Goal: Transaction & Acquisition: Register for event/course

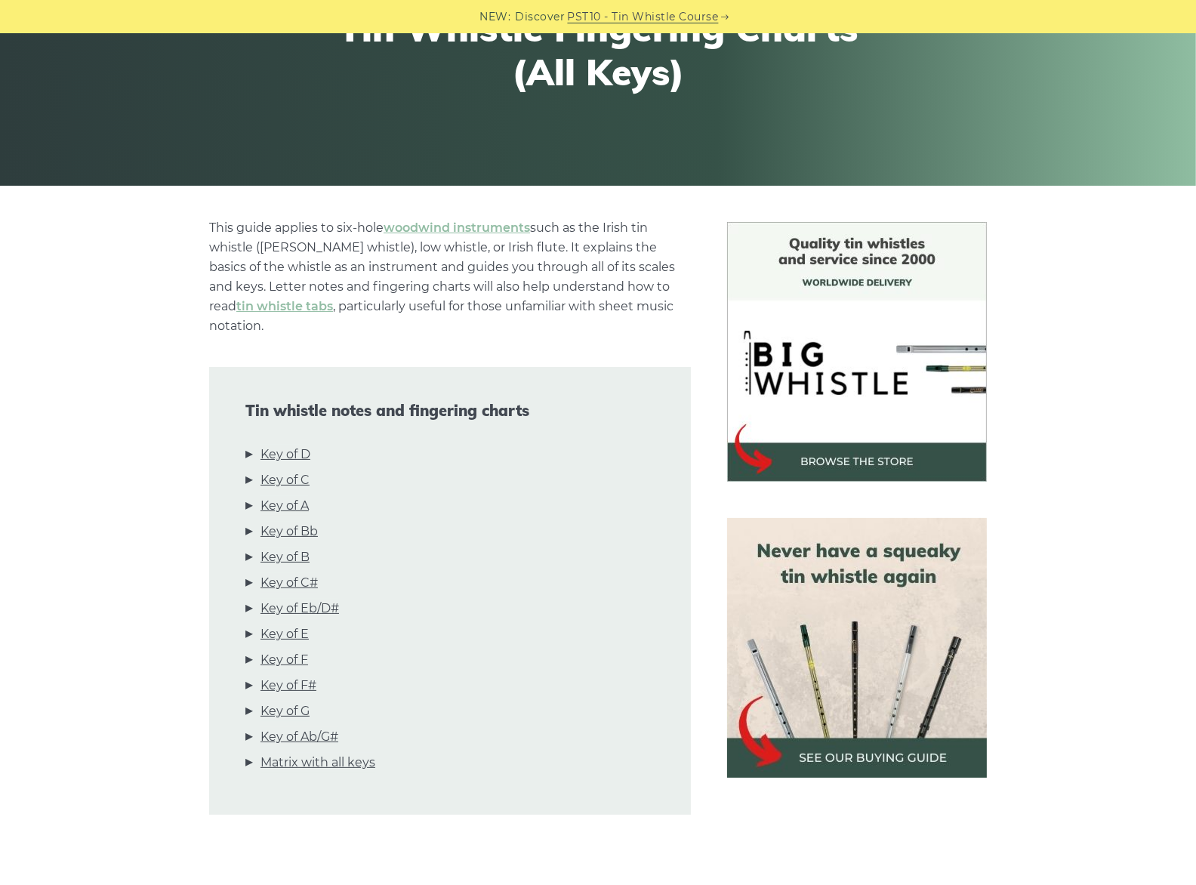
scroll to position [251, 0]
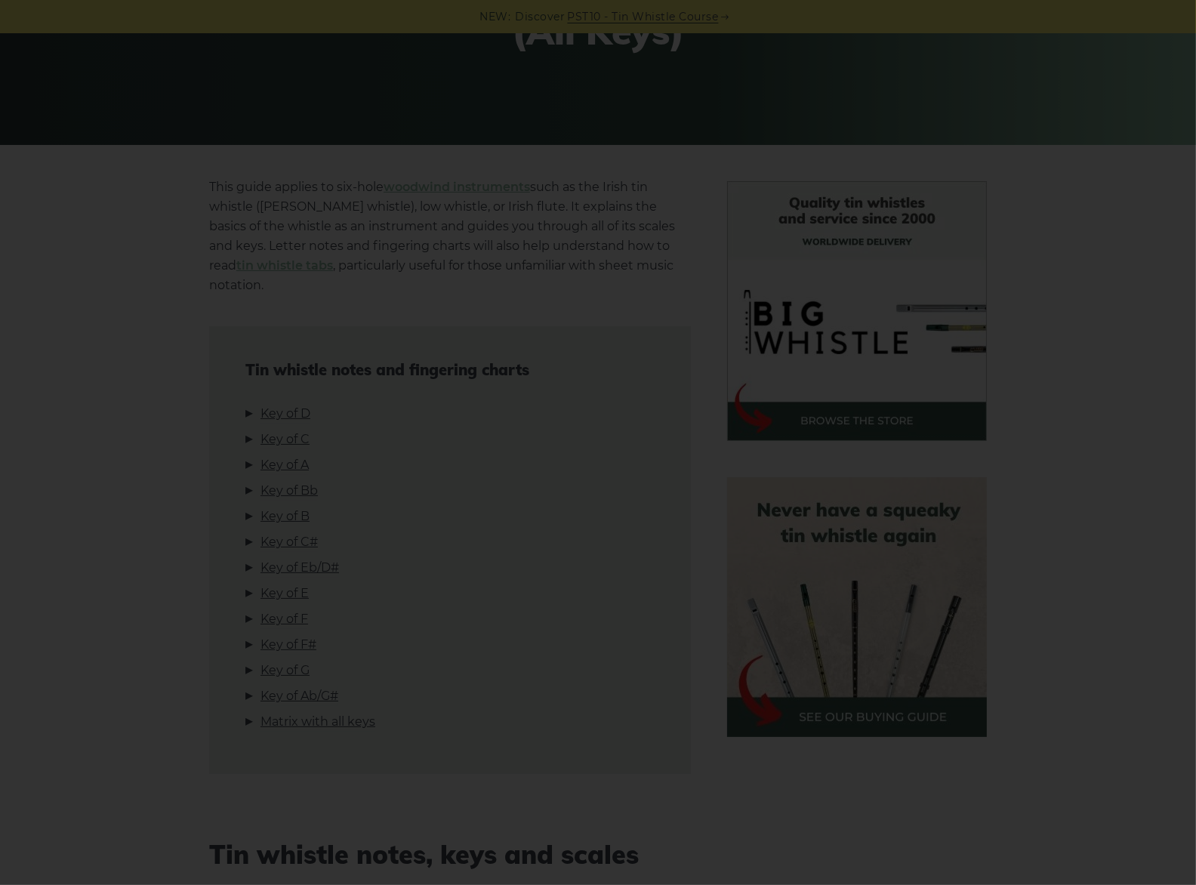
click at [1119, 241] on div "×" at bounding box center [598, 442] width 1196 height 885
click at [1091, 260] on div "×" at bounding box center [598, 442] width 1196 height 885
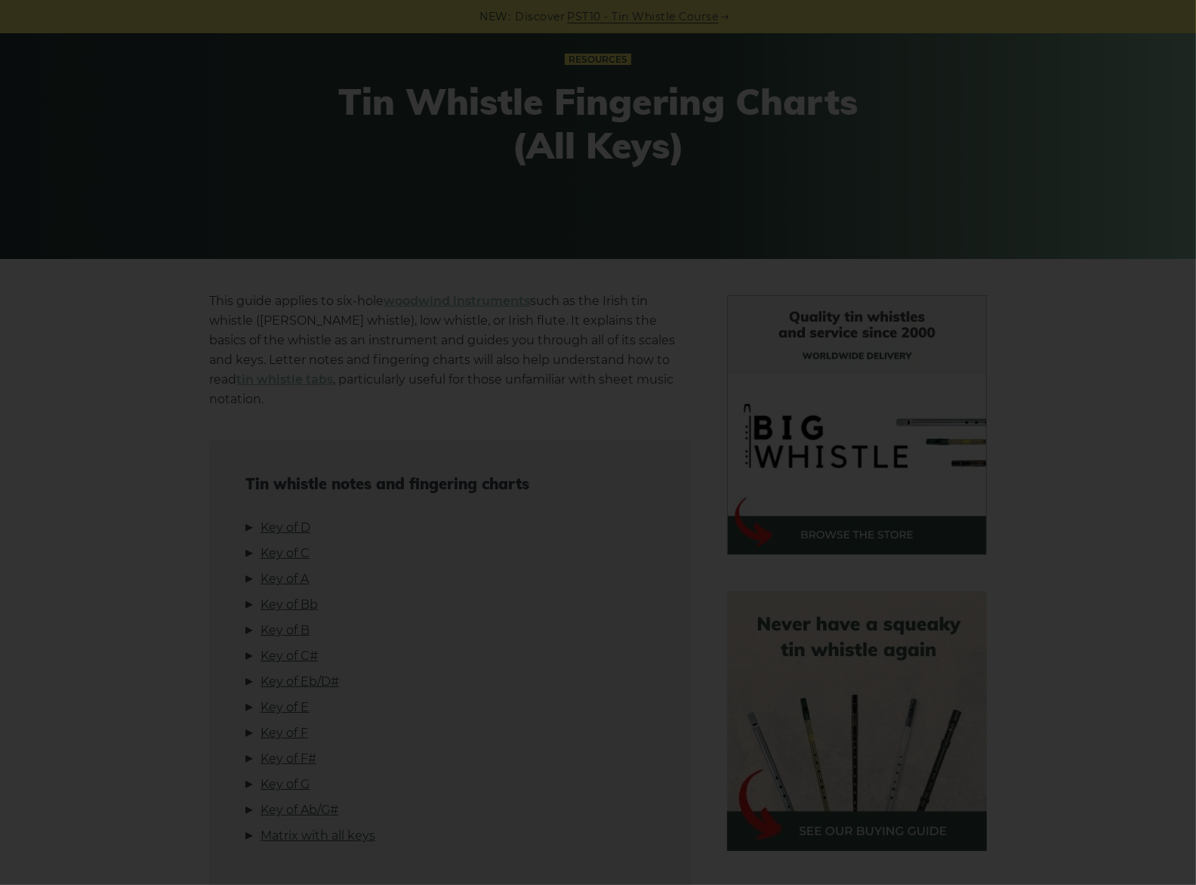
scroll to position [0, 0]
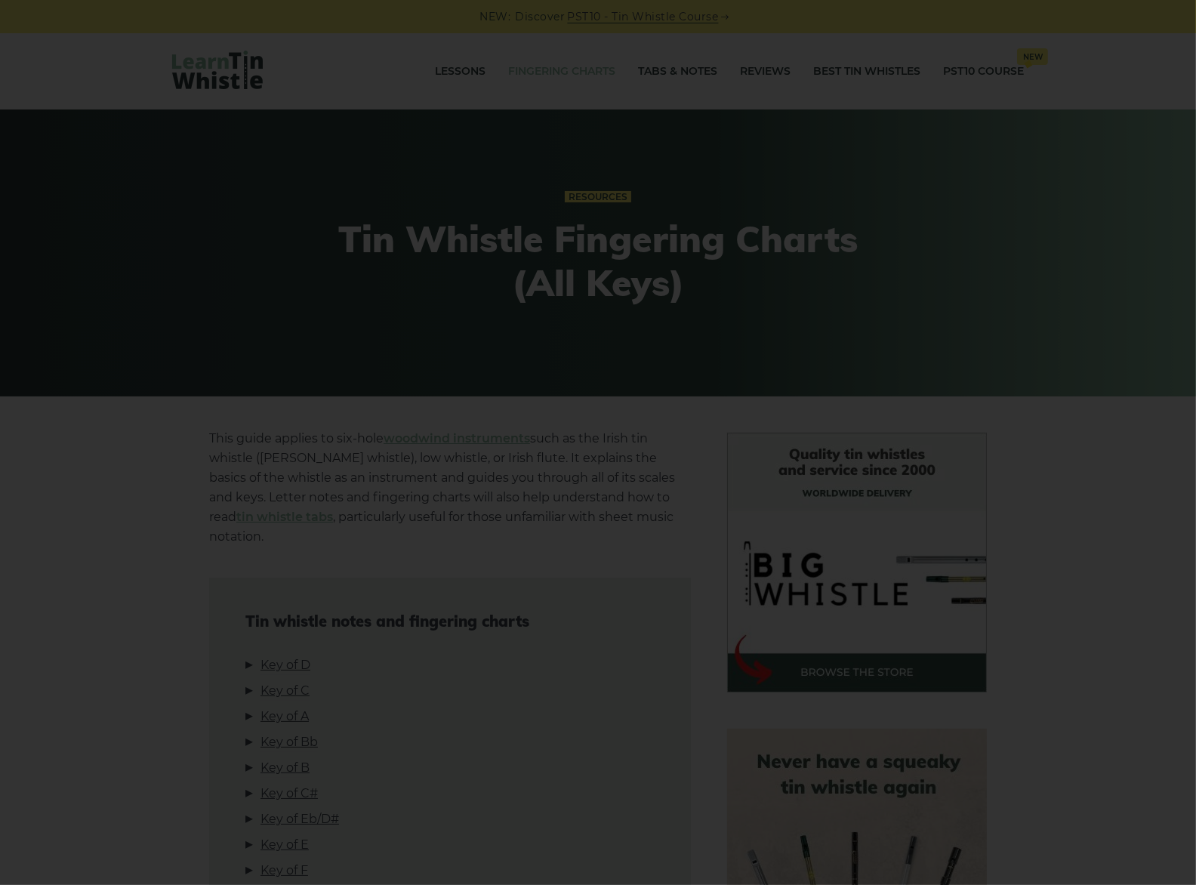
drag, startPoint x: 1076, startPoint y: 280, endPoint x: 1066, endPoint y: 273, distance: 11.3
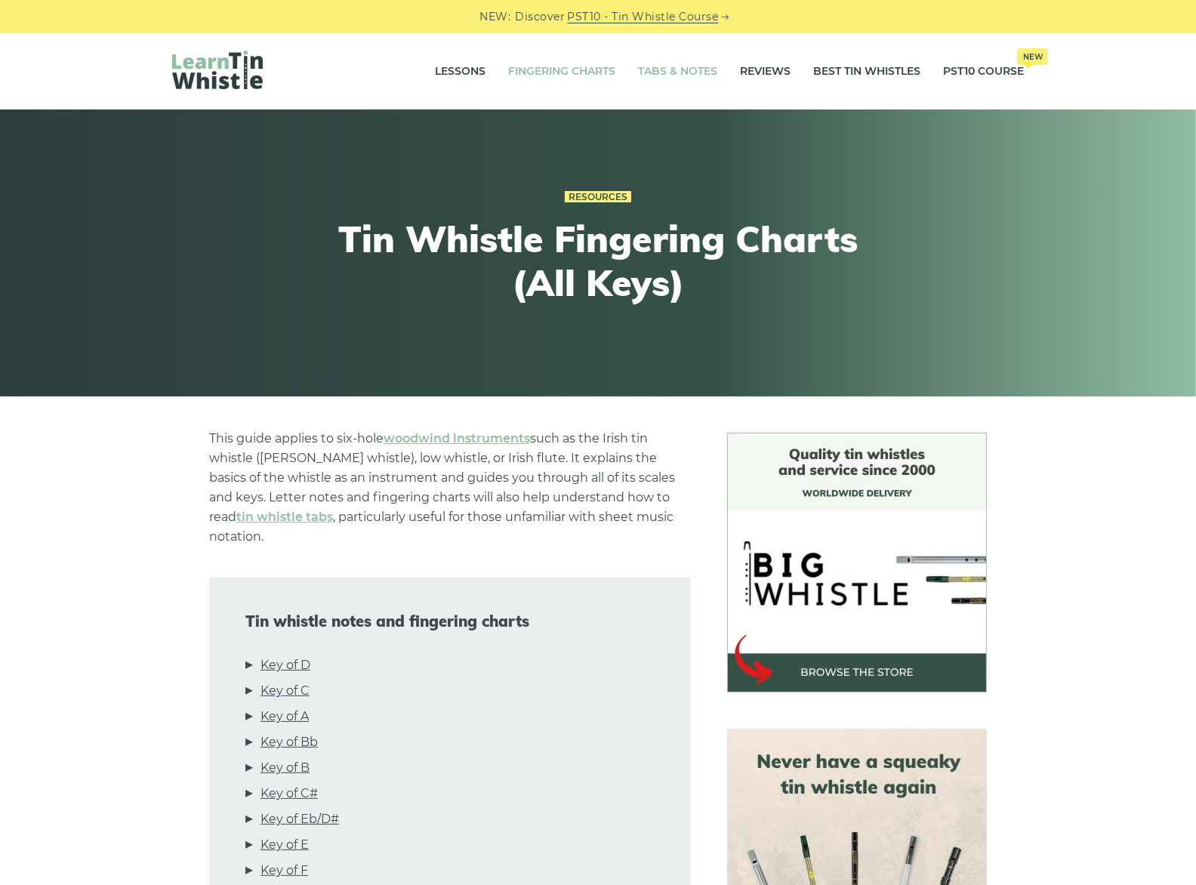
click at [679, 67] on link "Tabs & Notes" at bounding box center [677, 72] width 79 height 38
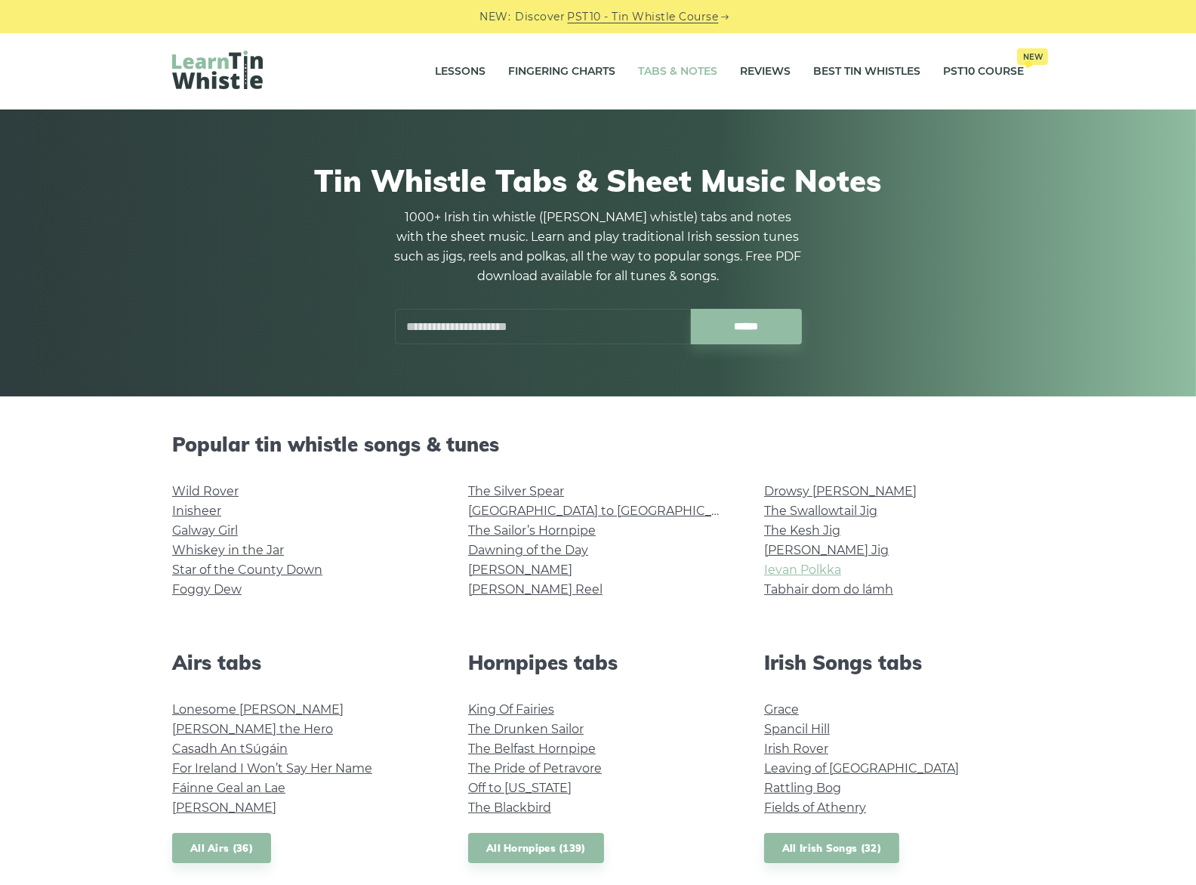
scroll to position [251, 0]
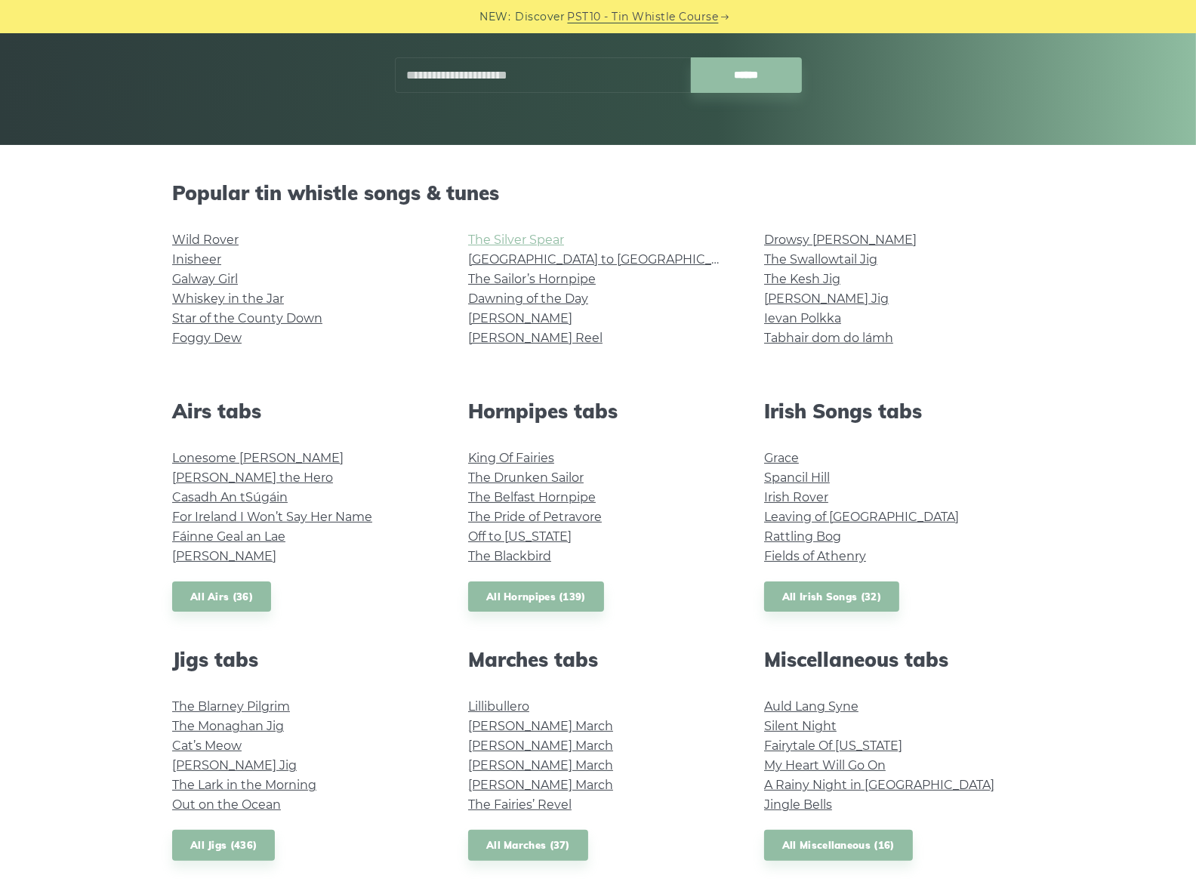
click at [520, 235] on link "The Silver Spear" at bounding box center [516, 239] width 96 height 14
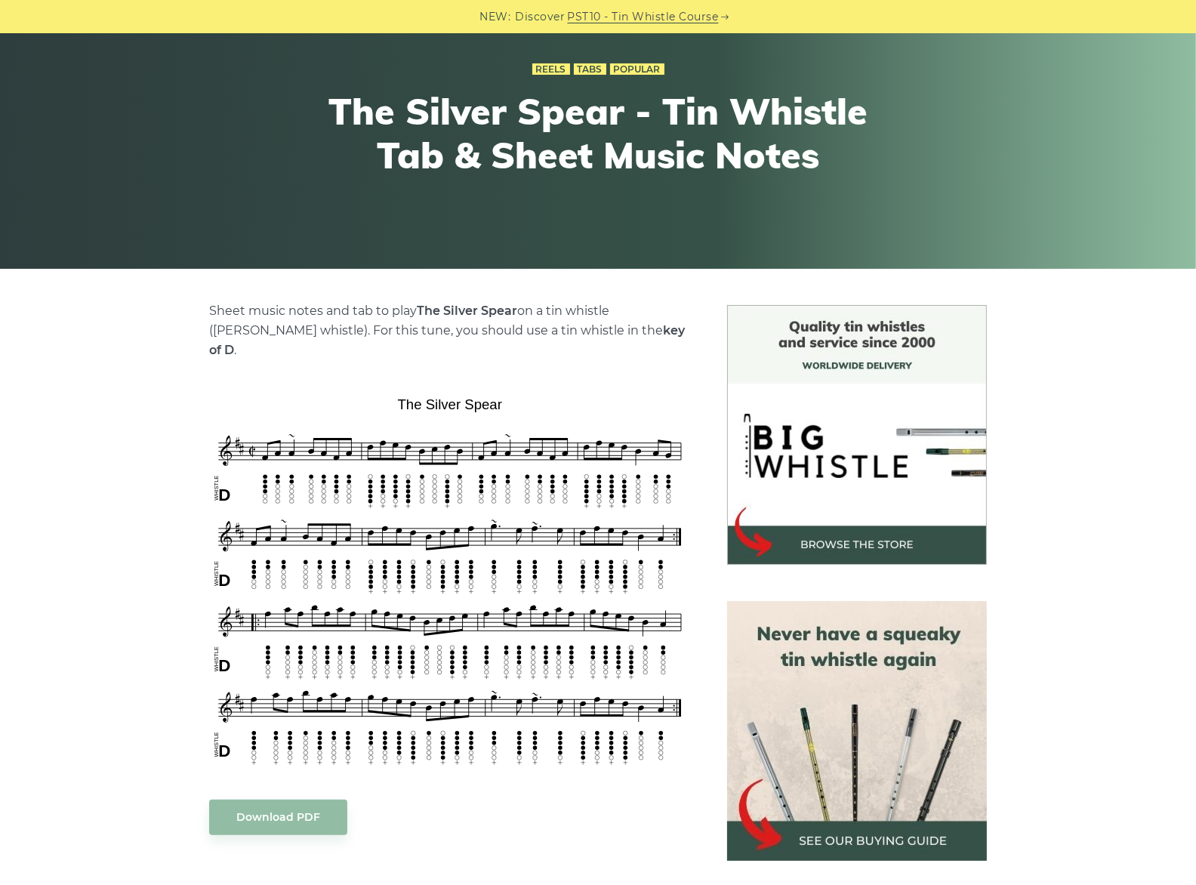
scroll to position [125, 0]
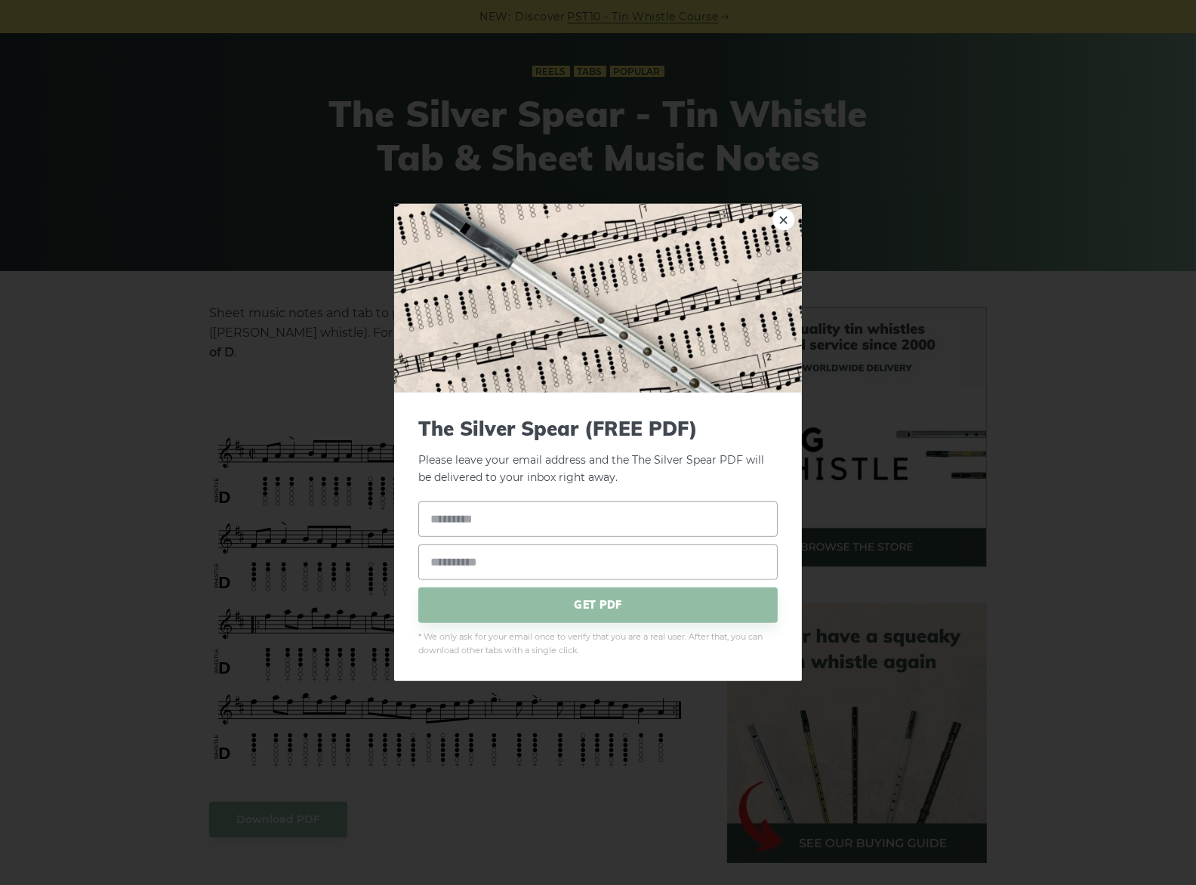
click at [771, 245] on img at bounding box center [598, 298] width 408 height 189
click at [782, 231] on link "×" at bounding box center [783, 219] width 23 height 23
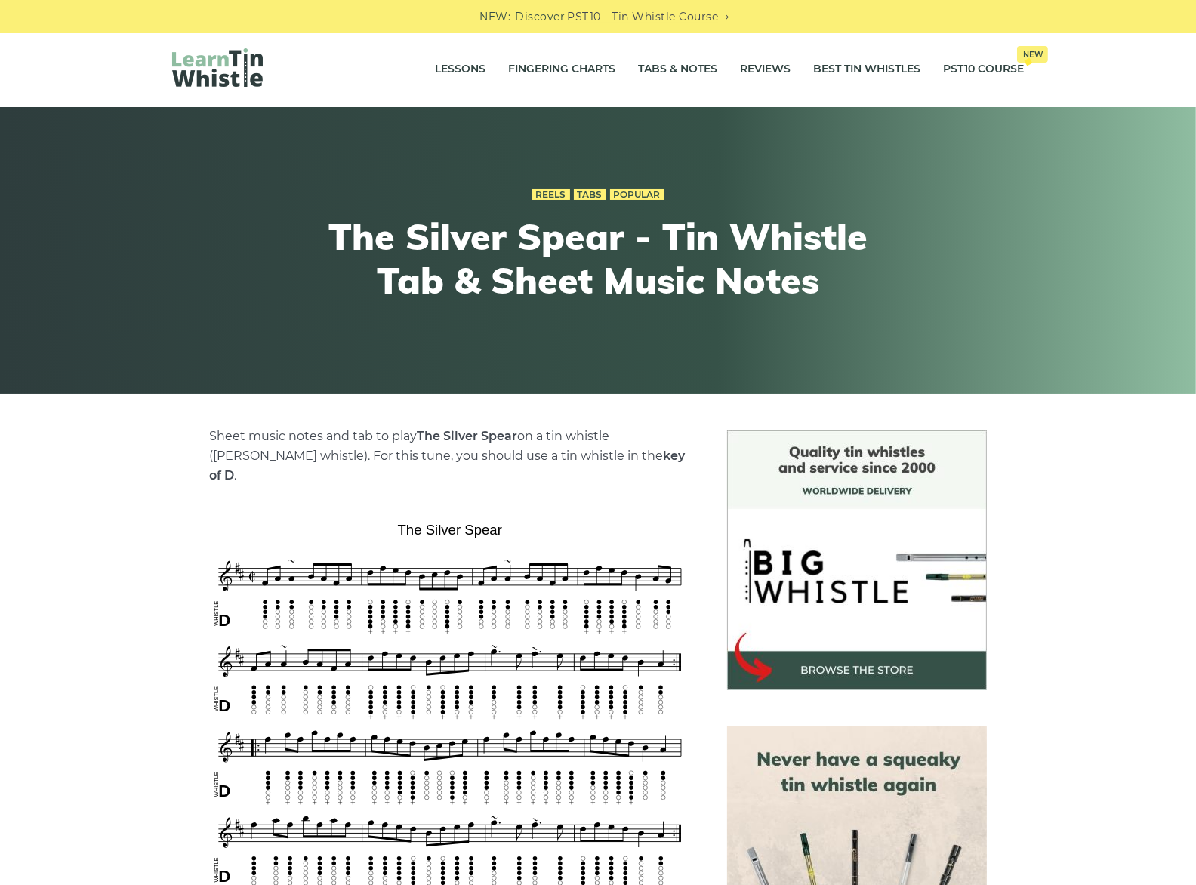
scroll to position [0, 0]
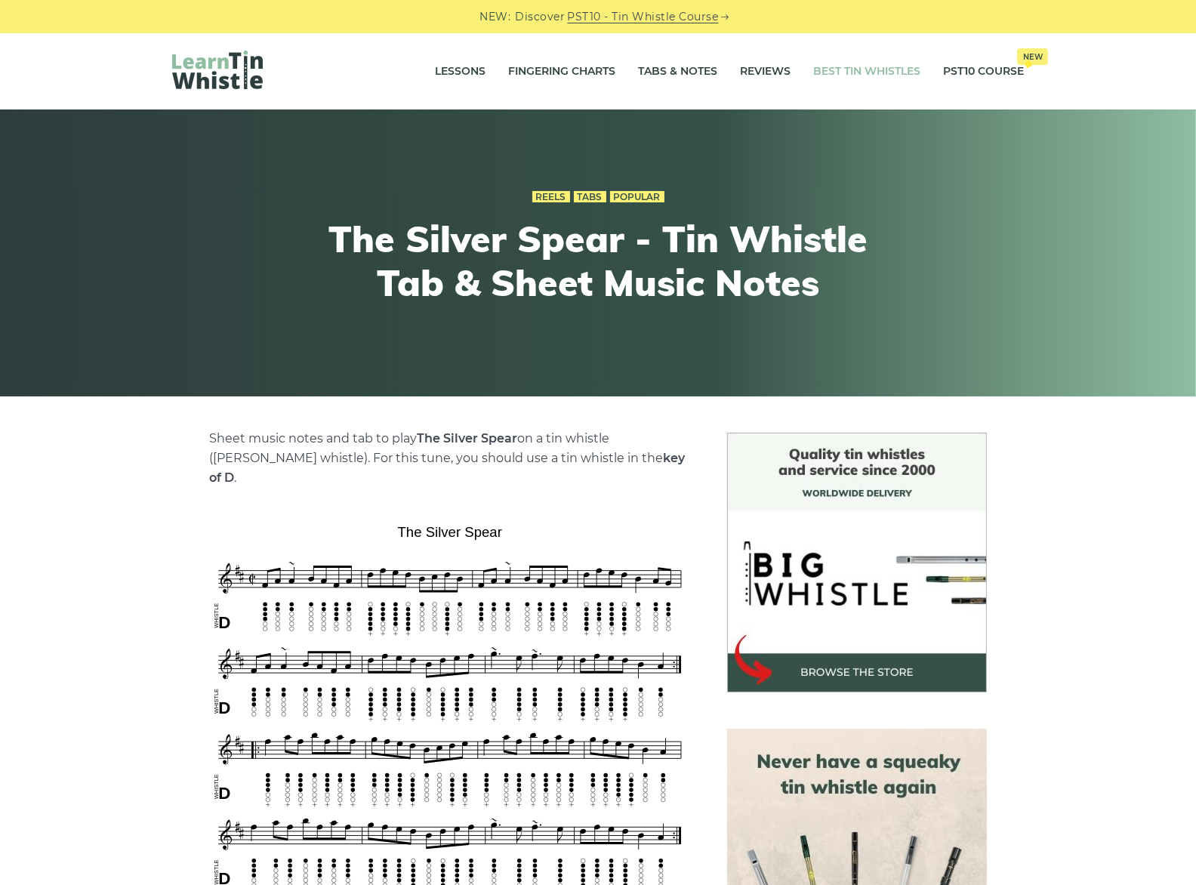
click at [864, 70] on link "Best Tin Whistles" at bounding box center [866, 72] width 107 height 38
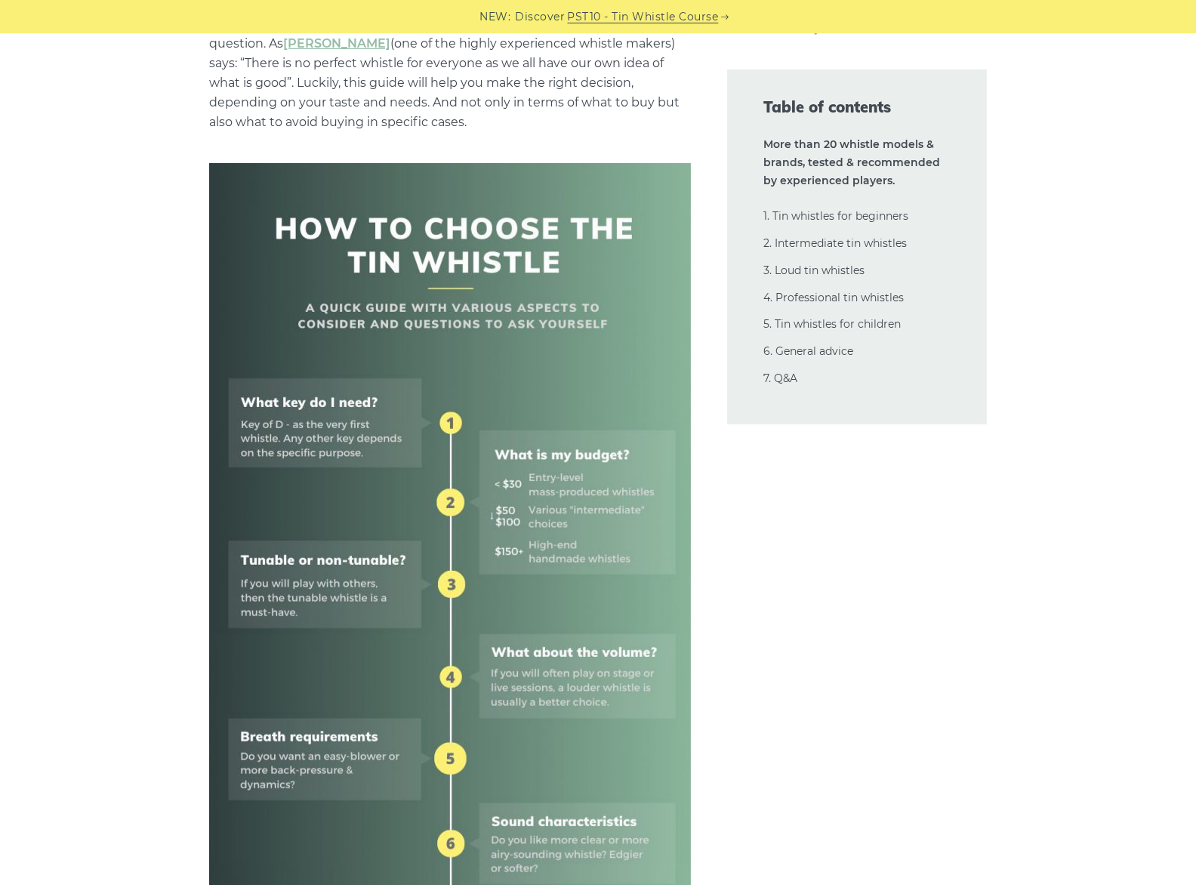
scroll to position [503, 0]
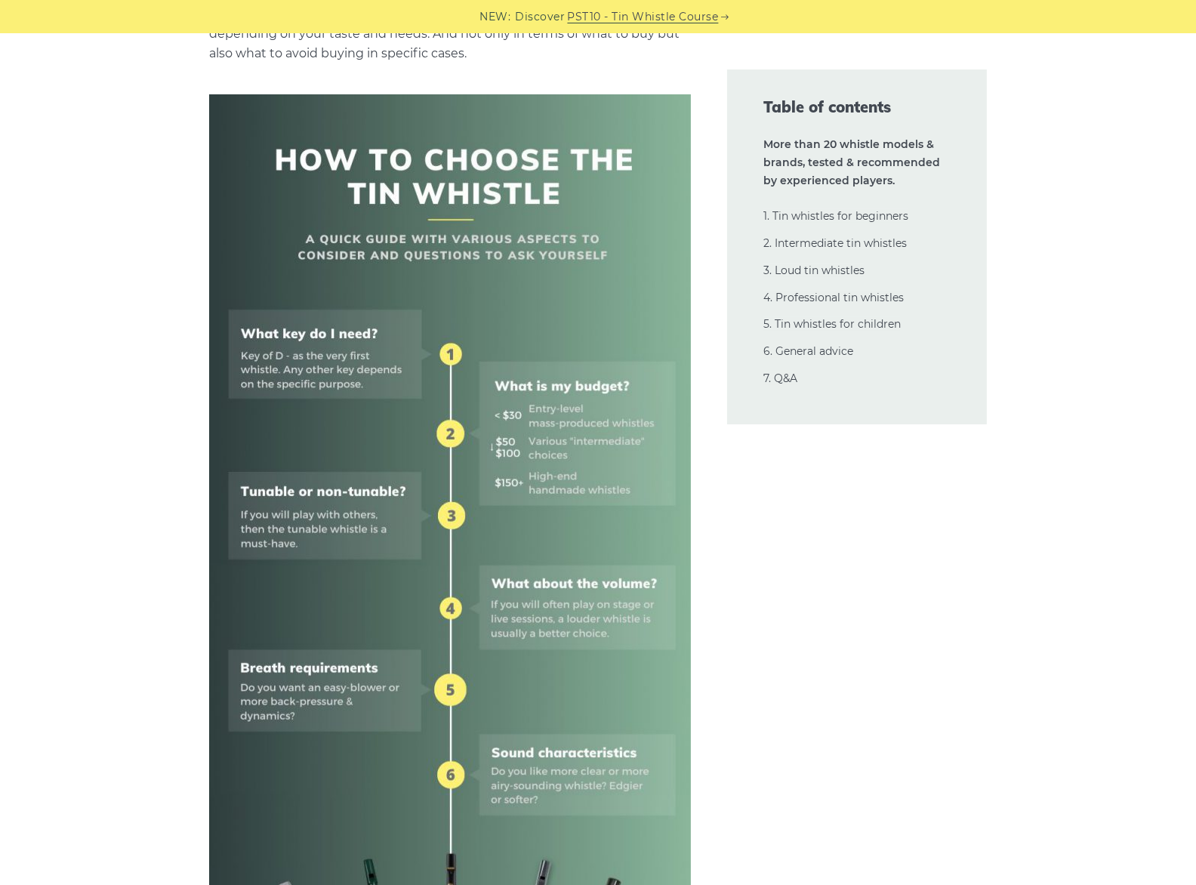
click at [211, 346] on img at bounding box center [450, 575] width 482 height 963
click at [814, 222] on link "1. Tin whistles for beginners" at bounding box center [835, 216] width 145 height 14
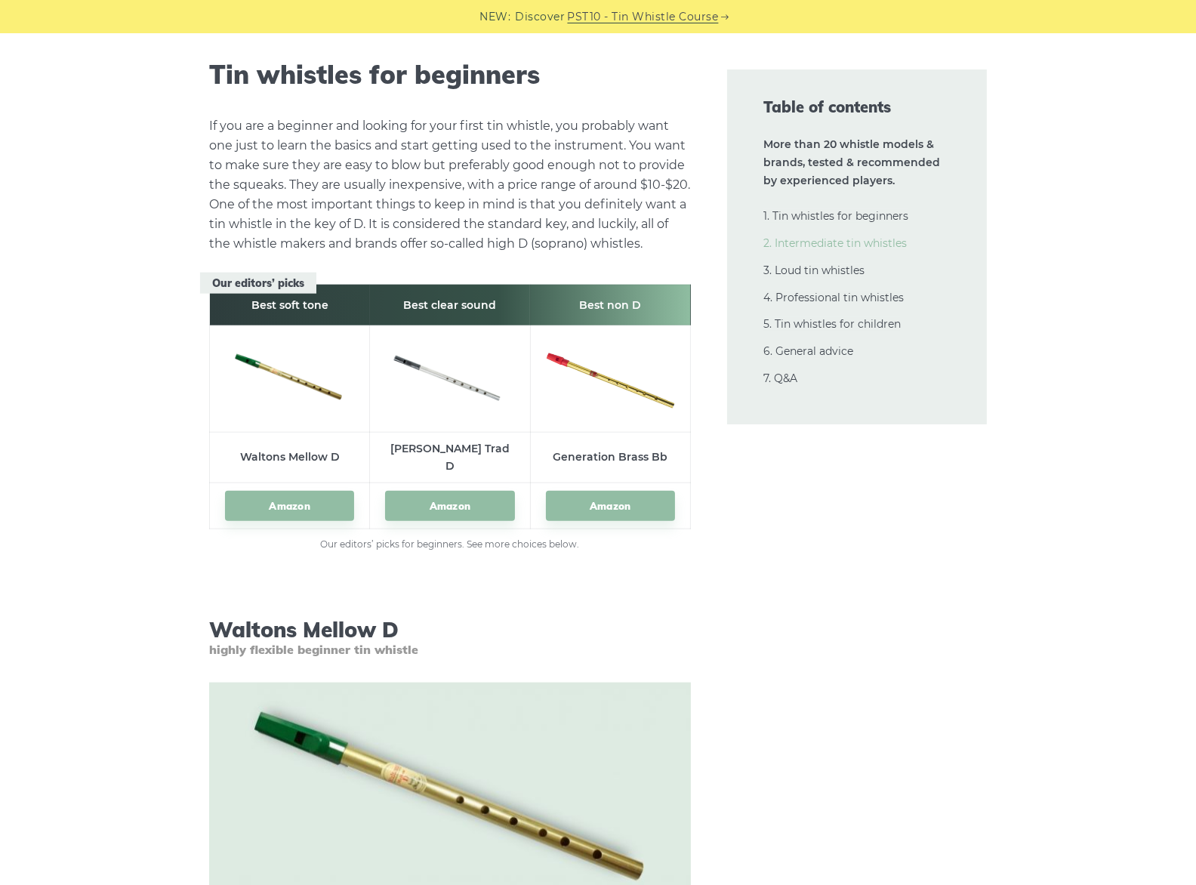
scroll to position [2023, 0]
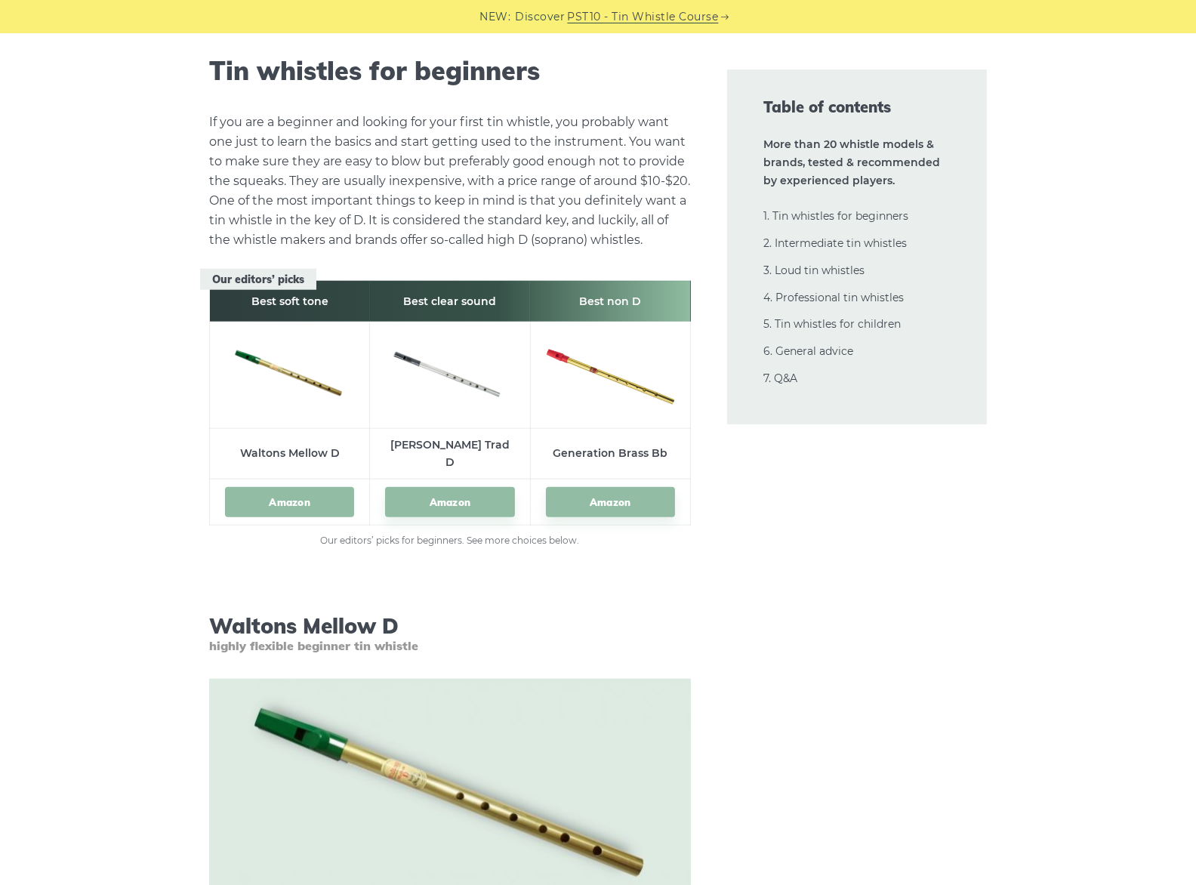
click at [285, 497] on link "Amazon" at bounding box center [289, 502] width 129 height 31
click at [445, 487] on link "Amazon" at bounding box center [449, 502] width 129 height 31
click at [592, 487] on link "Amazon" at bounding box center [610, 502] width 129 height 31
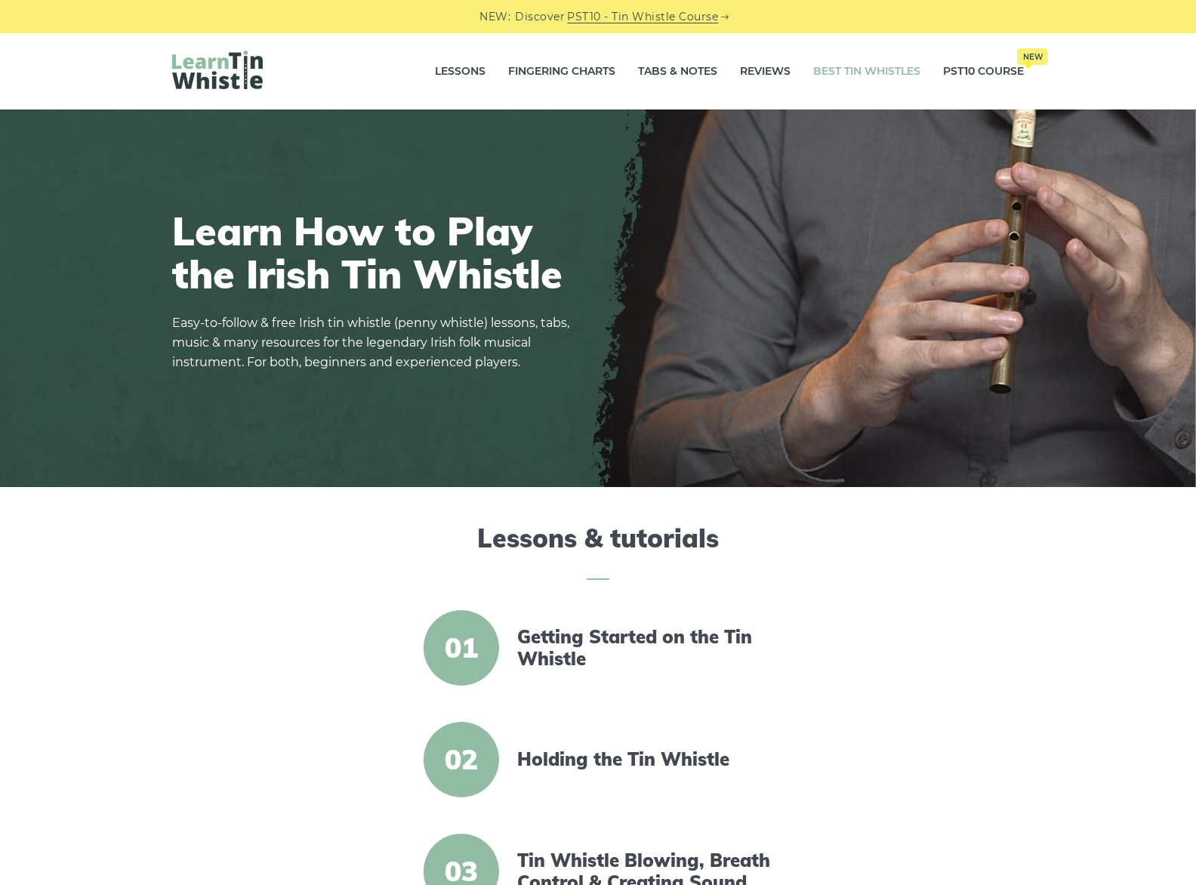
click at [842, 67] on link "Best Tin Whistles" at bounding box center [866, 72] width 107 height 38
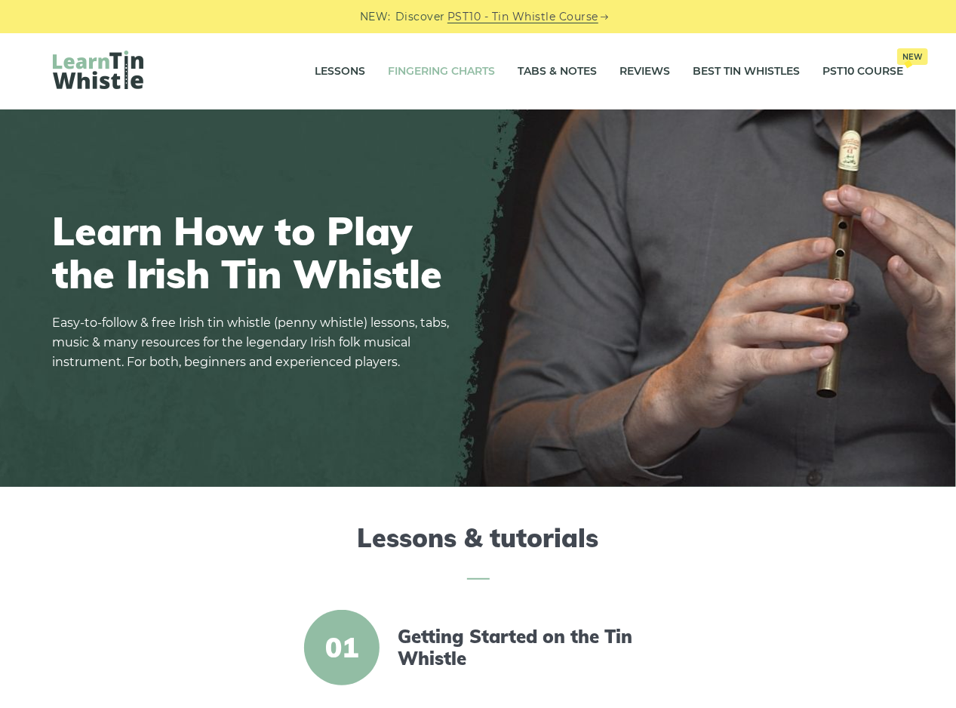
click at [441, 72] on link "Fingering Charts" at bounding box center [442, 72] width 107 height 38
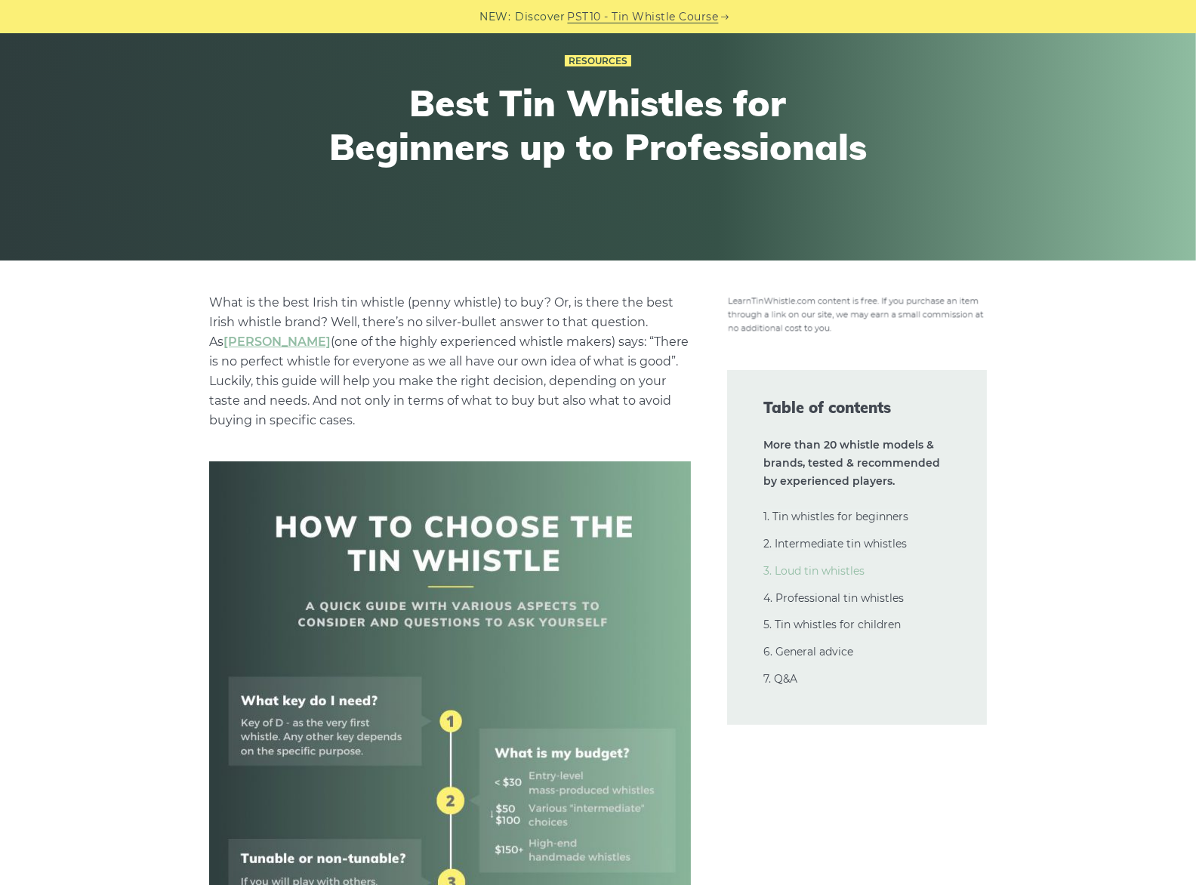
scroll to position [251, 0]
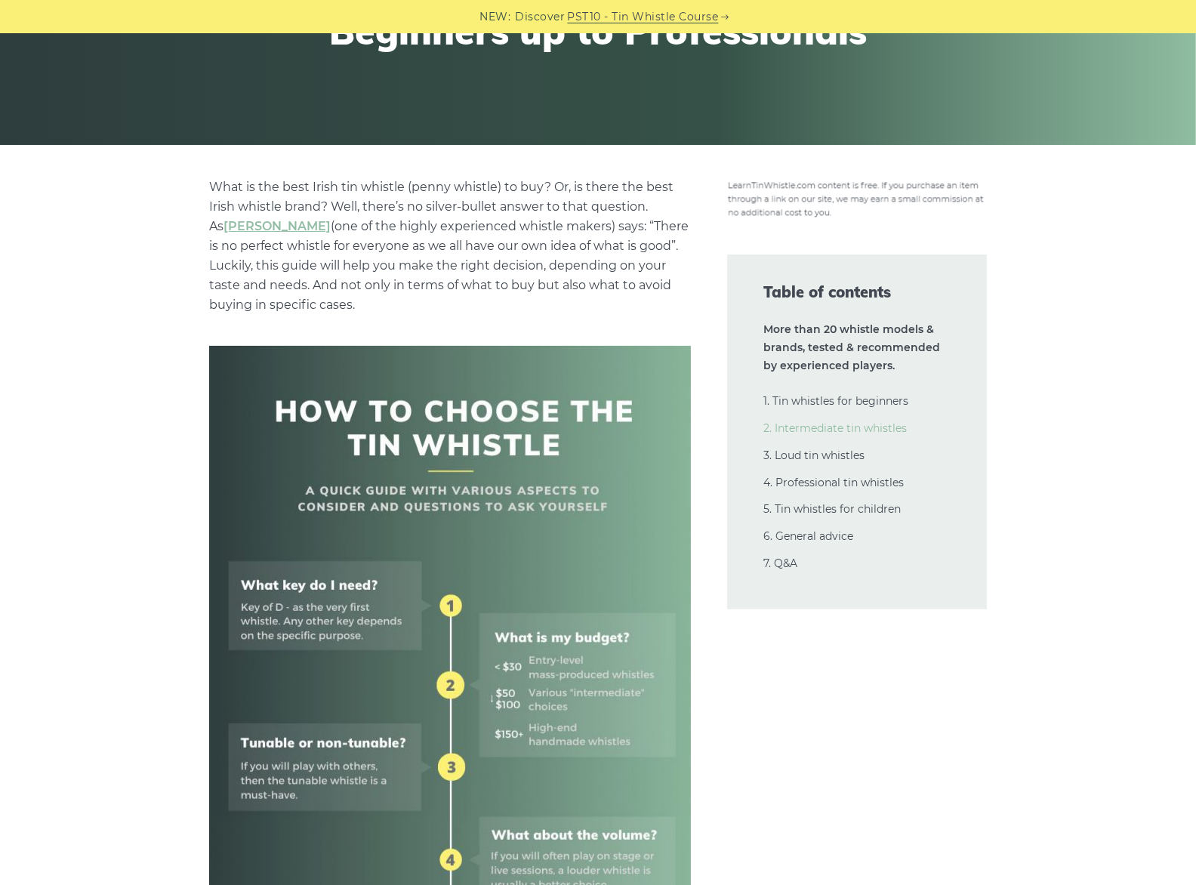
click at [804, 424] on link "2. Intermediate tin whistles" at bounding box center [834, 428] width 143 height 14
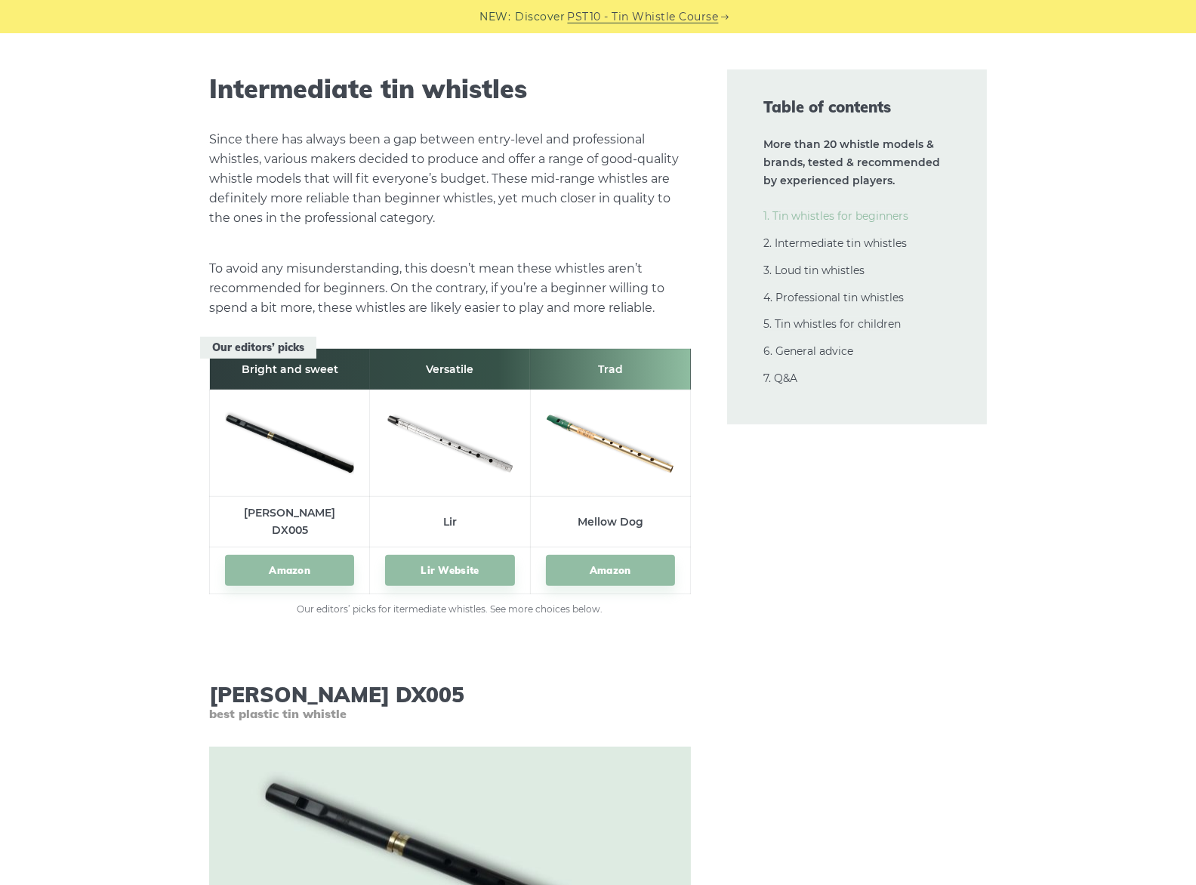
click at [834, 219] on link "1. Tin whistles for beginners" at bounding box center [835, 216] width 145 height 14
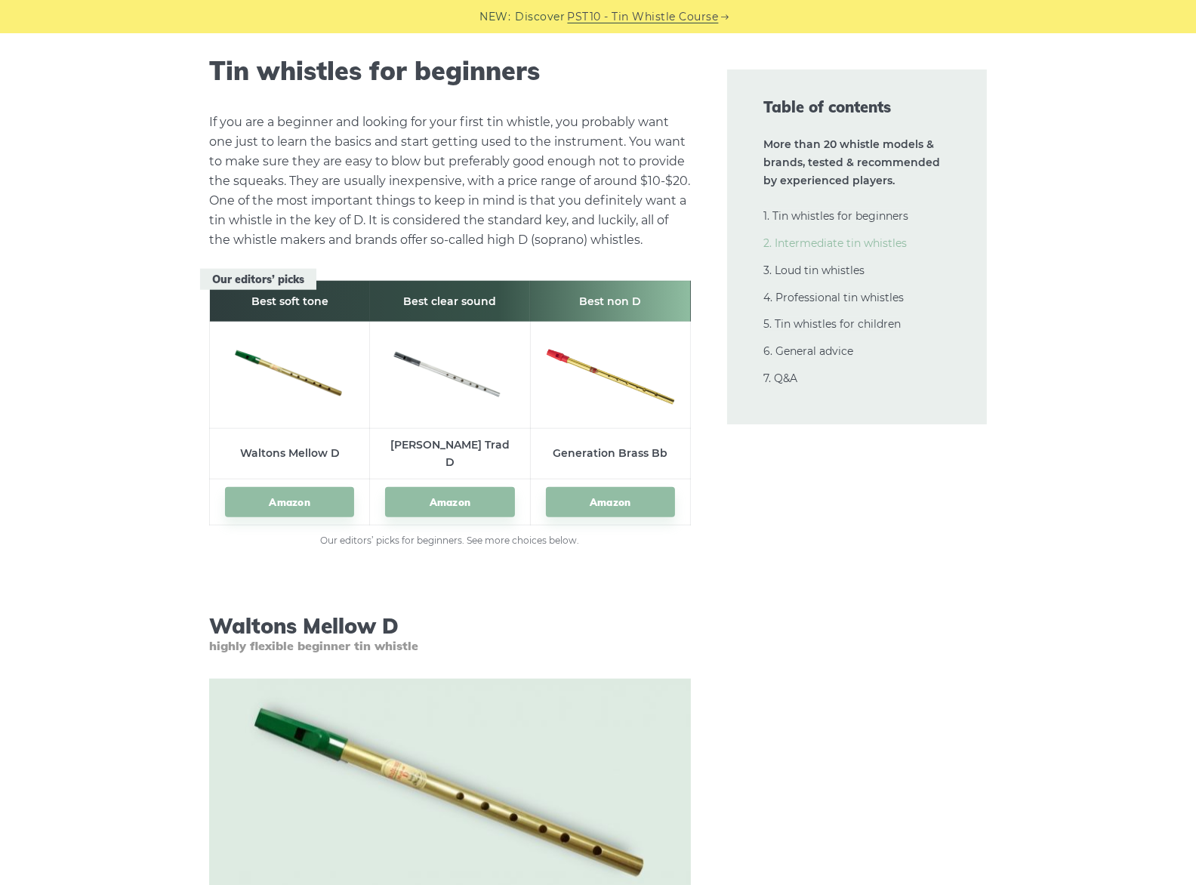
click at [816, 242] on link "2. Intermediate tin whistles" at bounding box center [834, 243] width 143 height 14
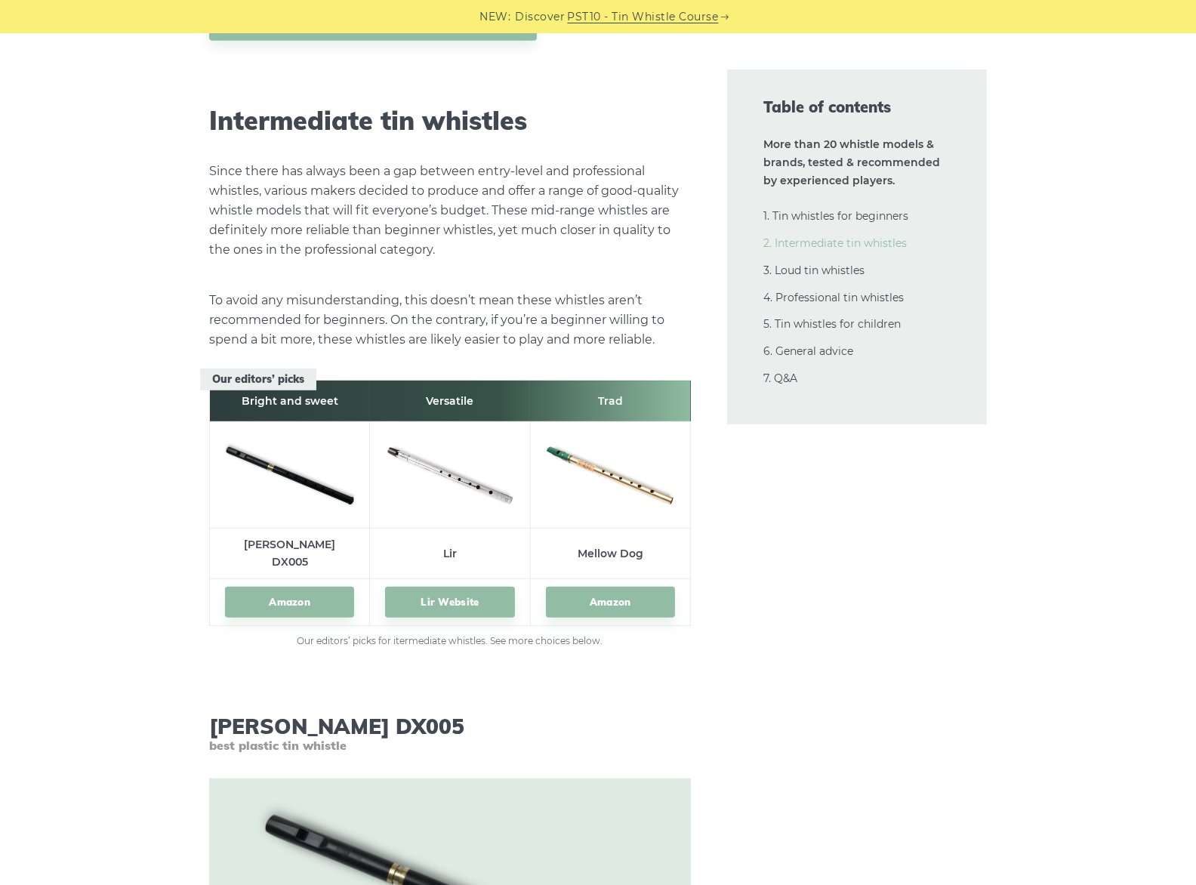
scroll to position [8213, 0]
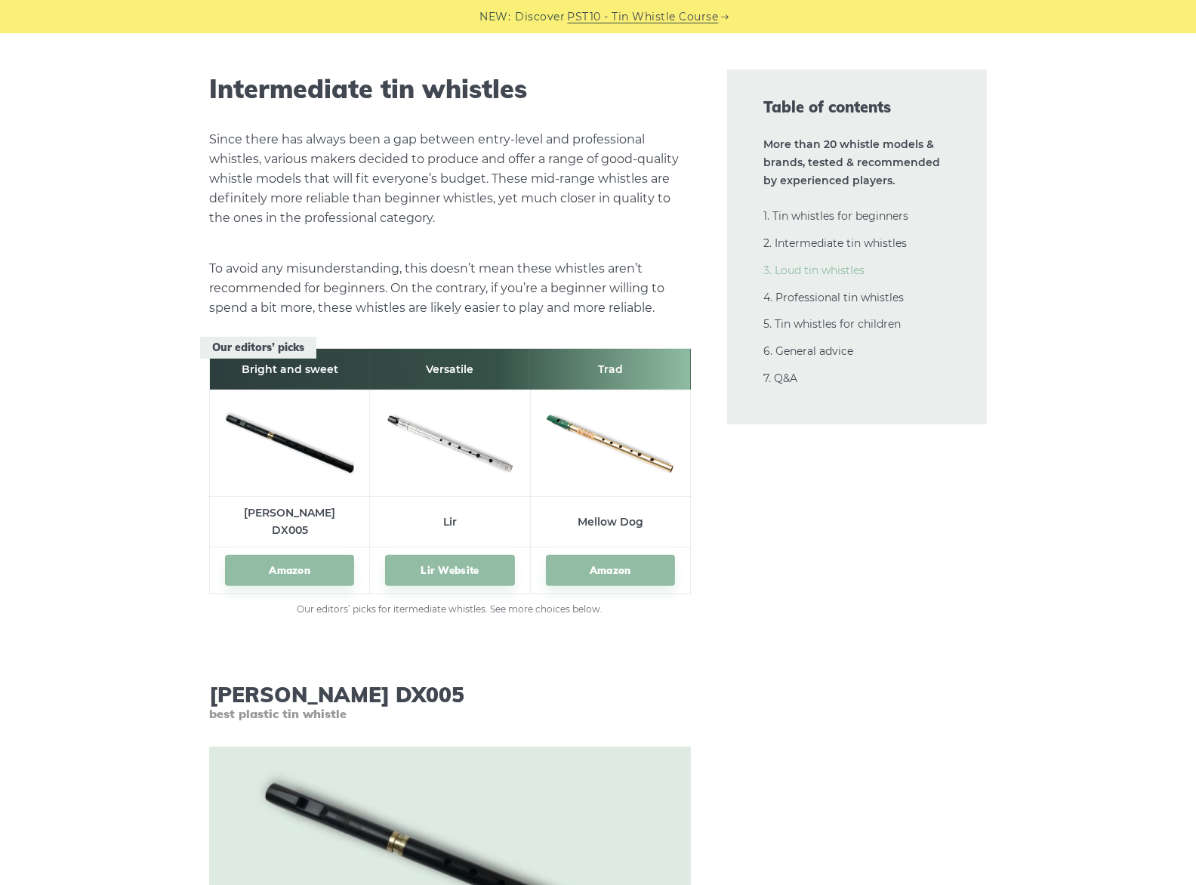
click at [815, 265] on link "3. Loud tin whistles" at bounding box center [813, 270] width 101 height 14
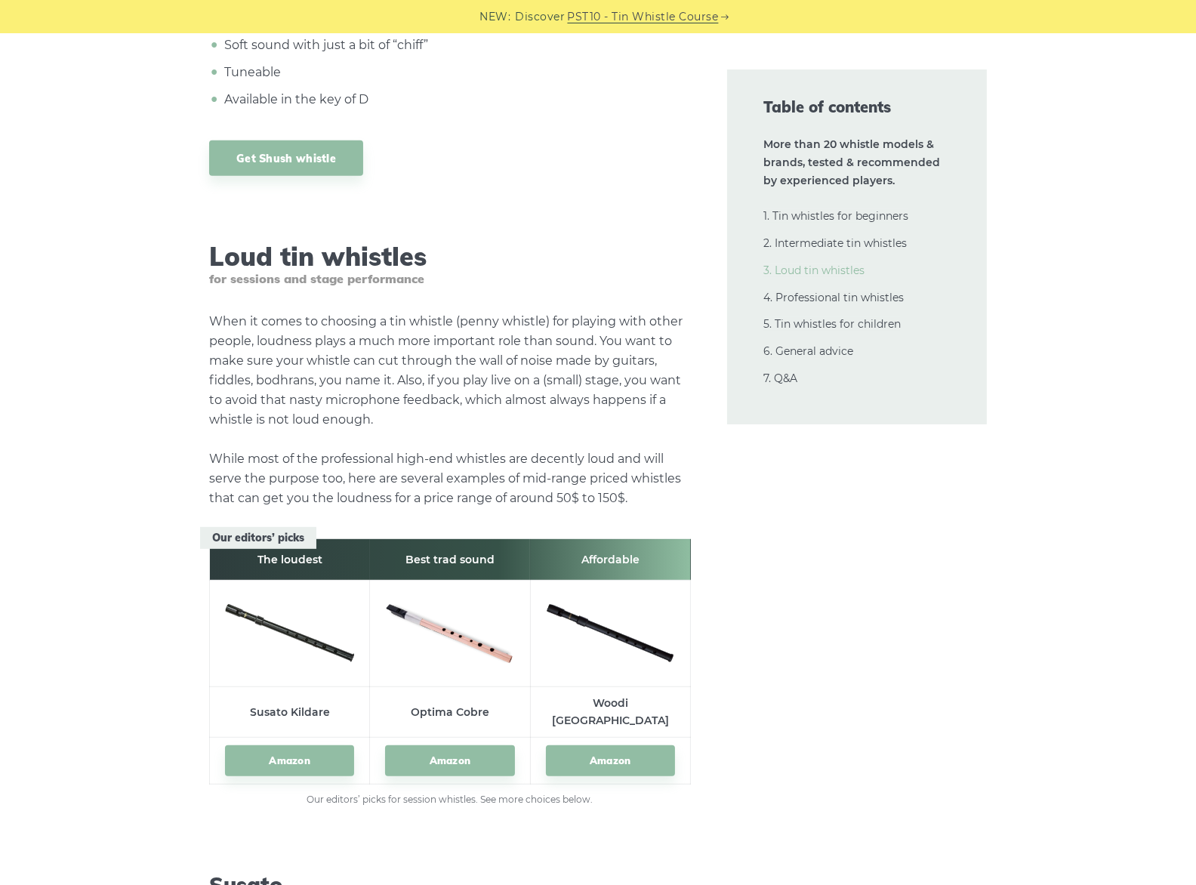
scroll to position [15305, 0]
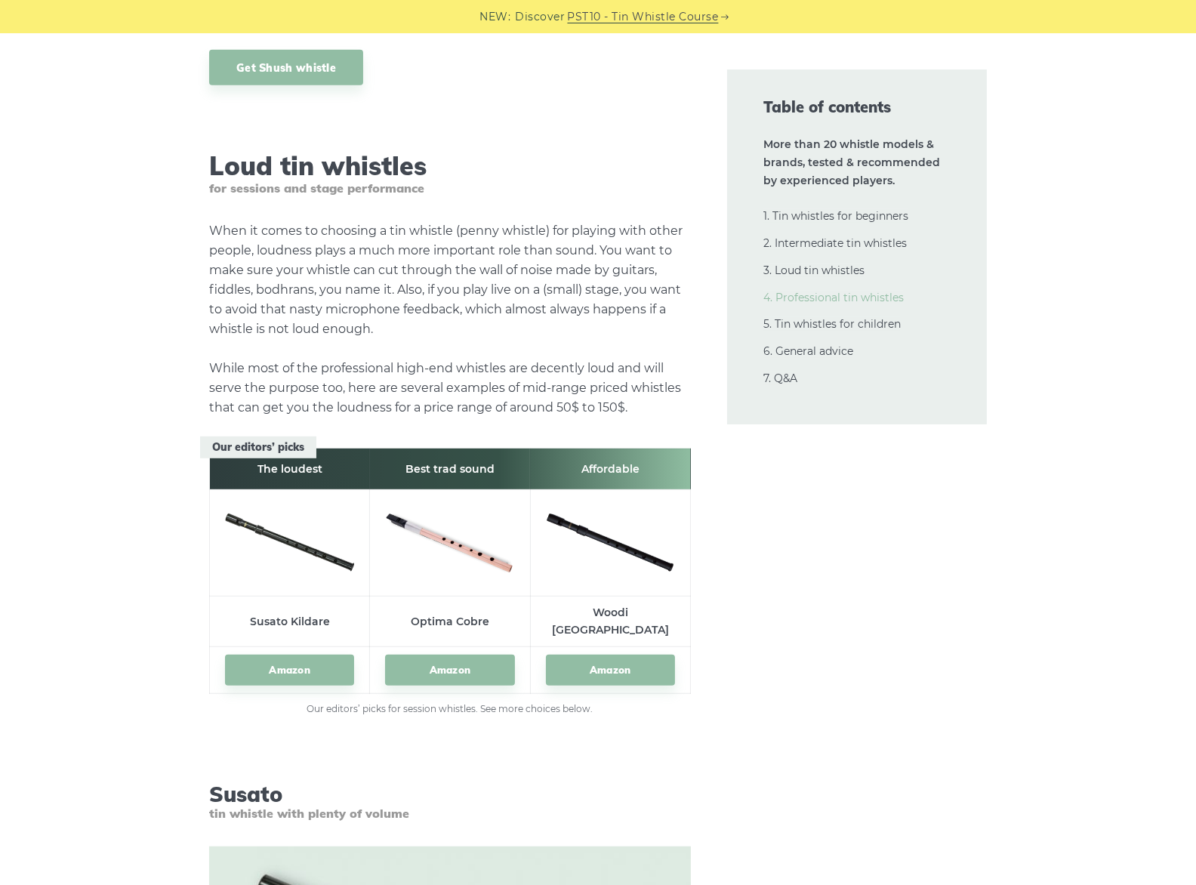
click at [817, 300] on link "4. Professional tin whistles" at bounding box center [833, 298] width 140 height 14
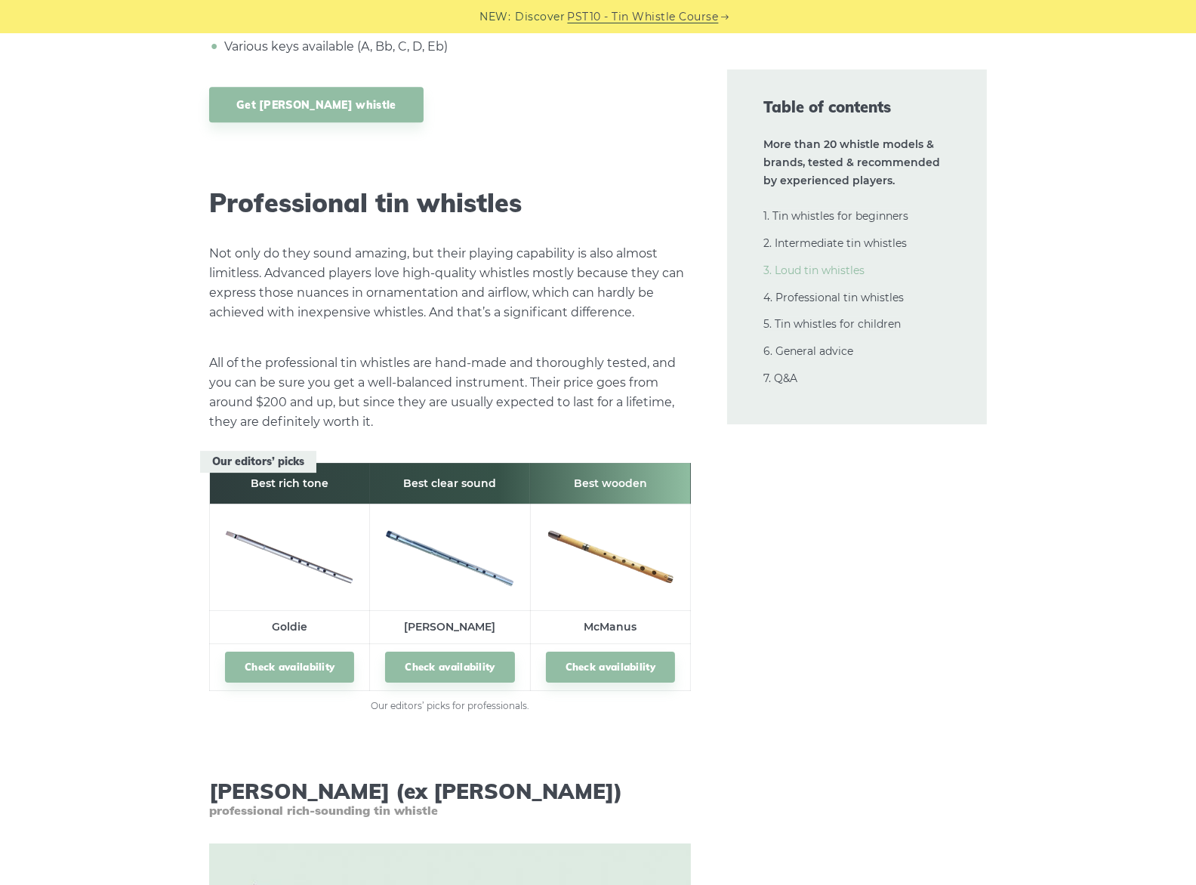
click at [820, 272] on link "3. Loud tin whistles" at bounding box center [813, 270] width 101 height 14
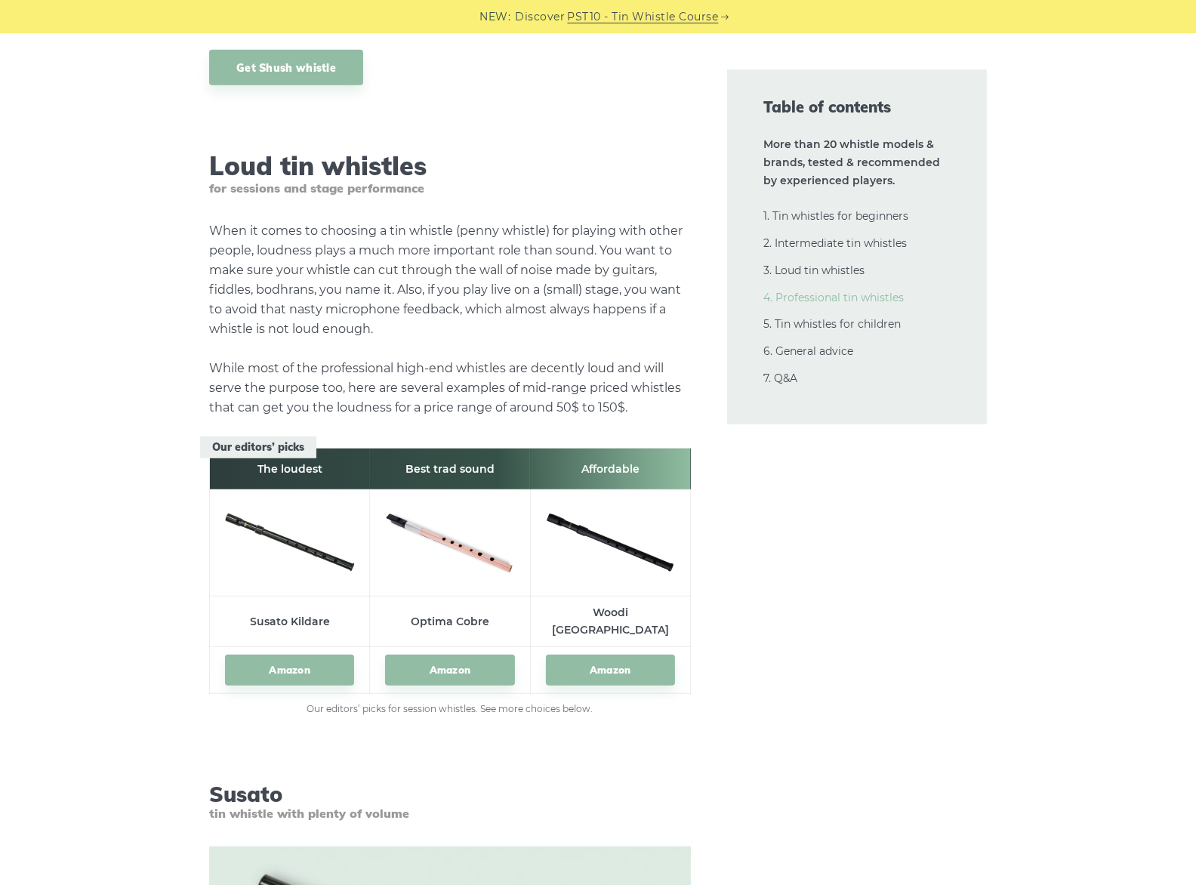
click at [817, 294] on link "4. Professional tin whistles" at bounding box center [833, 298] width 140 height 14
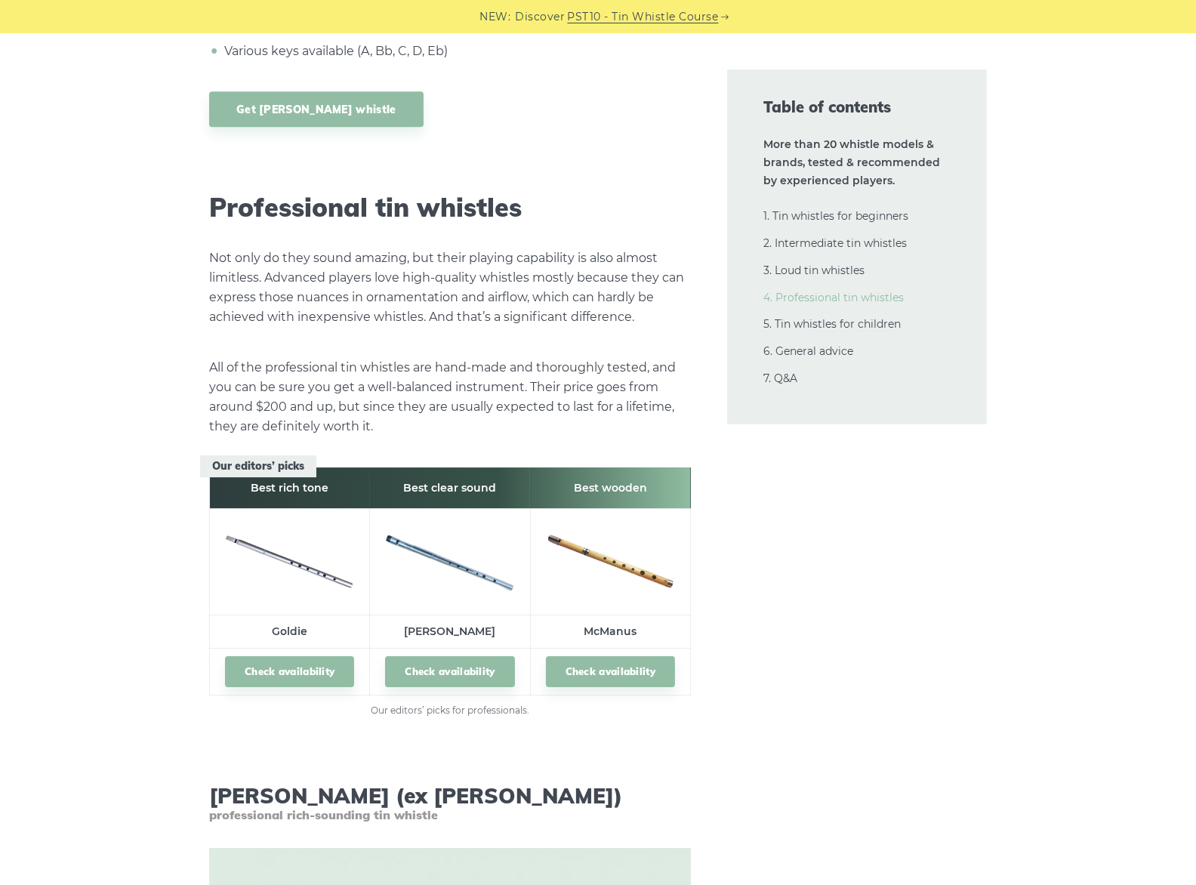
scroll to position [20291, 0]
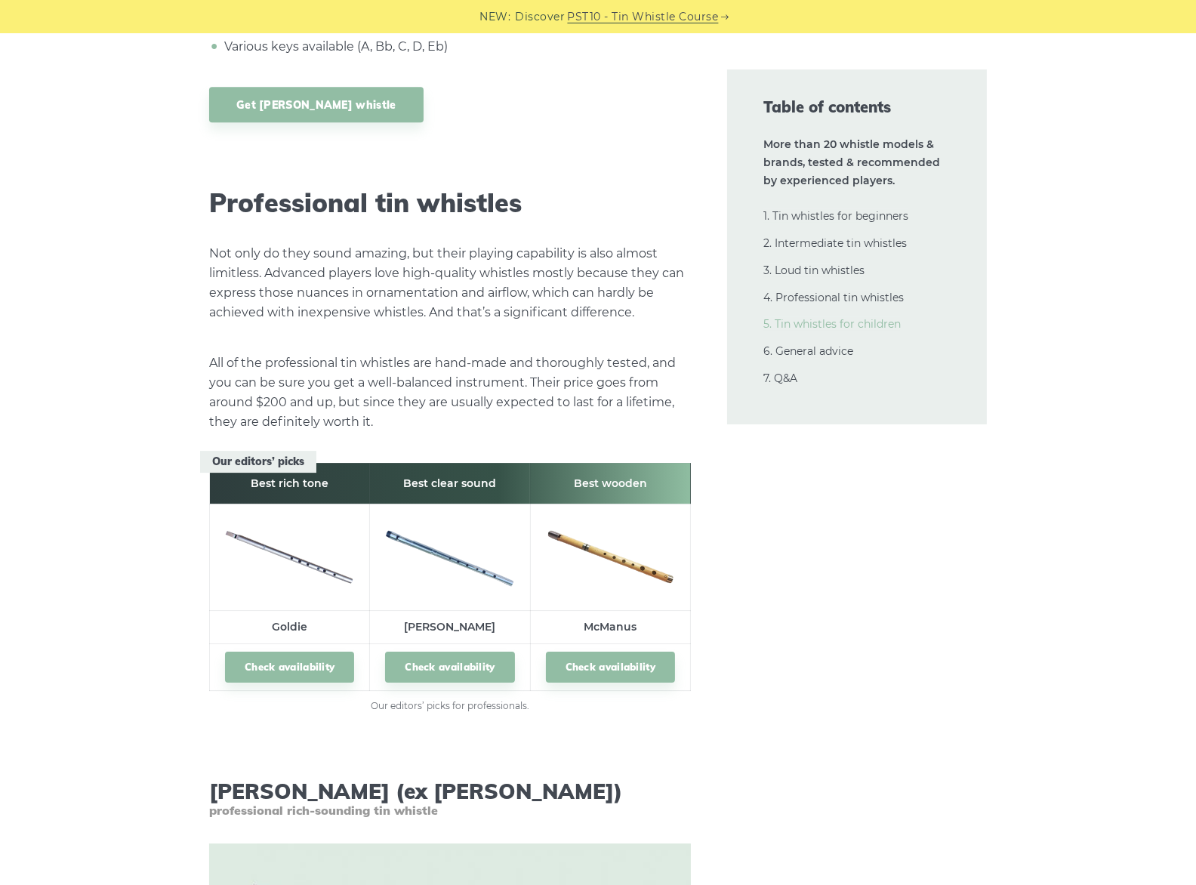
click at [814, 325] on link "5. Tin whistles for children" at bounding box center [831, 324] width 137 height 14
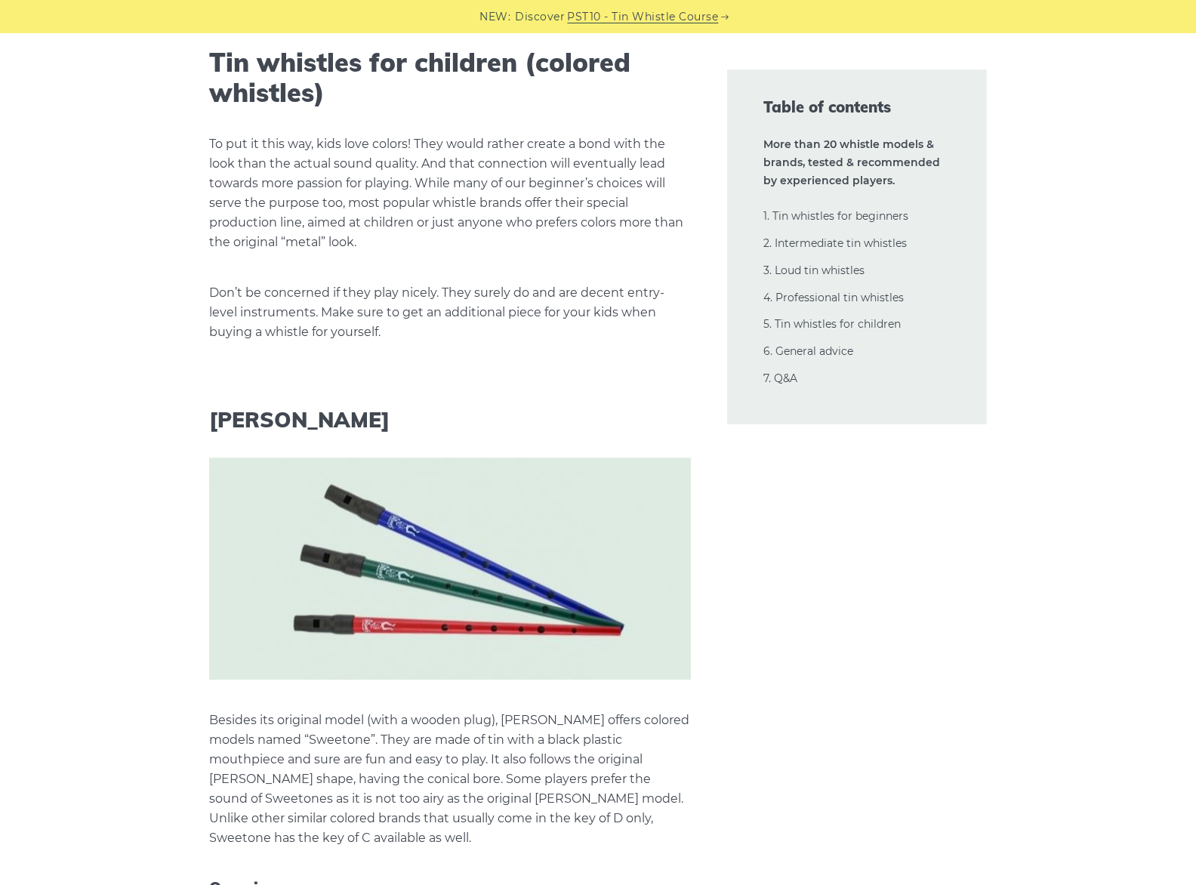
scroll to position [26789, 0]
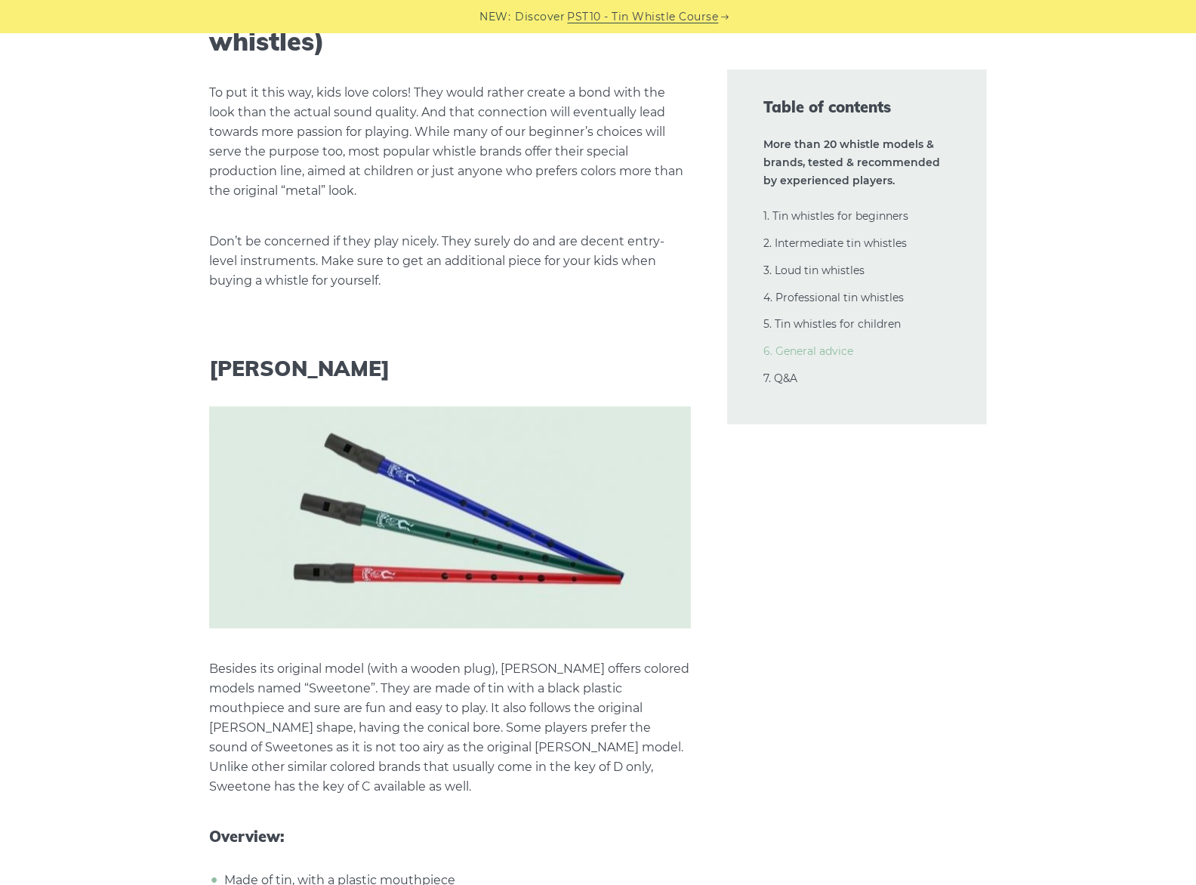
click at [817, 354] on link "6. General advice" at bounding box center [808, 351] width 90 height 14
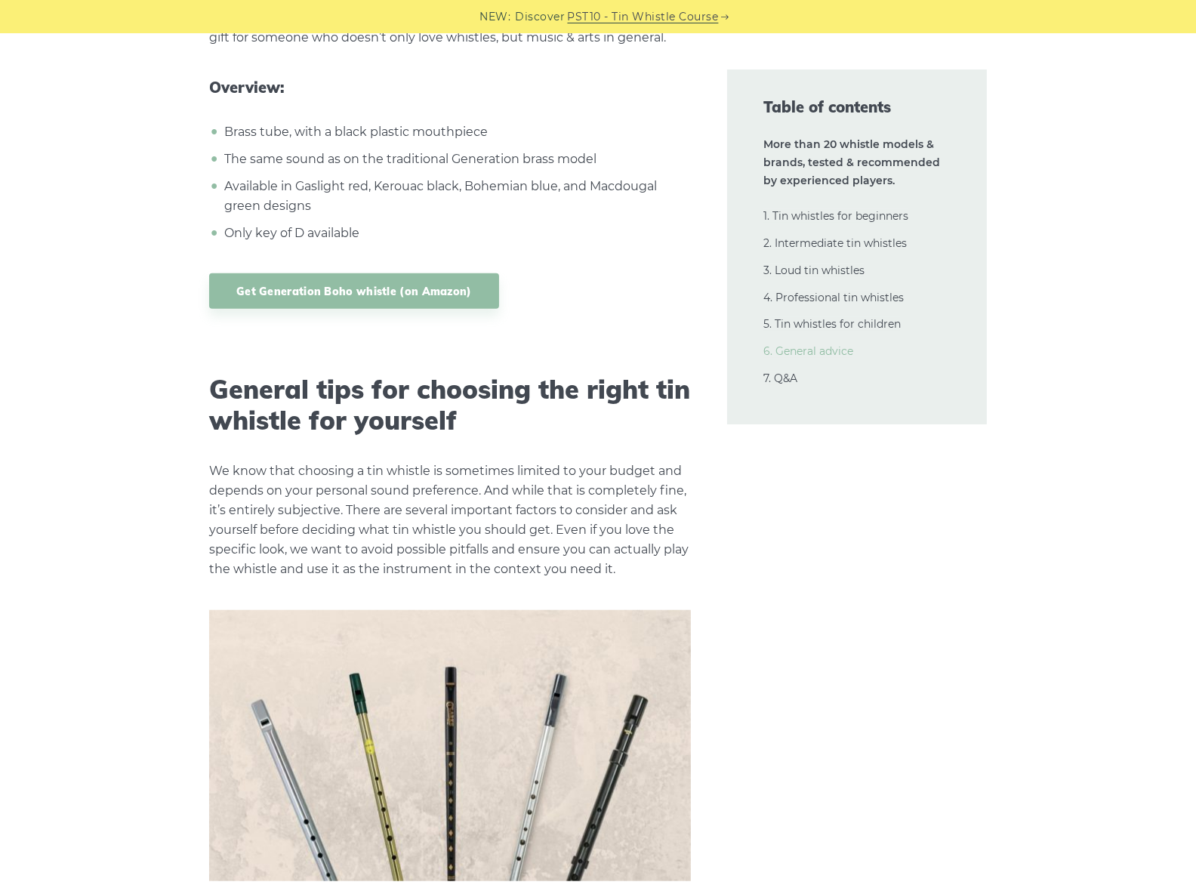
scroll to position [30353, 0]
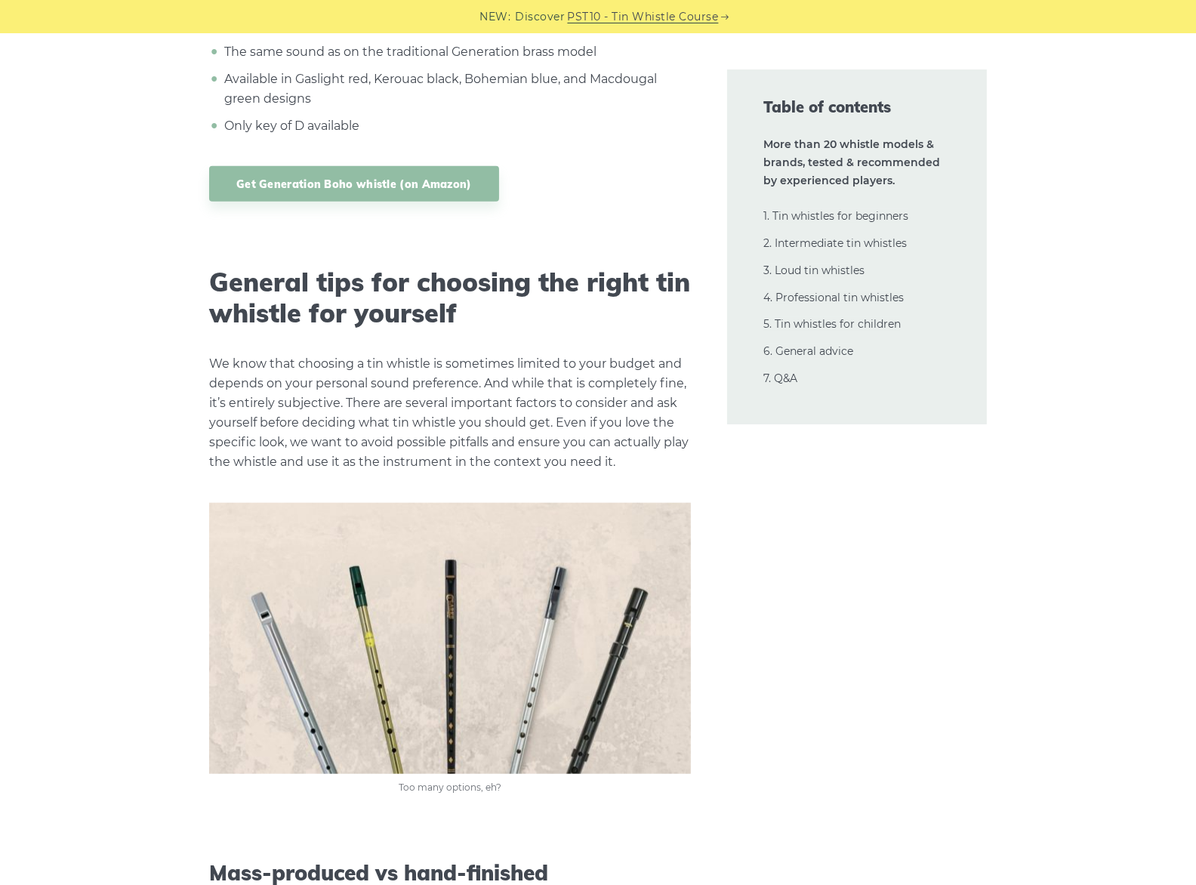
click at [499, 354] on p "We know that choosing a tin whistle is sometimes limited to your budget and dep…" at bounding box center [450, 413] width 482 height 118
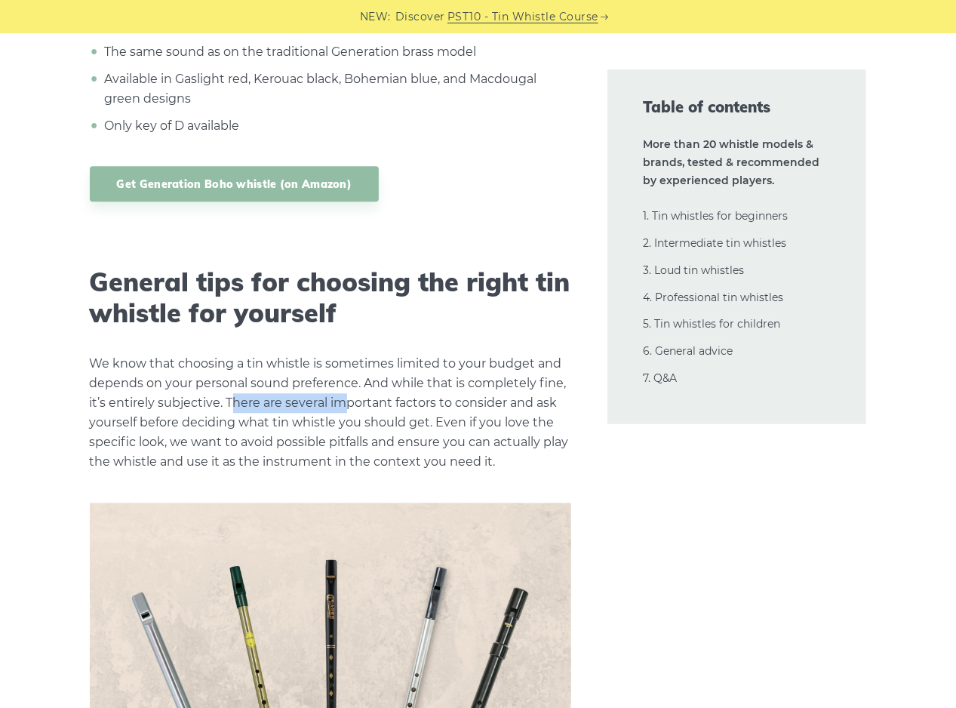
drag, startPoint x: 229, startPoint y: 189, endPoint x: 394, endPoint y: 189, distance: 164.5
click at [366, 354] on p "We know that choosing a tin whistle is sometimes limited to your budget and dep…" at bounding box center [331, 413] width 482 height 118
click at [436, 354] on p "We know that choosing a tin whistle is sometimes limited to your budget and dep…" at bounding box center [331, 413] width 482 height 118
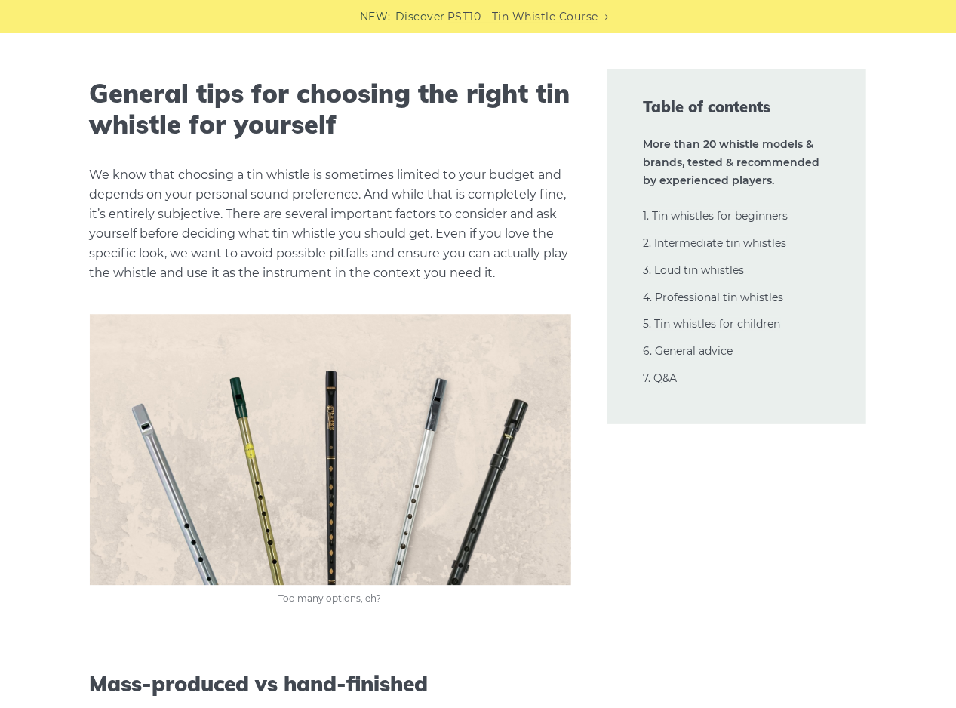
scroll to position [30555, 0]
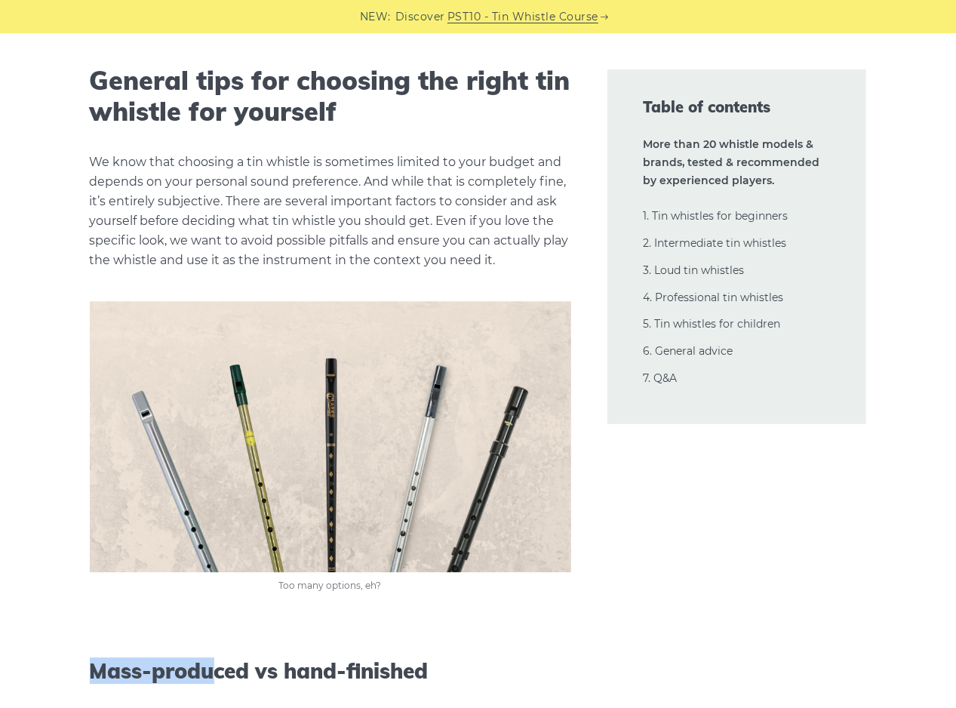
drag, startPoint x: 208, startPoint y: 457, endPoint x: 329, endPoint y: 457, distance: 121.5
click at [390, 658] on h3 "Mass-produced vs hand-finished" at bounding box center [331, 671] width 482 height 26
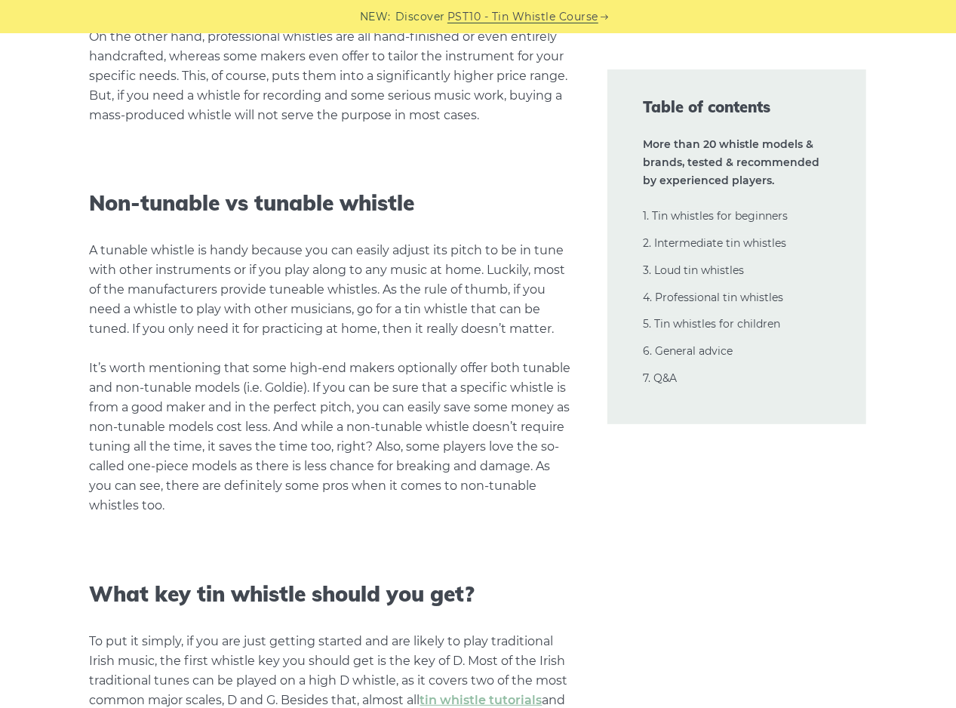
scroll to position [31661, 0]
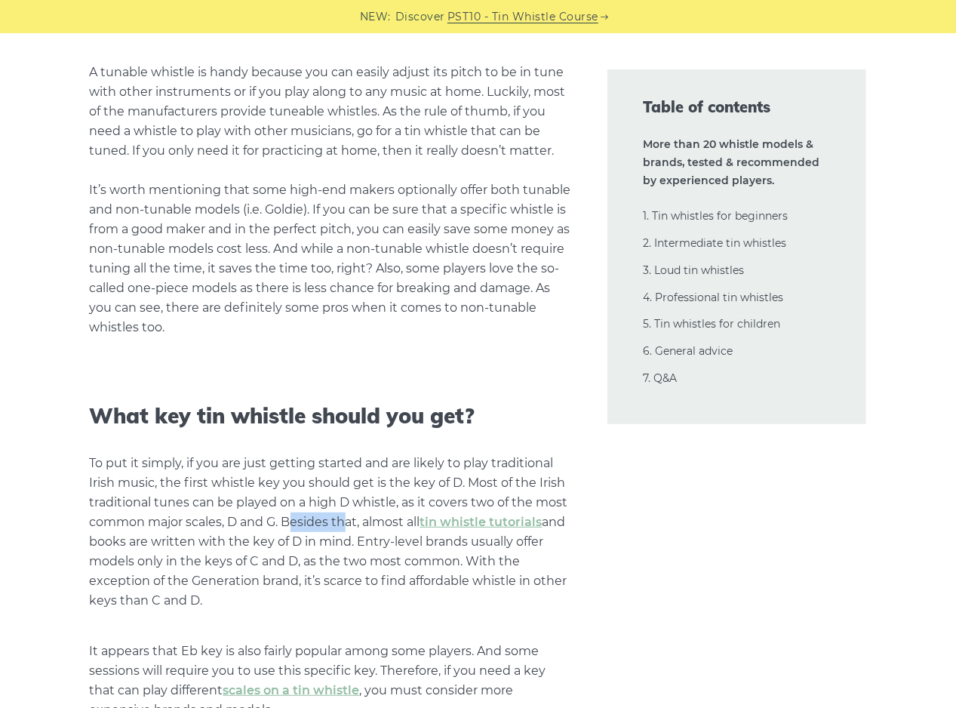
drag, startPoint x: 296, startPoint y: 309, endPoint x: 386, endPoint y: 309, distance: 90.6
click at [352, 454] on p "To put it simply, if you are just getting started and are likely to play tradit…" at bounding box center [331, 532] width 482 height 157
click at [385, 454] on p "To put it simply, if you are just getting started and are likely to play tradit…" at bounding box center [331, 532] width 482 height 157
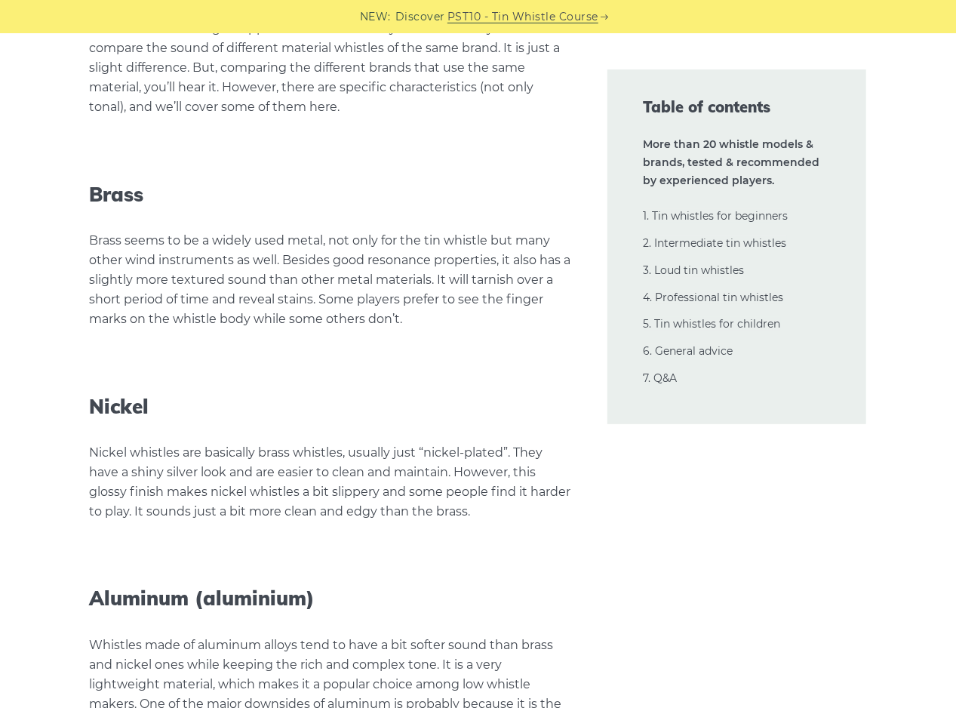
scroll to position [32165, 0]
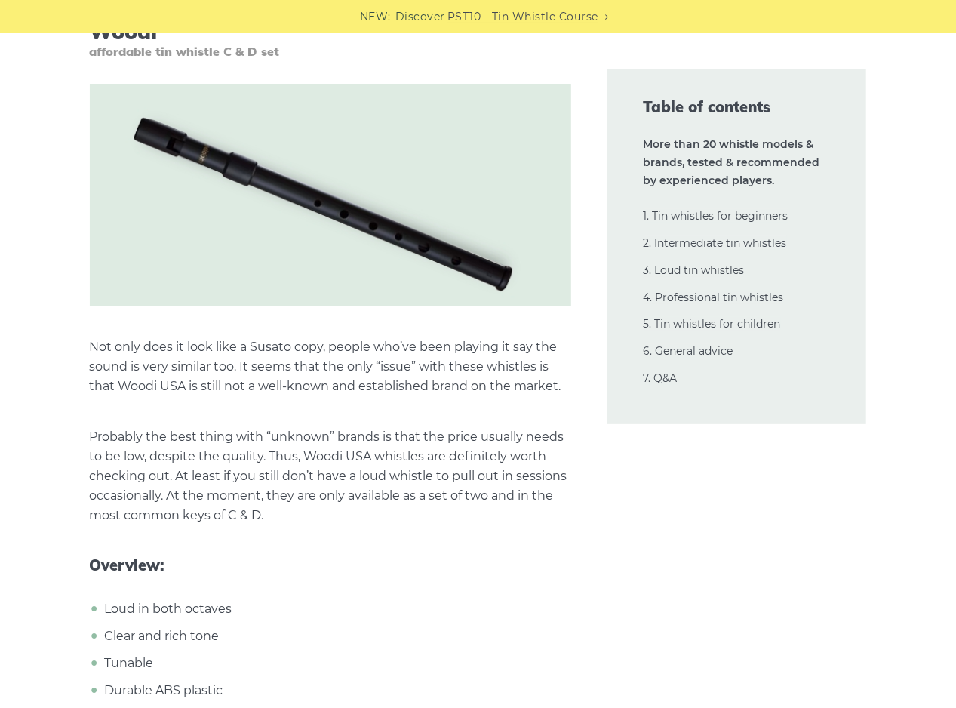
scroll to position [16893, 0]
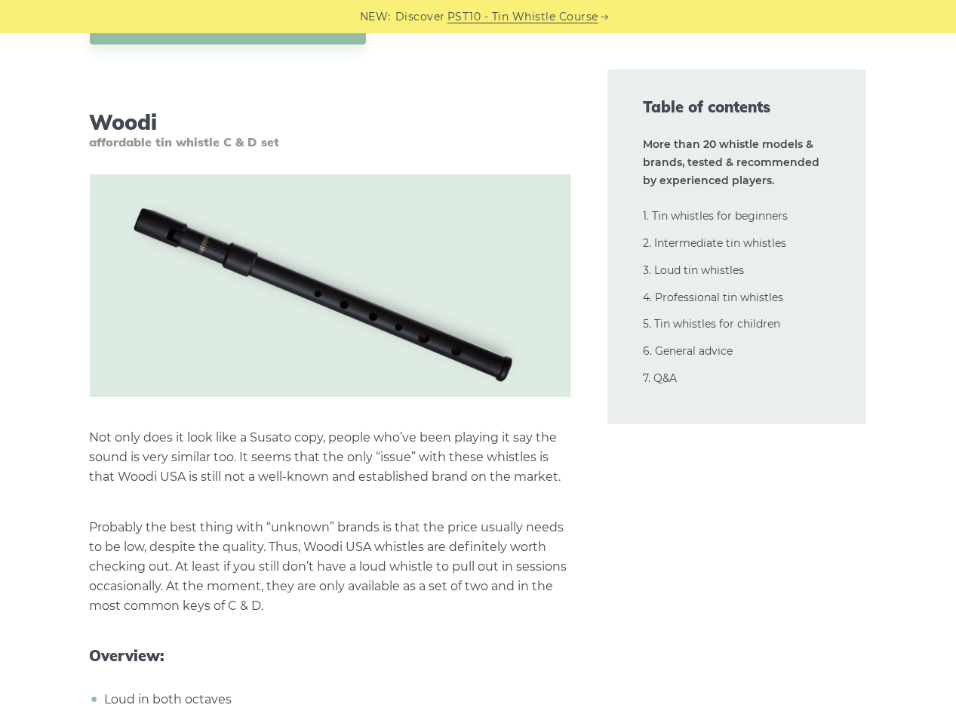
click at [325, 249] on img at bounding box center [331, 285] width 482 height 223
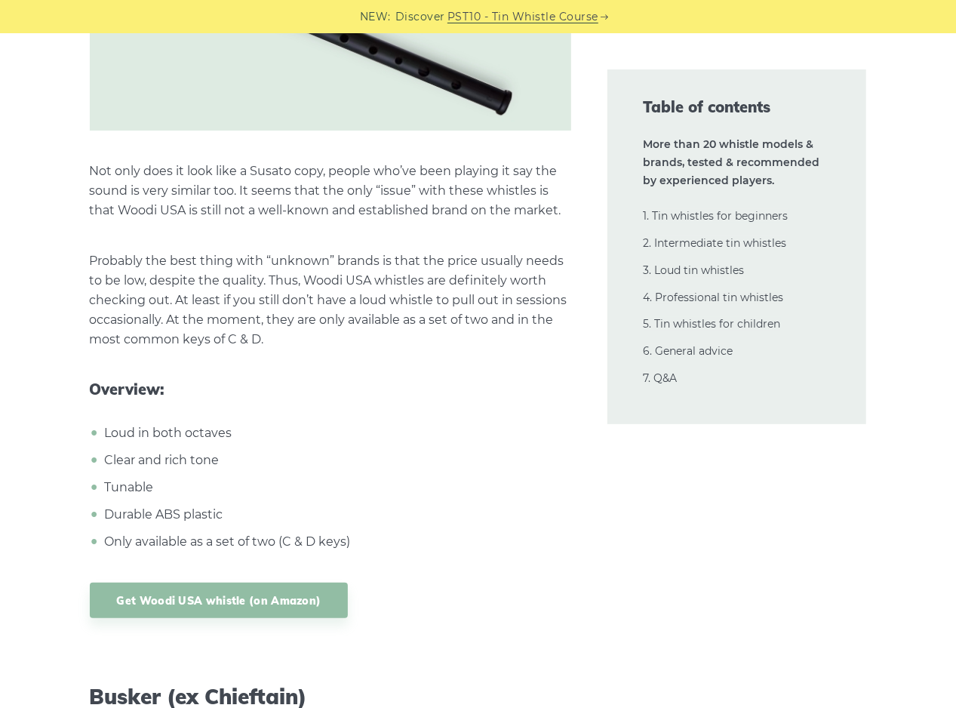
scroll to position [17295, 0]
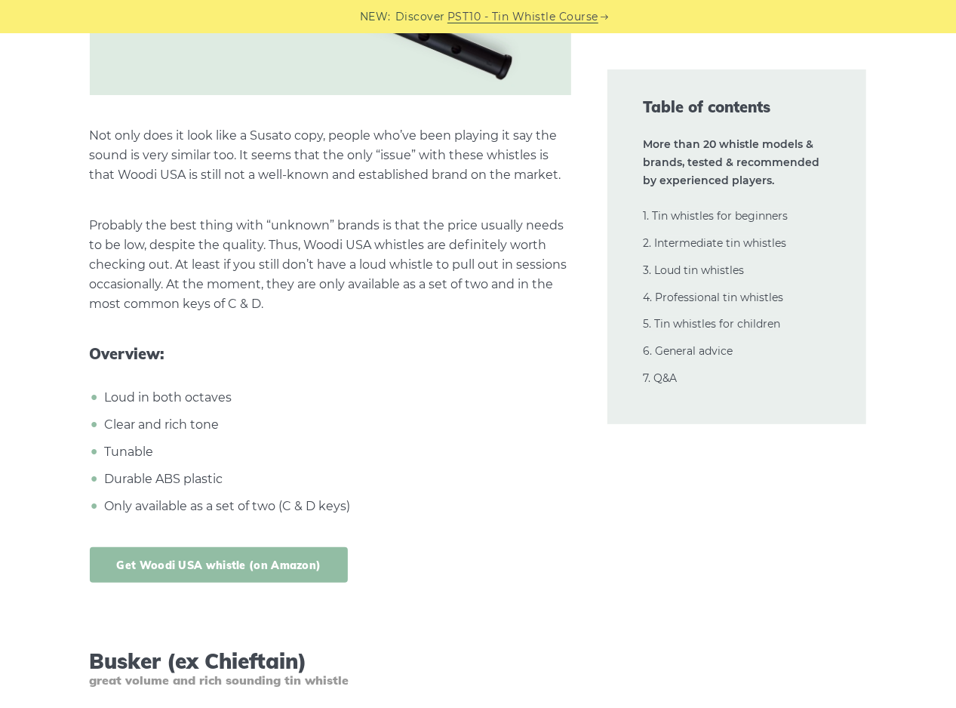
click at [190, 547] on link "Get Woodi USA whistle (on Amazon)" at bounding box center [219, 564] width 259 height 35
click at [535, 216] on p "Probably the best thing with “unknown” brands is that the price usually needs t…" at bounding box center [331, 265] width 482 height 98
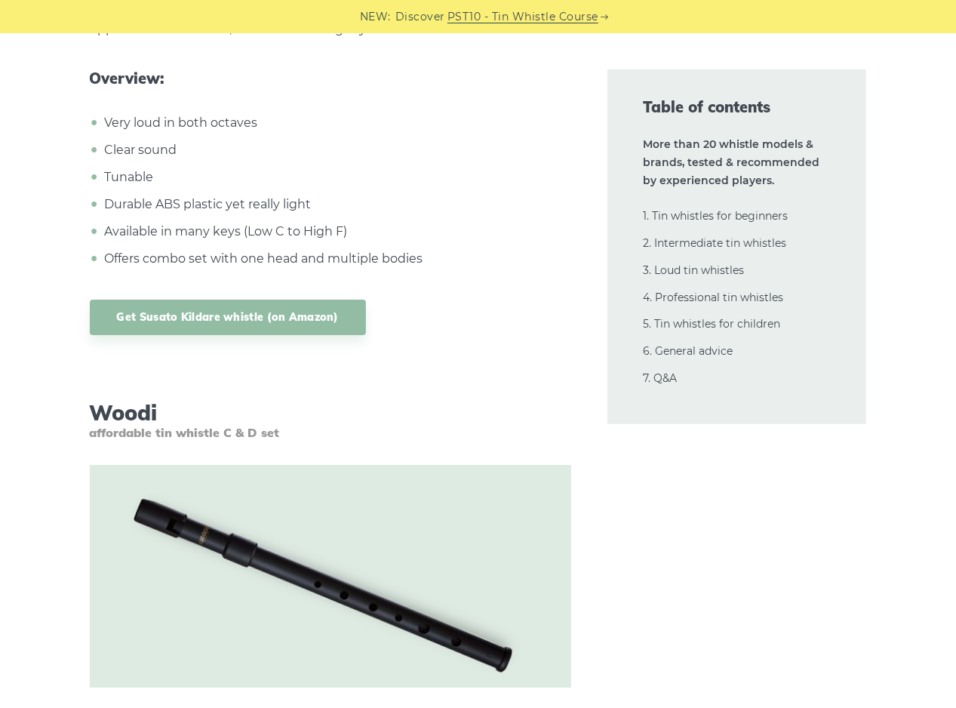
scroll to position [16691, 0]
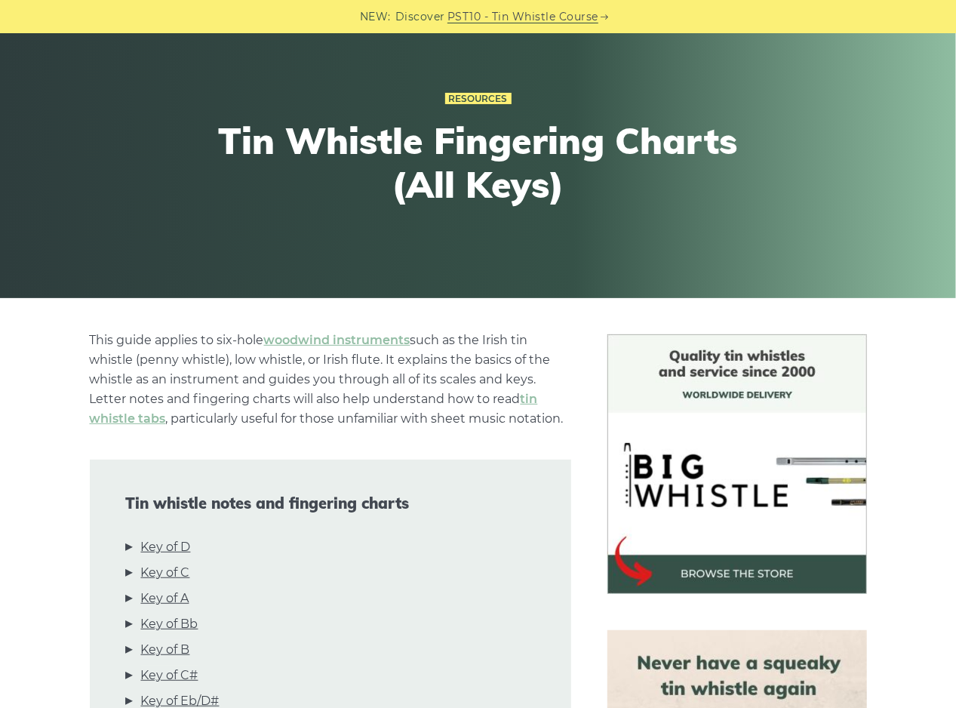
scroll to position [302, 0]
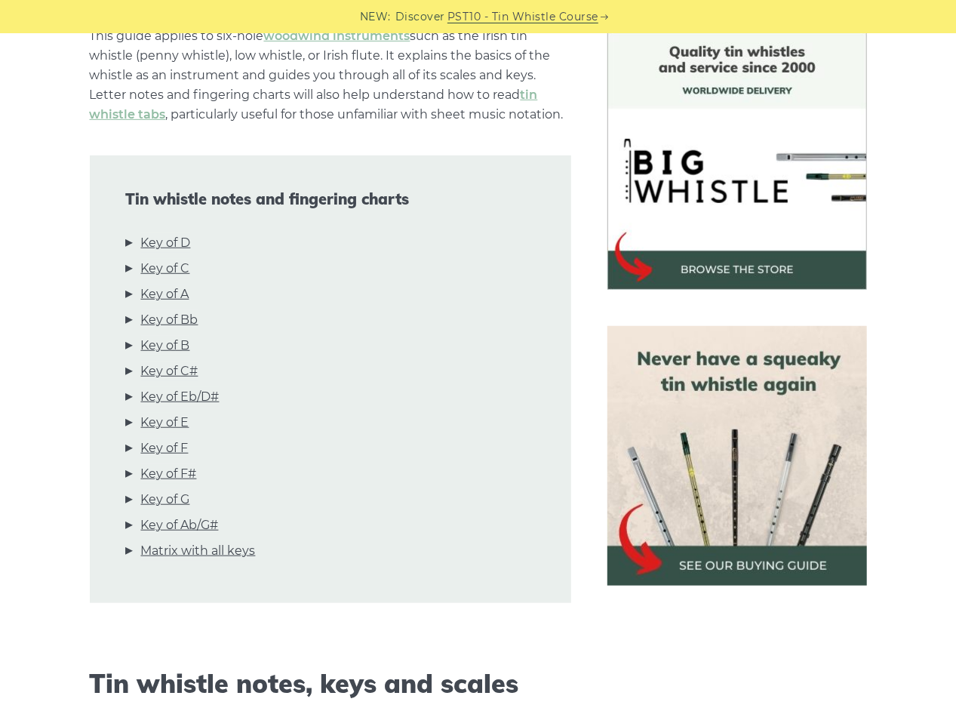
click at [185, 244] on link "Key of D" at bounding box center [166, 243] width 50 height 20
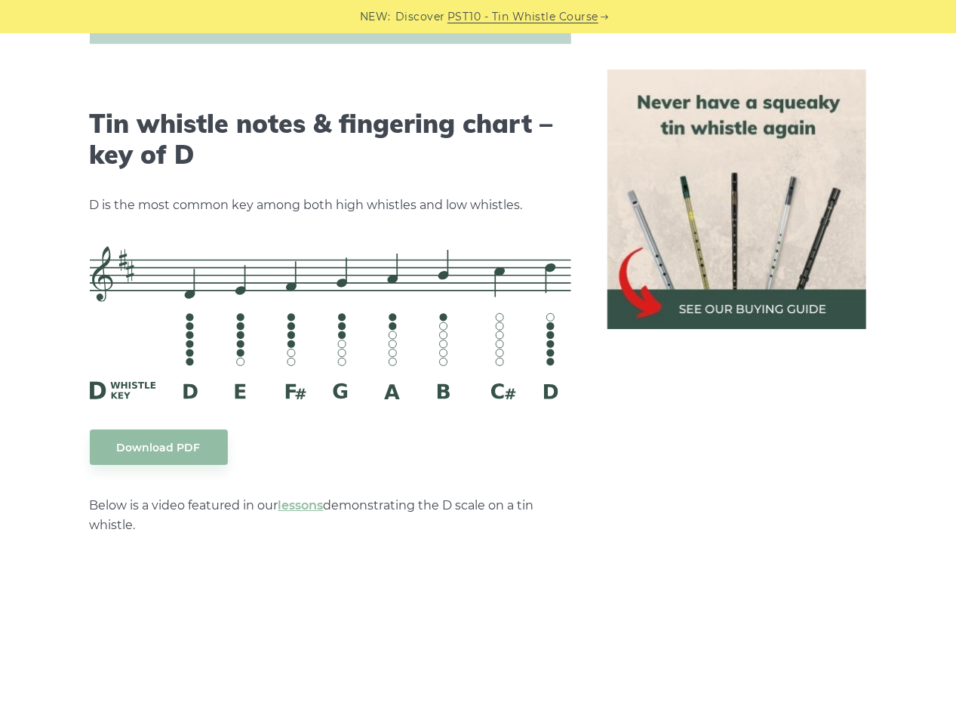
scroll to position [2352, 0]
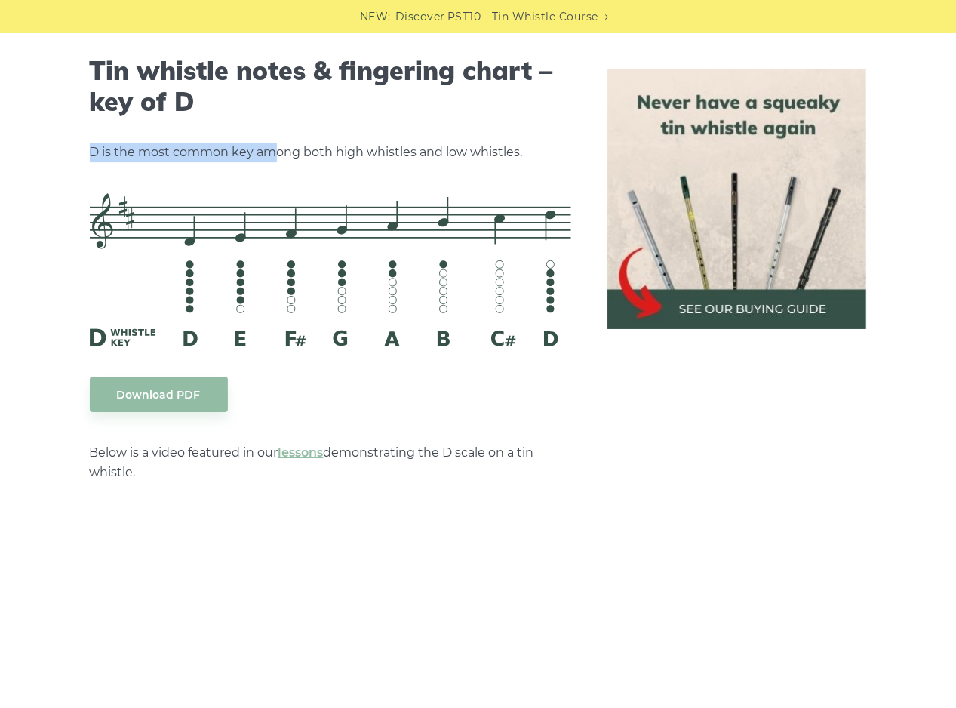
drag, startPoint x: 171, startPoint y: 154, endPoint x: 352, endPoint y: 155, distance: 180.4
click at [294, 154] on p "D is the most common key among both high whistles and low whistles." at bounding box center [331, 153] width 482 height 20
click at [352, 155] on p "D is the most common key among both high whistles and low whistles." at bounding box center [331, 153] width 482 height 20
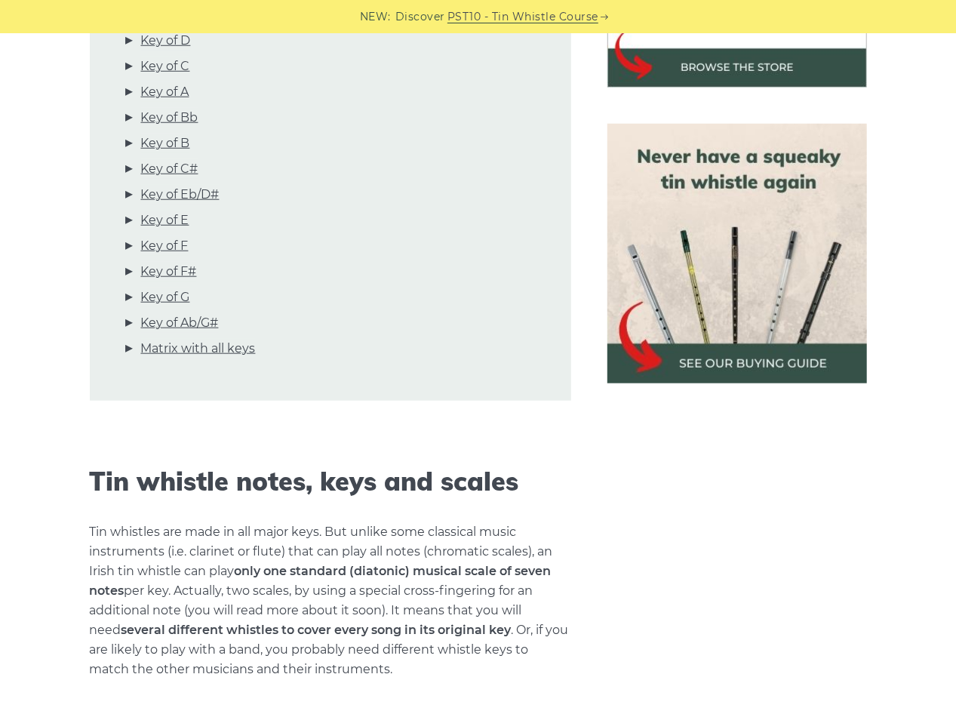
scroll to position [0, 0]
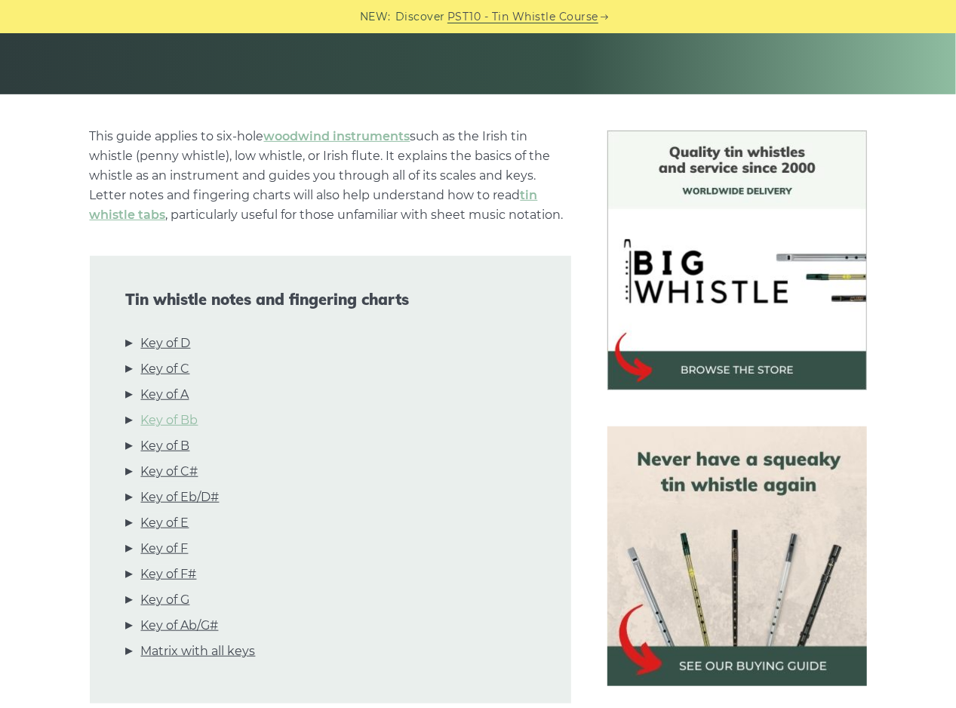
click at [189, 387] on link "Key of A" at bounding box center [165, 395] width 48 height 20
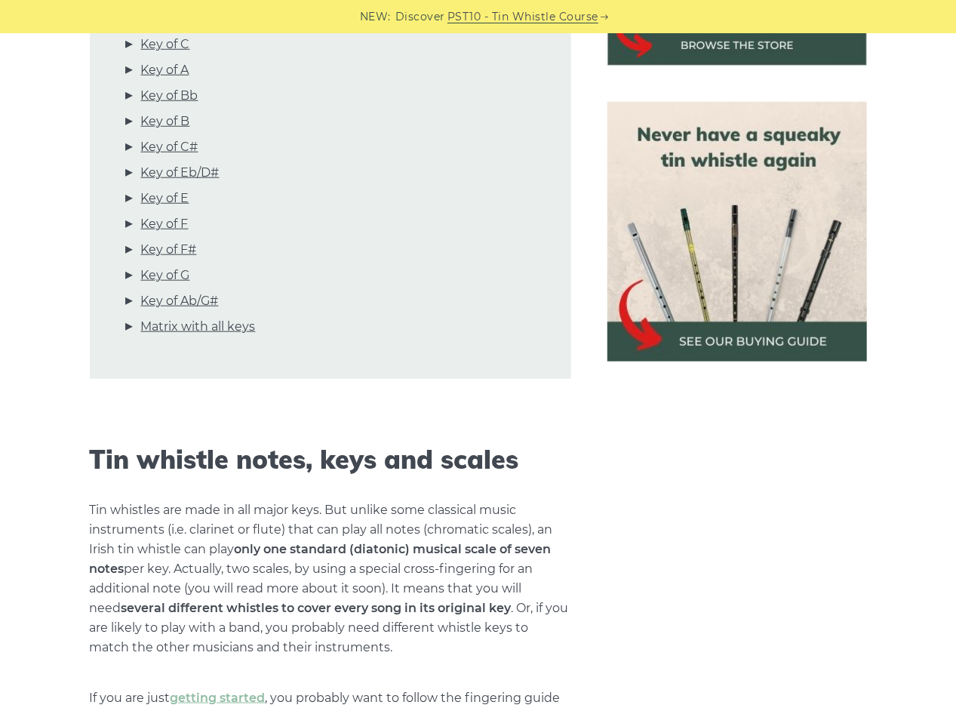
click at [186, 374] on div "Tin whistle notes and fingering charts Key of D Key of C Key of A Key of Bb Key…" at bounding box center [331, 155] width 482 height 448
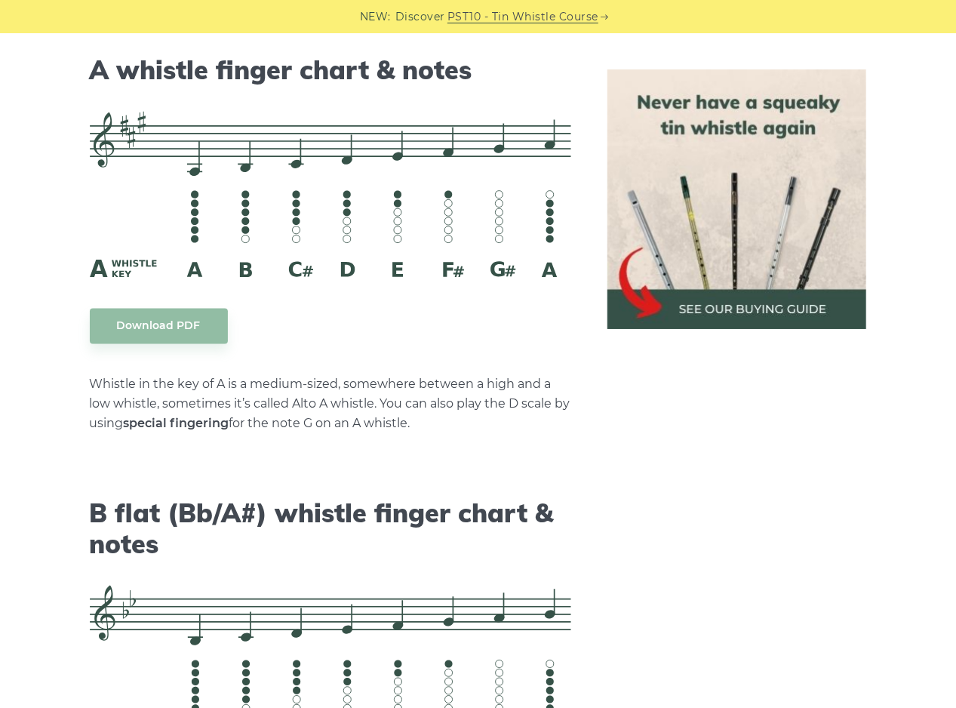
scroll to position [4182, 0]
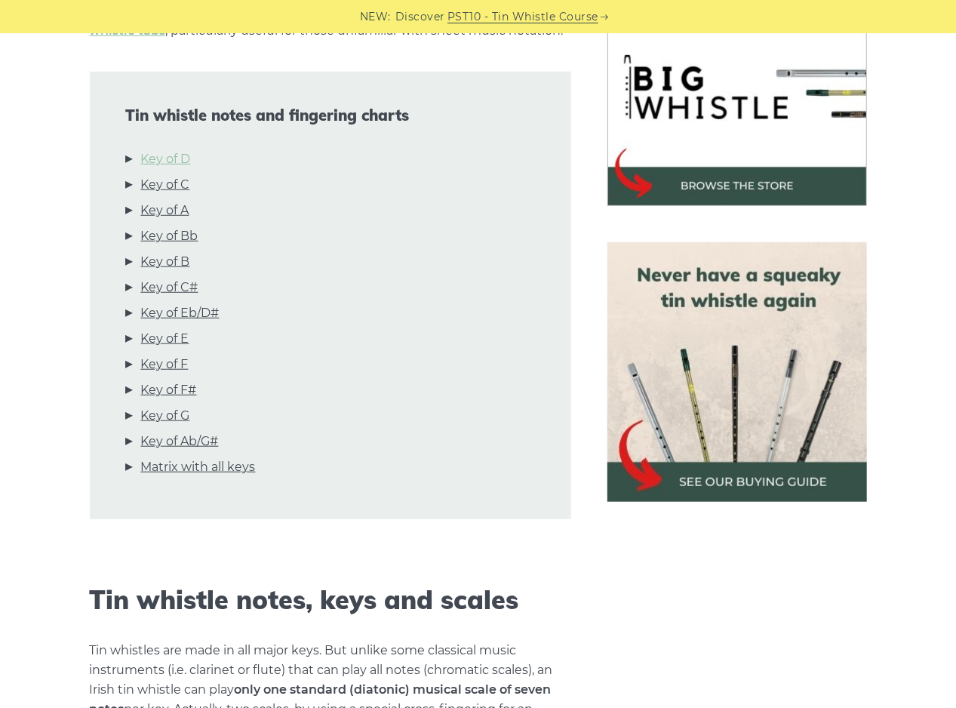
click at [181, 157] on link "Key of D" at bounding box center [166, 159] width 50 height 20
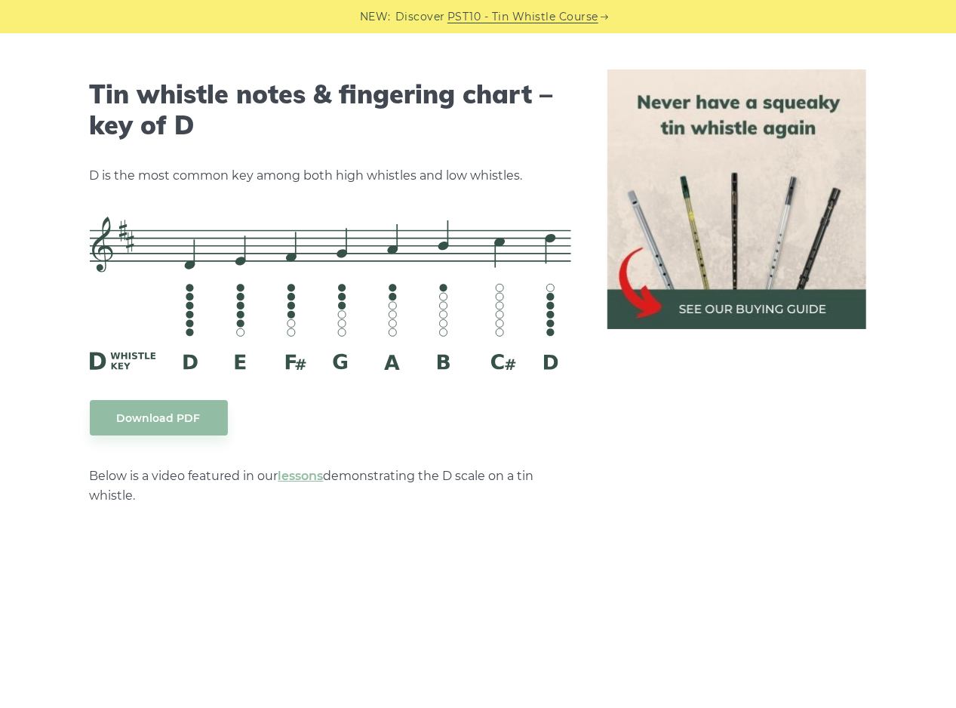
scroll to position [2352, 0]
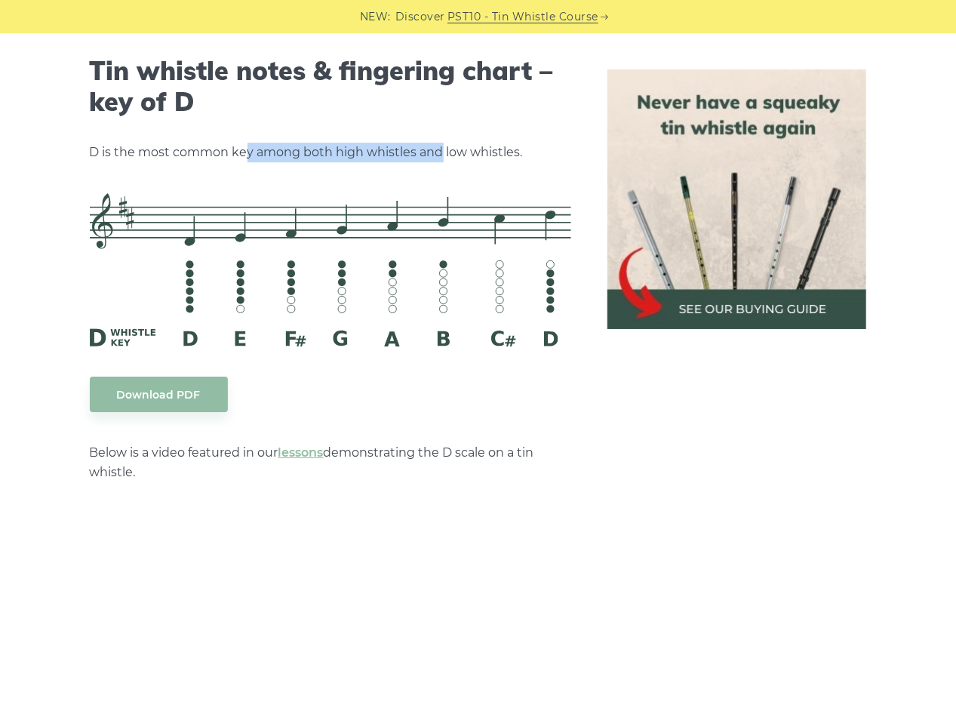
drag, startPoint x: 276, startPoint y: 149, endPoint x: 477, endPoint y: 149, distance: 200.8
click at [456, 149] on p "D is the most common key among both high whistles and low whistles." at bounding box center [331, 153] width 482 height 20
click at [477, 149] on p "D is the most common key among both high whistles and low whistles." at bounding box center [331, 153] width 482 height 20
drag, startPoint x: 522, startPoint y: 149, endPoint x: 359, endPoint y: 149, distance: 162.3
click at [362, 149] on p "D is the most common key among both high whistles and low whistles." at bounding box center [331, 153] width 482 height 20
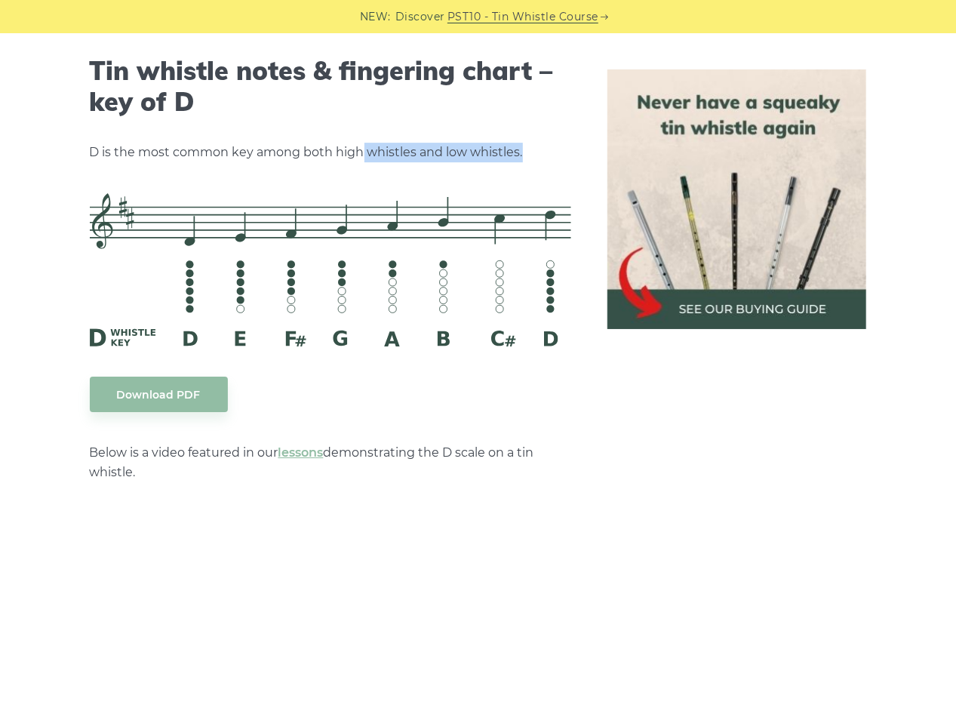
click at [359, 149] on p "D is the most common key among both high whistles and low whistles." at bounding box center [331, 153] width 482 height 20
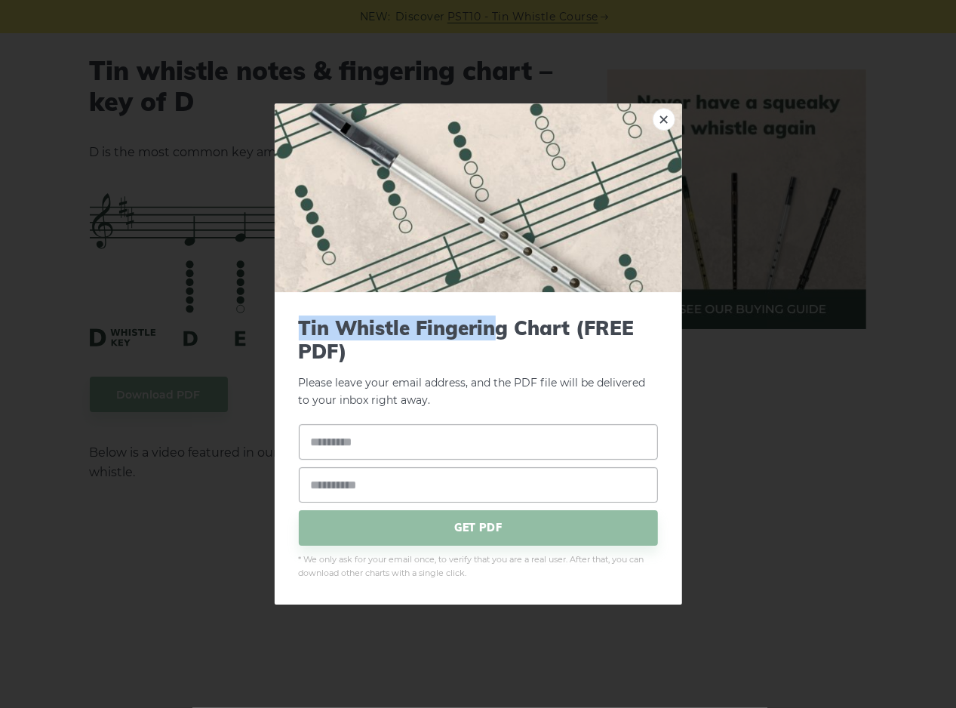
drag, startPoint x: 453, startPoint y: 328, endPoint x: 562, endPoint y: 331, distance: 108.7
click at [522, 329] on span "Tin Whistle Fingering Chart (FREE PDF)" at bounding box center [478, 339] width 359 height 47
click at [562, 331] on span "Tin Whistle Fingering Chart (FREE PDF)" at bounding box center [478, 339] width 359 height 47
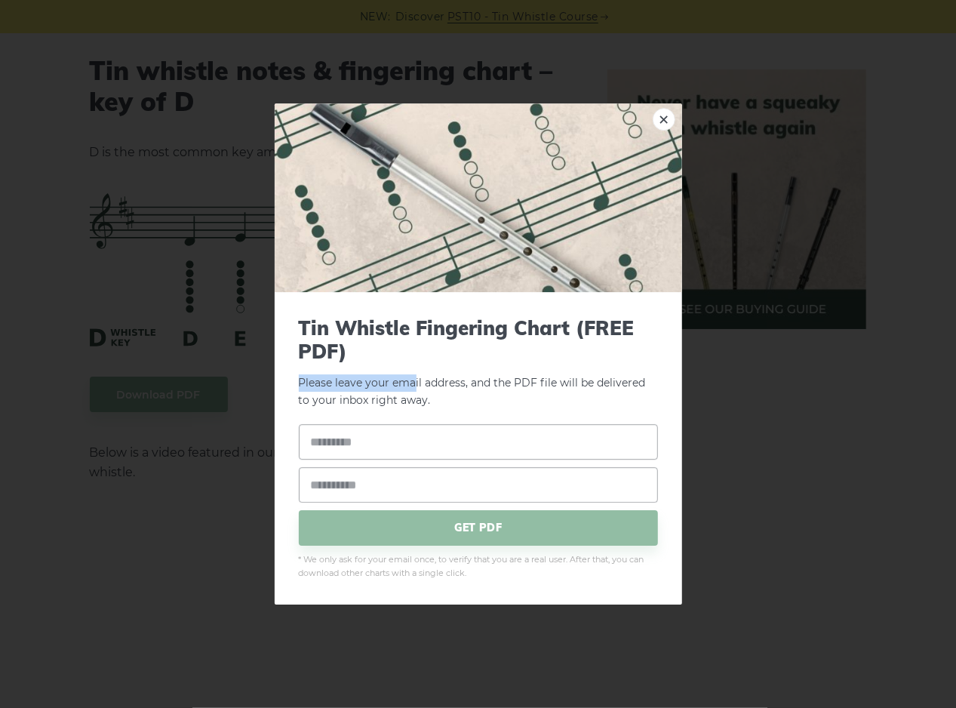
drag, startPoint x: 376, startPoint y: 386, endPoint x: 457, endPoint y: 389, distance: 80.8
click at [415, 387] on div "Tin Whistle Fingering Chart (FREE PDF) Please leave your email address, and the…" at bounding box center [479, 448] width 408 height 312
click at [482, 394] on p "Please leave your email address, and the PDF file will be delivered to your inb…" at bounding box center [478, 362] width 359 height 93
click at [660, 118] on link "×" at bounding box center [664, 119] width 23 height 23
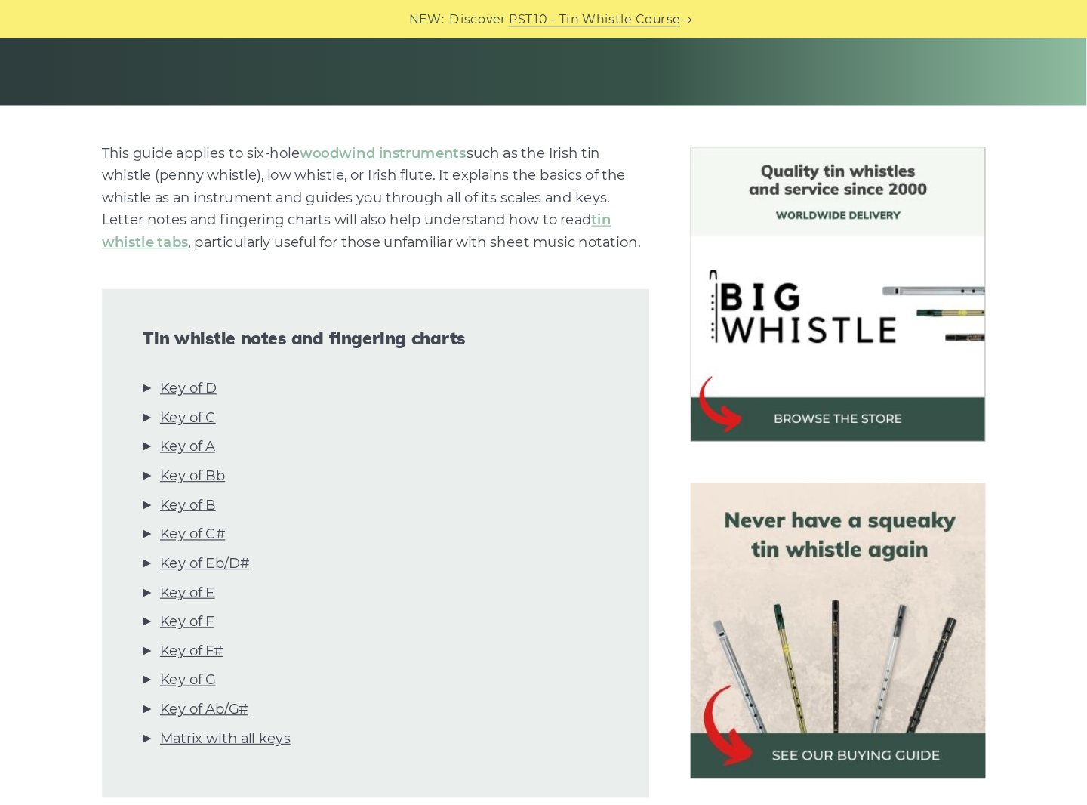
scroll to position [0, 0]
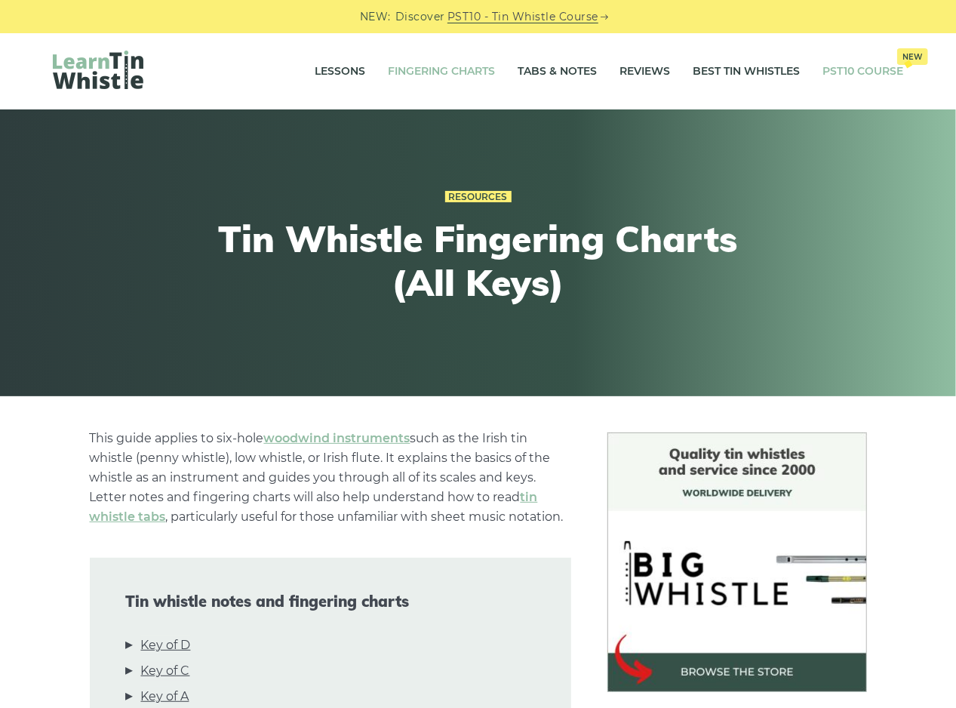
click at [856, 70] on link "PST10 Course New" at bounding box center [863, 72] width 81 height 38
click at [853, 74] on link "PST10 Course New" at bounding box center [863, 72] width 81 height 38
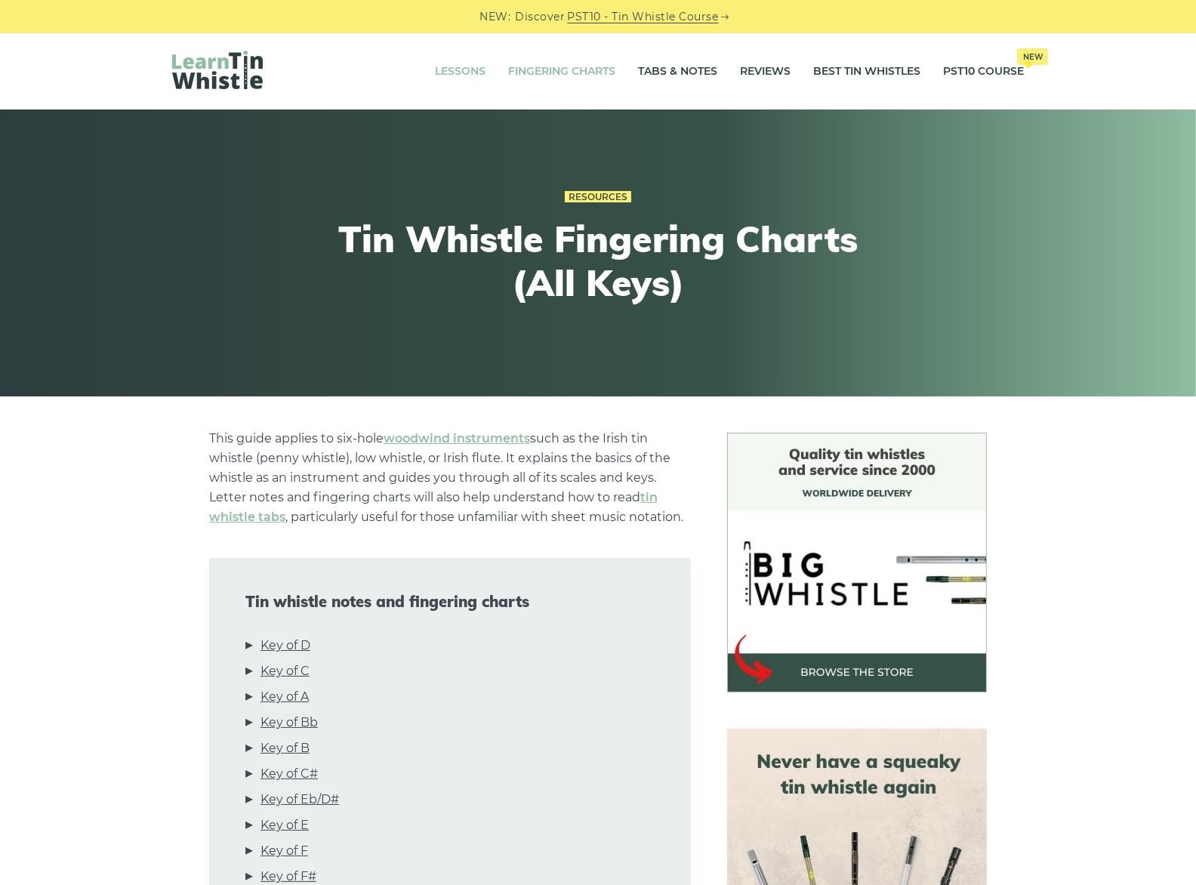
click at [448, 71] on link "Lessons" at bounding box center [460, 72] width 51 height 38
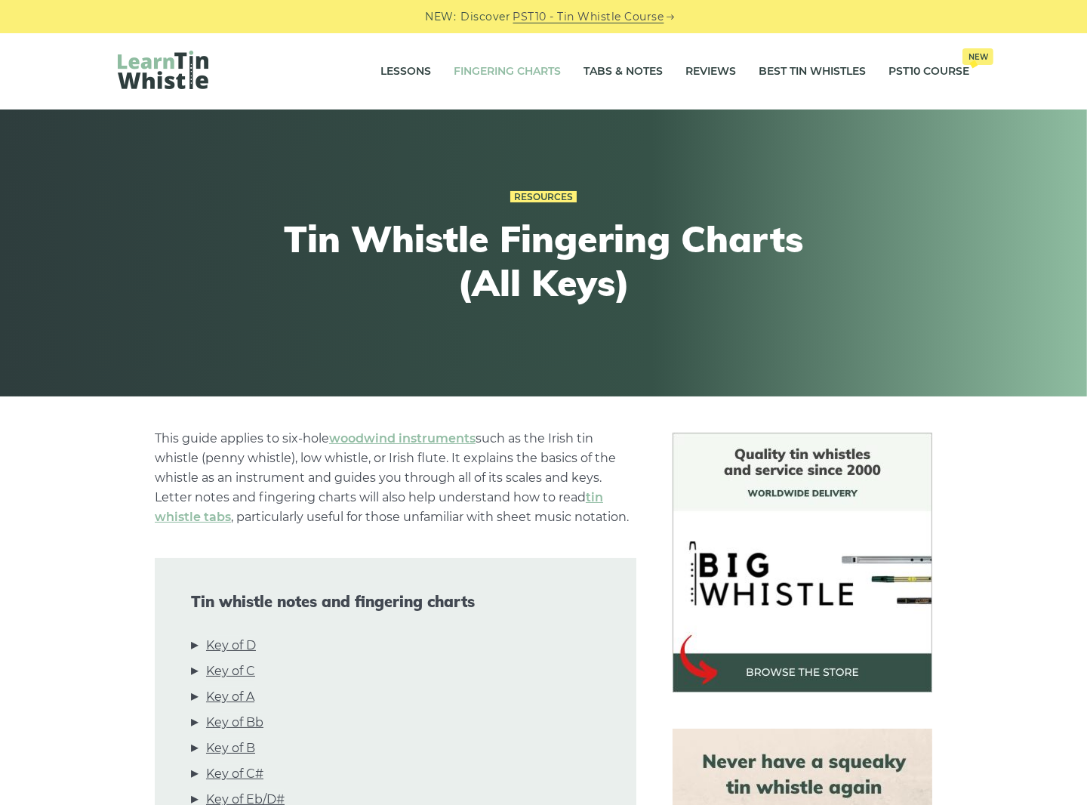
drag, startPoint x: 522, startPoint y: 126, endPoint x: 534, endPoint y: 126, distance: 12.8
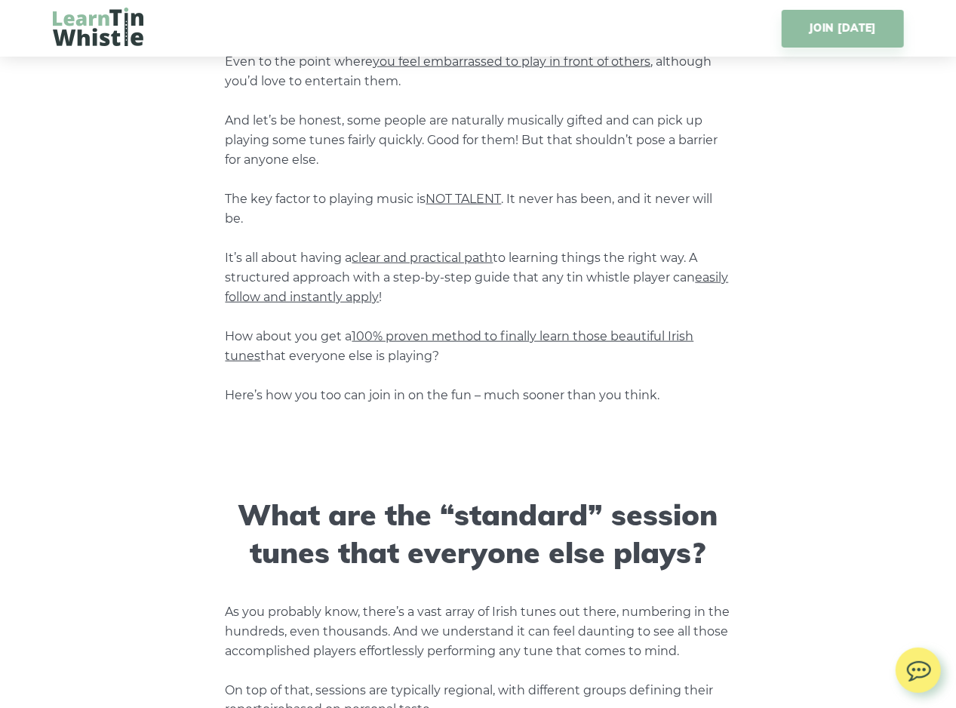
scroll to position [1006, 0]
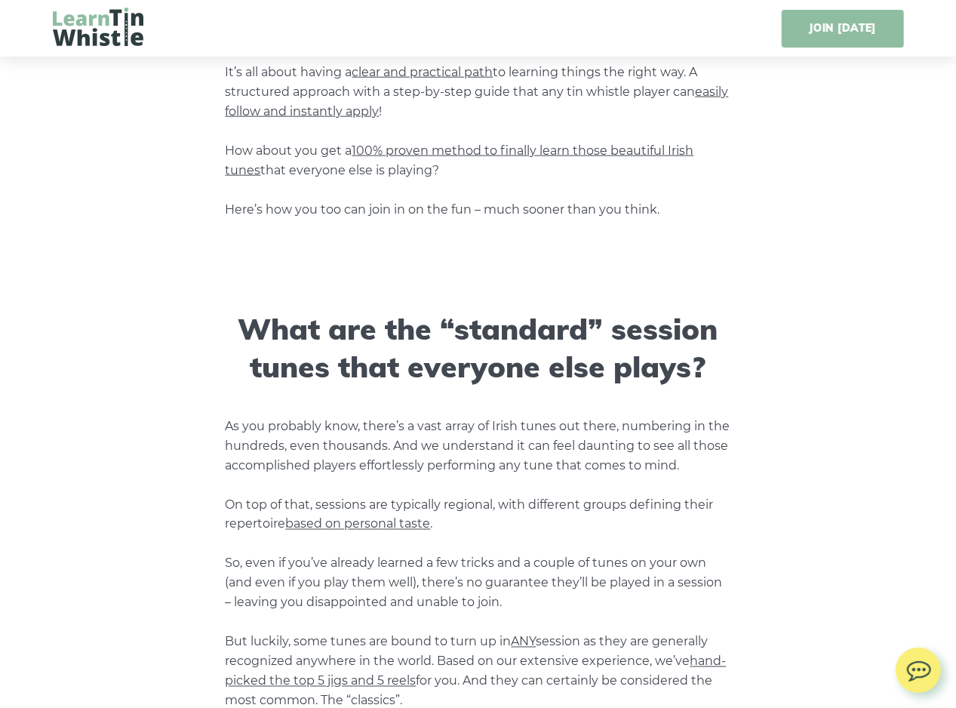
click at [826, 34] on link "JOIN [DATE]" at bounding box center [843, 29] width 122 height 38
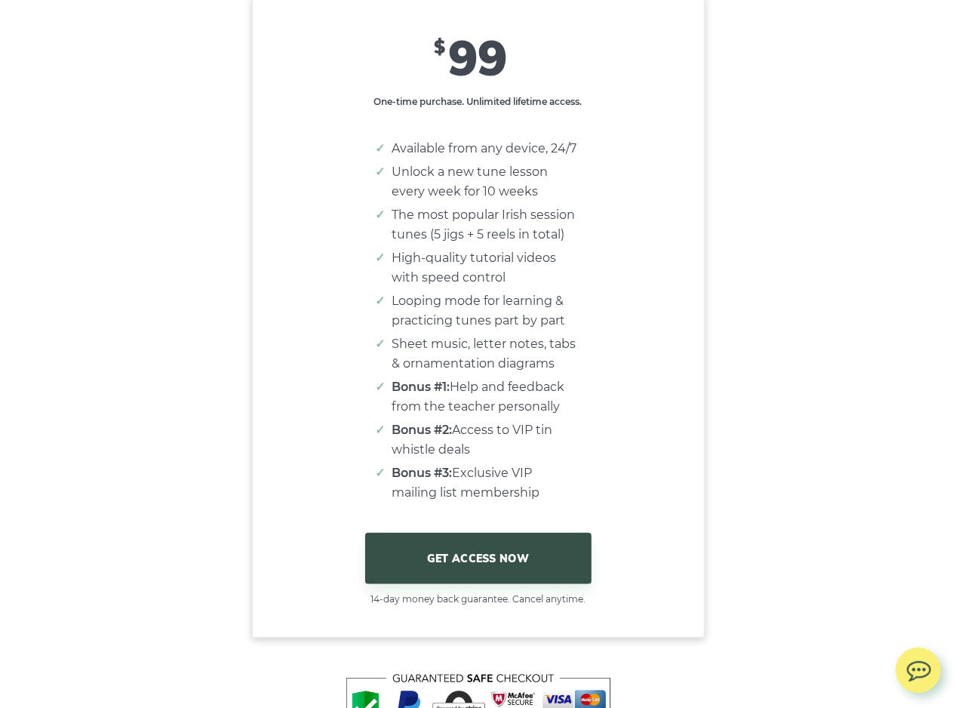
scroll to position [9146, 0]
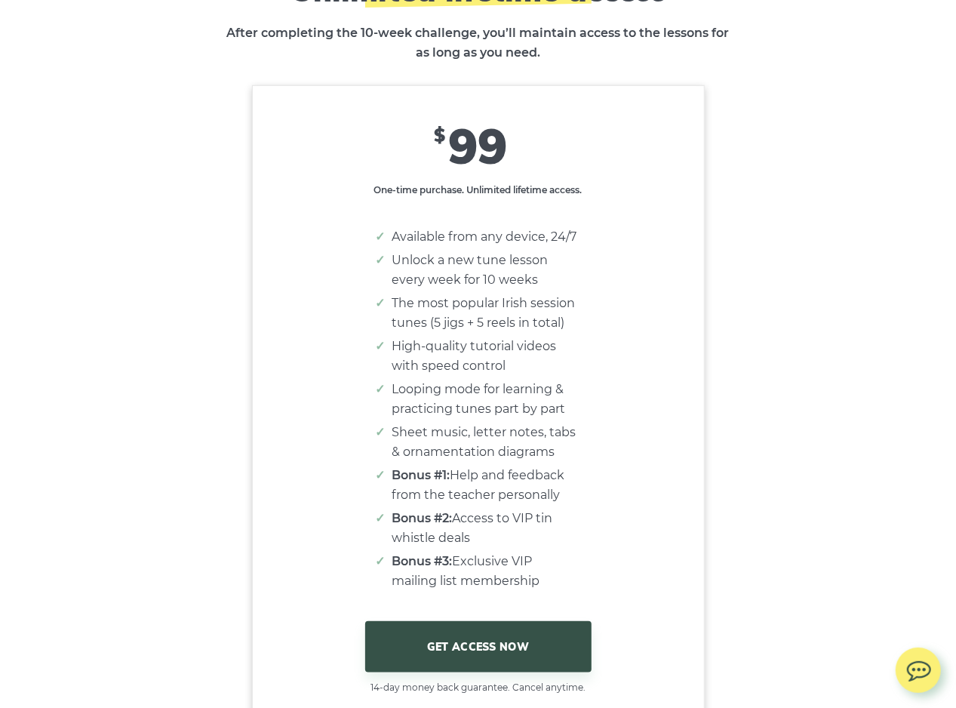
scroll to position [9045, 0]
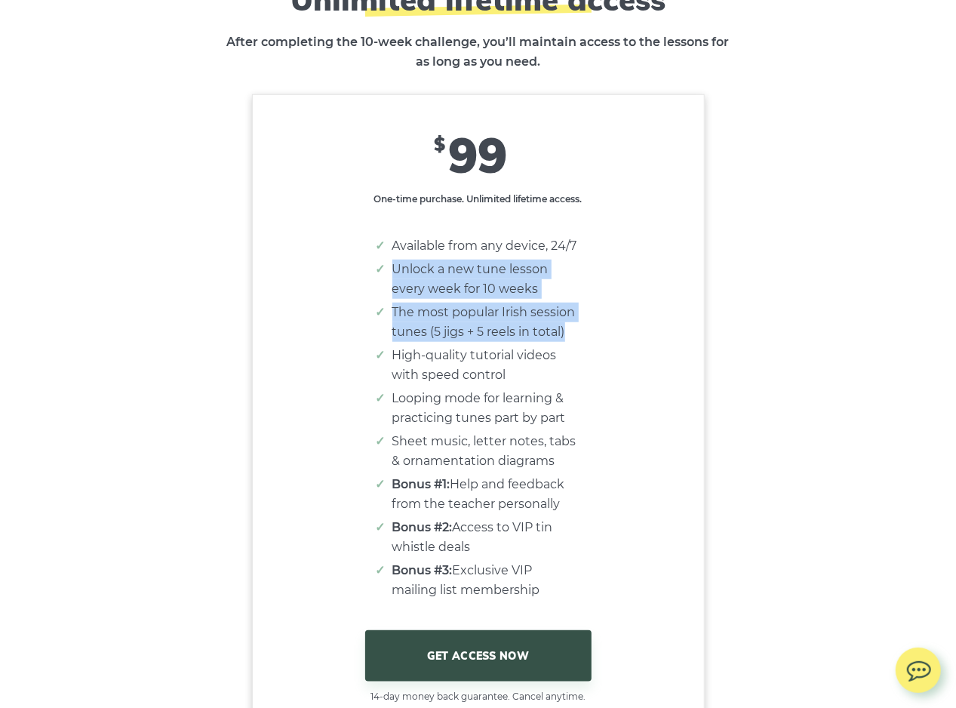
drag, startPoint x: 391, startPoint y: 279, endPoint x: 575, endPoint y: 350, distance: 197.3
click at [575, 350] on ul "Available from any device, 24/7 Unlock a new tune lesson every week for 10 week…" at bounding box center [478, 418] width 202 height 364
click at [575, 342] on li "The most popular Irish session tunes (5 jigs + 5 reels in total)" at bounding box center [485, 322] width 187 height 39
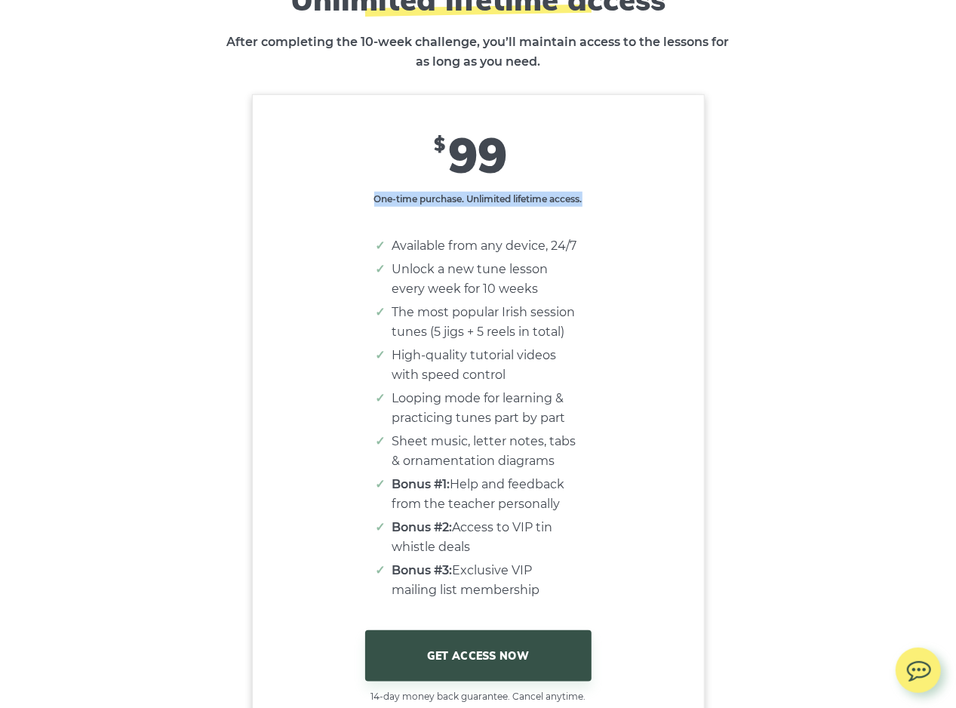
drag, startPoint x: 406, startPoint y: 195, endPoint x: 500, endPoint y: 211, distance: 95.0
click at [500, 207] on p "One-time purchase. Unlimited lifetime access." at bounding box center [478, 199] width 211 height 15
click at [502, 207] on p "One-time purchase. Unlimited lifetime access." at bounding box center [478, 199] width 211 height 15
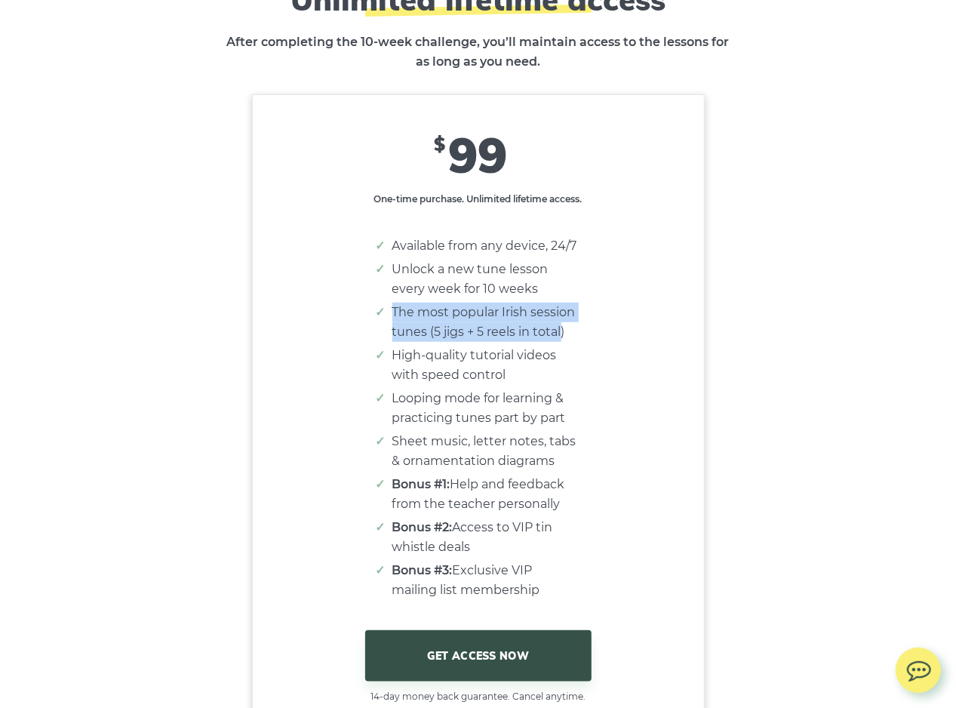
drag, startPoint x: 393, startPoint y: 322, endPoint x: 577, endPoint y: 340, distance: 185.0
click at [565, 340] on li "The most popular Irish session tunes (5 jigs + 5 reels in total)" at bounding box center [485, 322] width 187 height 39
click at [580, 340] on div "$ 99 One-time purchase. Unlimited lifetime access. Available from any device, 2…" at bounding box center [478, 414] width 451 height 579
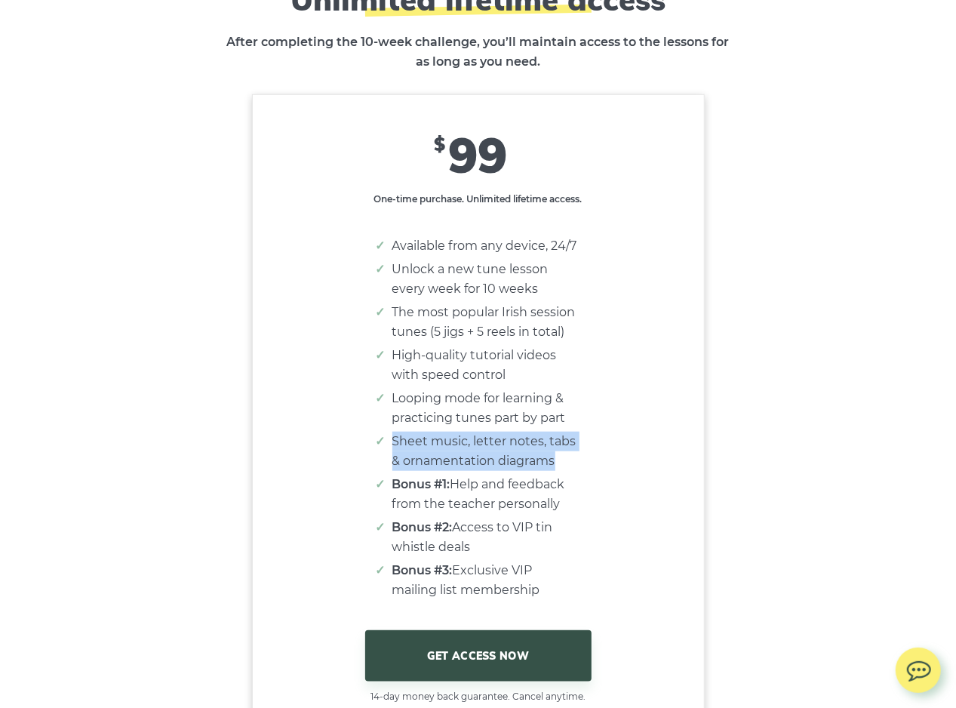
drag, startPoint x: 392, startPoint y: 451, endPoint x: 554, endPoint y: 469, distance: 162.5
click at [554, 469] on li "Sheet music, letter notes, tabs & ornamentation diagrams" at bounding box center [485, 451] width 187 height 39
click at [576, 470] on li "Sheet music, letter notes, tabs & ornamentation diagrams" at bounding box center [485, 451] width 187 height 39
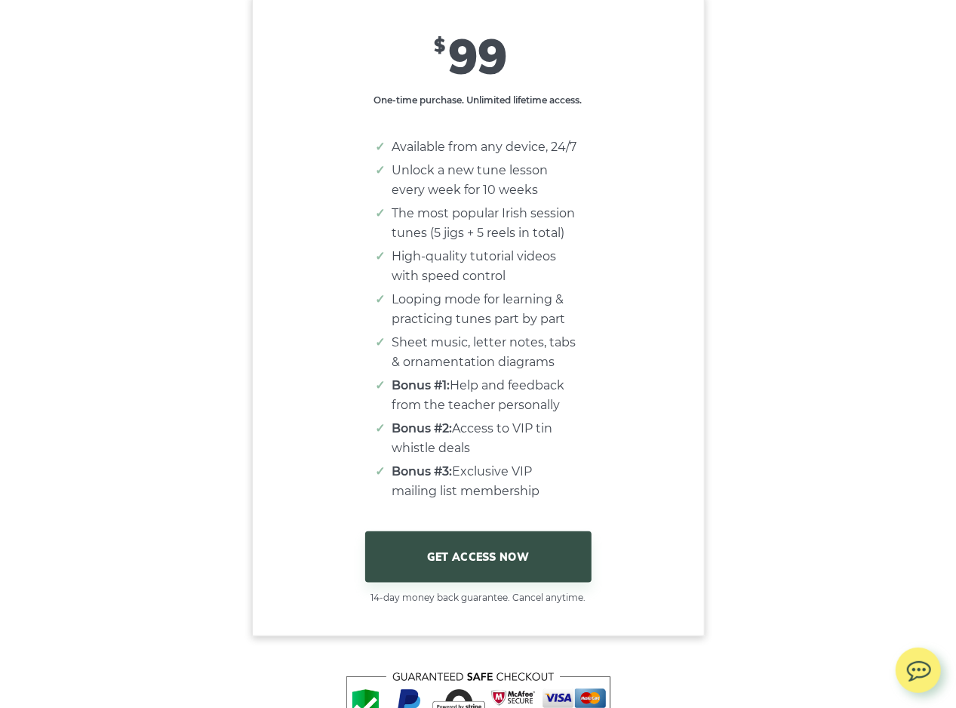
scroll to position [9146, 0]
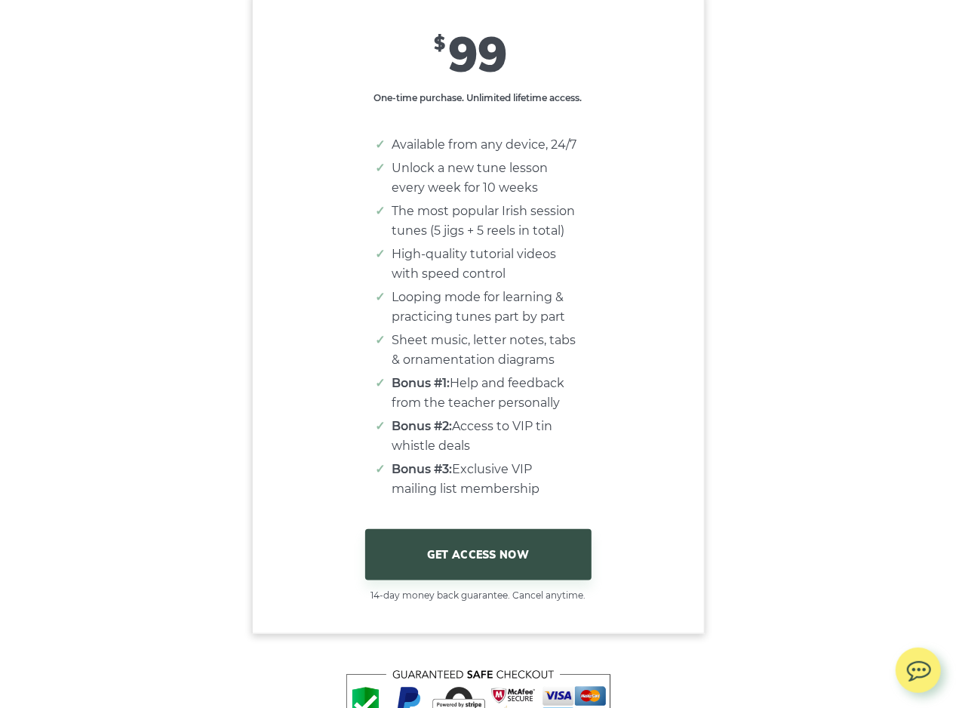
drag, startPoint x: 402, startPoint y: 396, endPoint x: 563, endPoint y: 422, distance: 162.8
click at [563, 422] on ul "Available from any device, 24/7 Unlock a new tune lesson every week for 10 week…" at bounding box center [478, 317] width 202 height 364
click at [563, 413] on li "Bonus #1: Help and feedback from the teacher personally" at bounding box center [485, 393] width 187 height 39
drag, startPoint x: 455, startPoint y: 440, endPoint x: 544, endPoint y: 469, distance: 93.6
click at [530, 469] on ul "Available from any device, 24/7 Unlock a new tune lesson every week for 10 week…" at bounding box center [478, 317] width 202 height 364
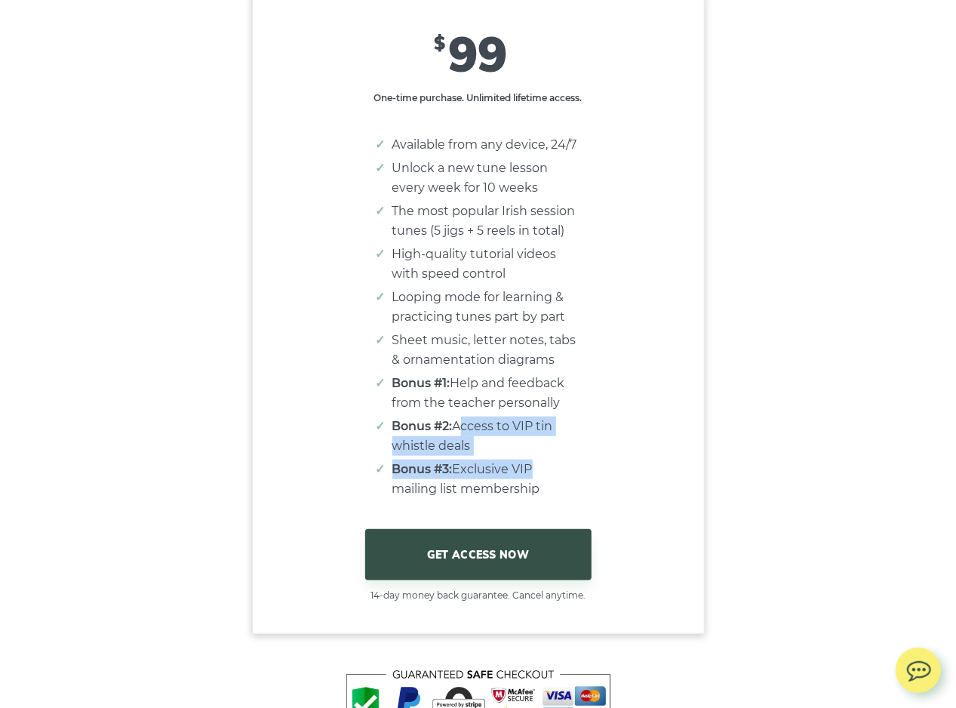
click at [574, 456] on li "Bonus #2: Access to VIP tin whistle deals" at bounding box center [485, 436] width 187 height 39
click at [530, 456] on li "Bonus #2: Access to VIP tin whistle deals" at bounding box center [485, 436] width 187 height 39
drag, startPoint x: 460, startPoint y: 439, endPoint x: 468, endPoint y: 449, distance: 13.0
click at [468, 449] on li "Bonus #2: Access to VIP tin whistle deals" at bounding box center [485, 436] width 187 height 39
click at [506, 451] on li "Bonus #2: Access to VIP tin whistle deals" at bounding box center [485, 436] width 187 height 39
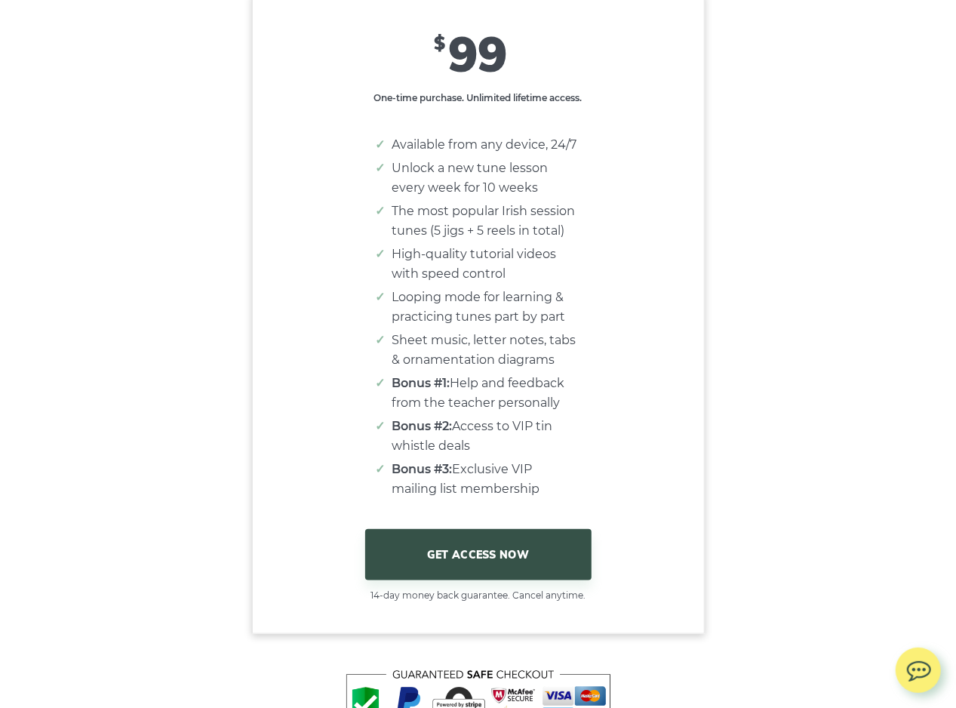
drag, startPoint x: 461, startPoint y: 480, endPoint x: 595, endPoint y: 497, distance: 134.6
click at [580, 497] on div "$ 99 One-time purchase. Unlimited lifetime access. Available from any device, 2…" at bounding box center [478, 313] width 451 height 579
click at [595, 497] on div "$ 99 One-time purchase. Unlimited lifetime access. Available from any device, 2…" at bounding box center [478, 313] width 451 height 579
click at [639, 420] on div "$ 99 One-time purchase. Unlimited lifetime access. Available from any device, 2…" at bounding box center [478, 313] width 451 height 579
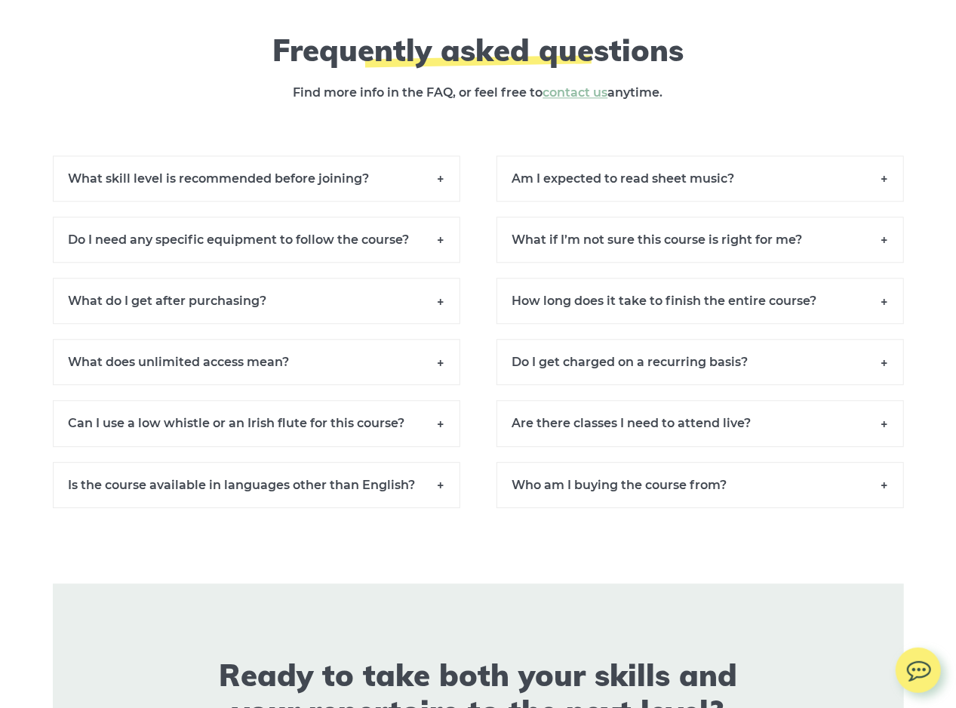
scroll to position [10354, 0]
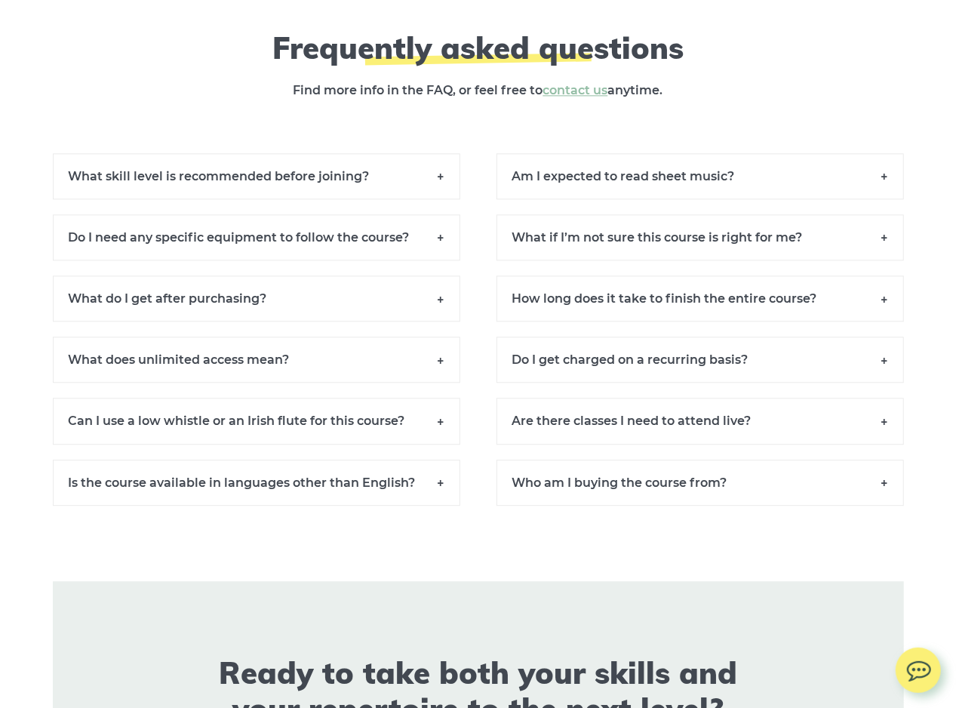
click at [649, 192] on h6 "Am I expected to read sheet music?" at bounding box center [701, 176] width 408 height 46
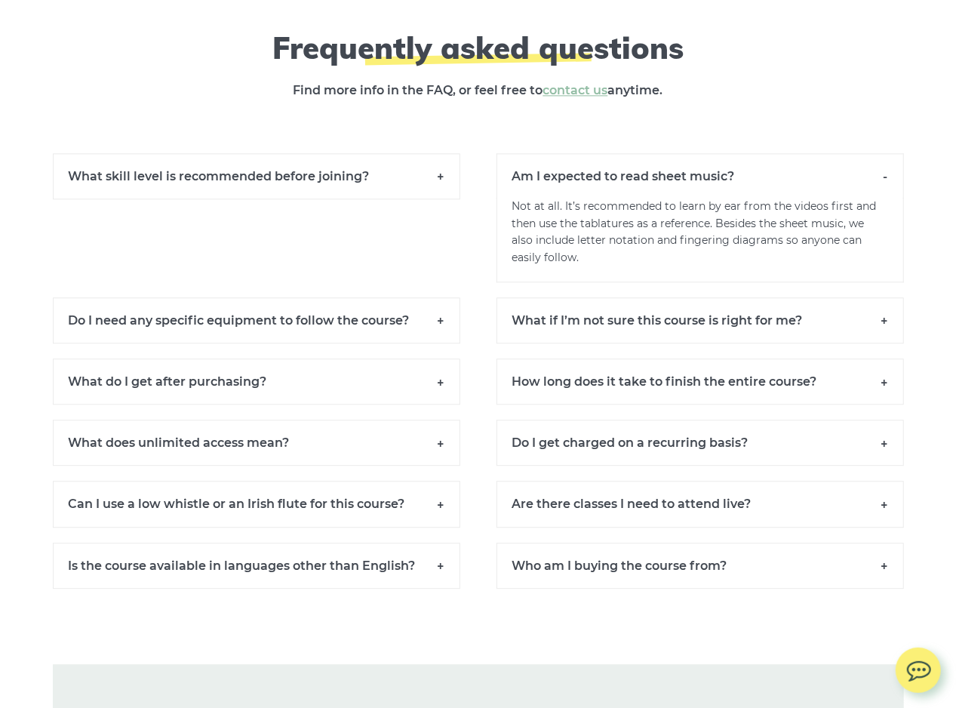
click at [663, 183] on h6 "Am I expected to read sheet music?" at bounding box center [701, 175] width 408 height 45
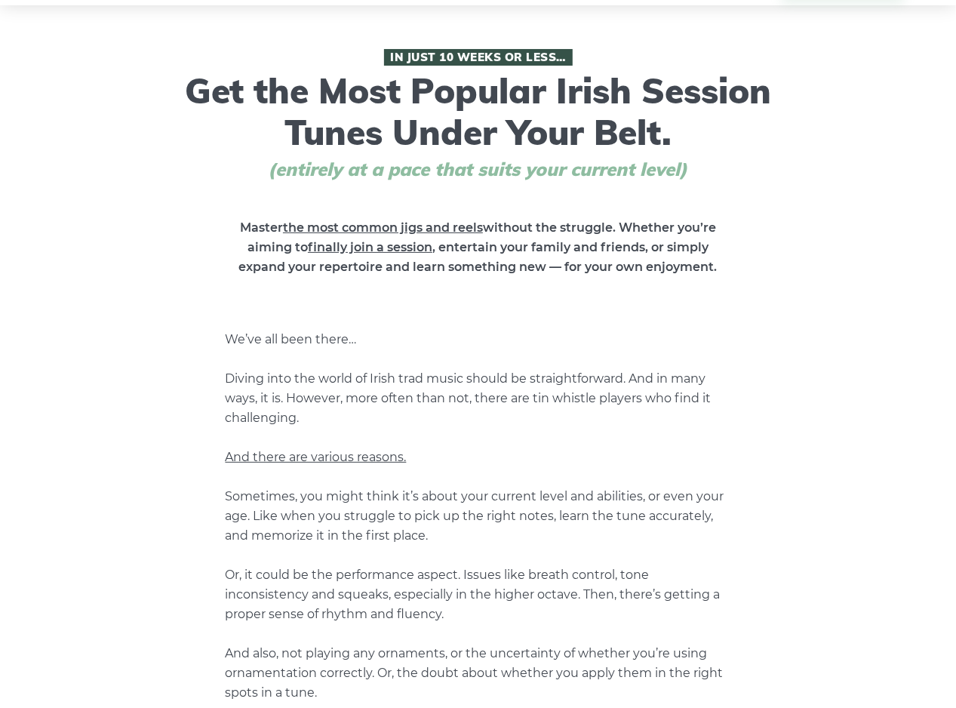
scroll to position [0, 0]
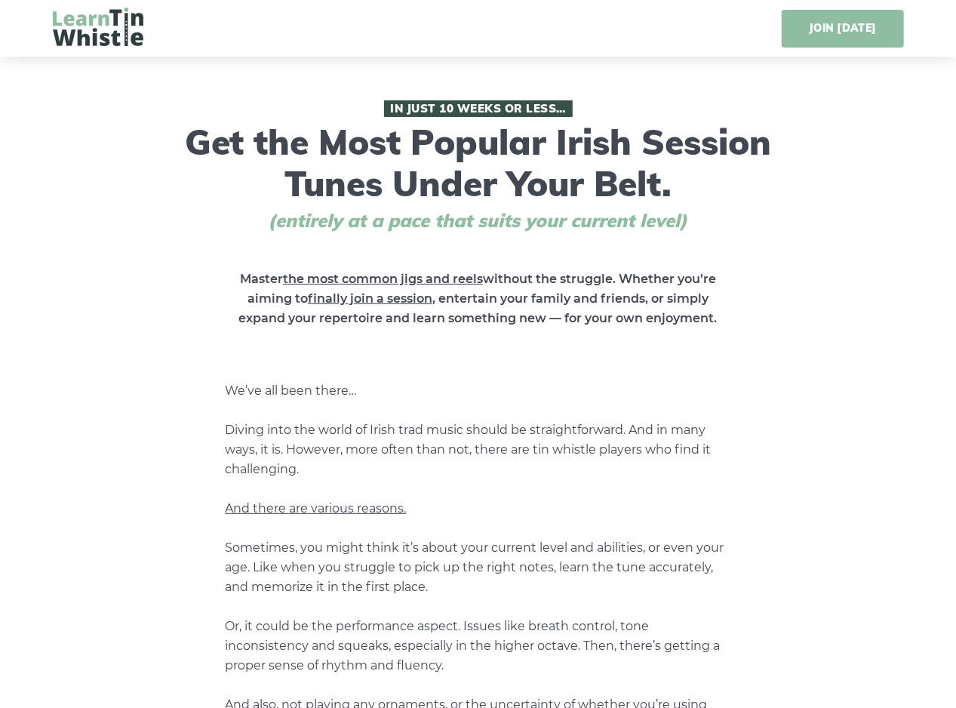
click at [830, 32] on link "JOIN [DATE]" at bounding box center [843, 29] width 122 height 38
drag, startPoint x: 657, startPoint y: 107, endPoint x: 664, endPoint y: 106, distance: 7.6
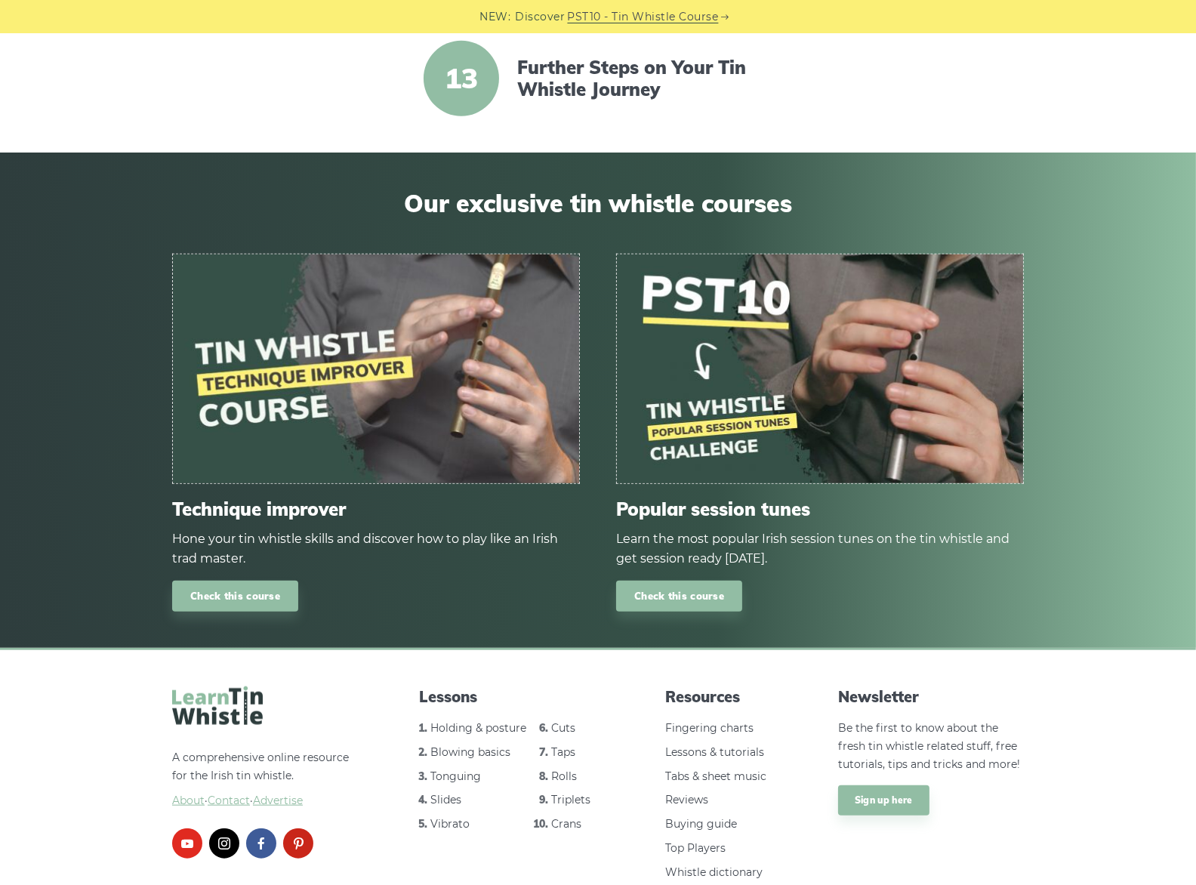
scroll to position [1731, 0]
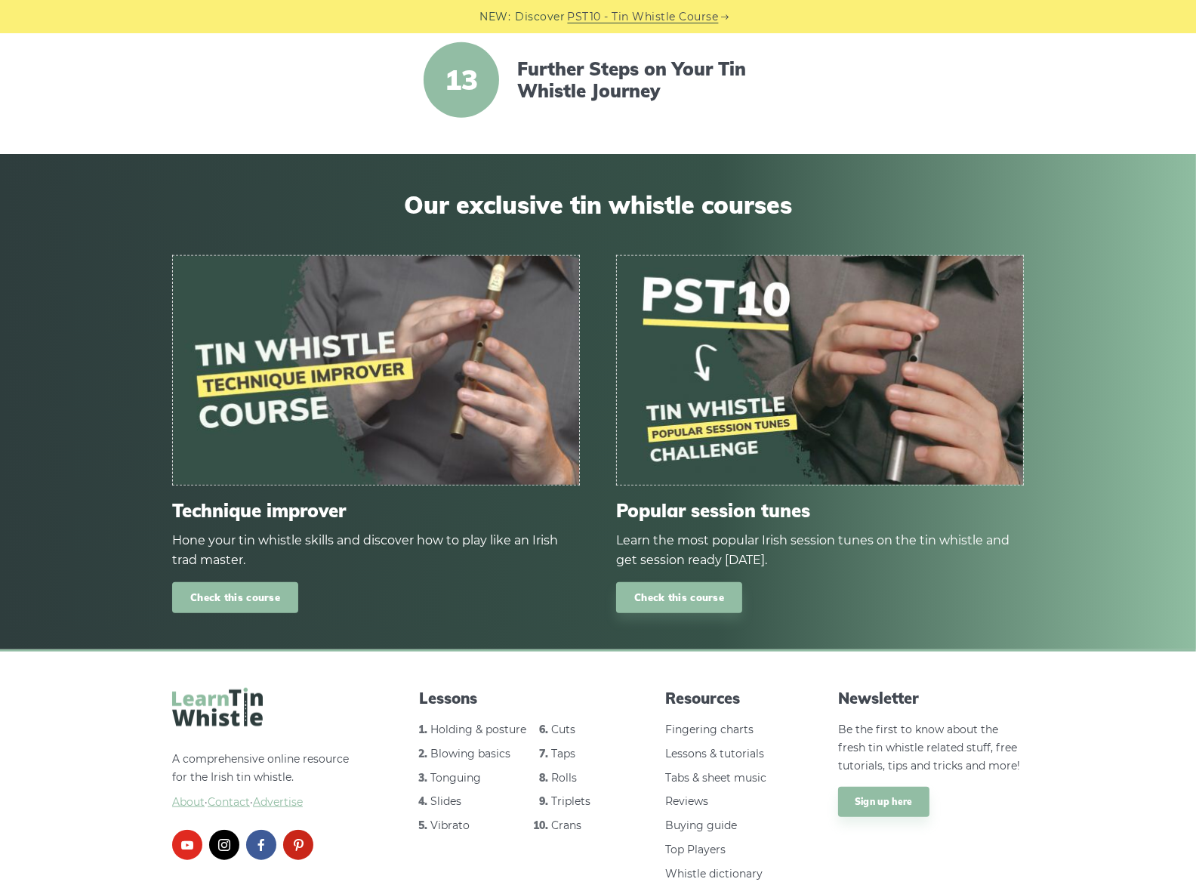
click at [219, 587] on link "Check this course" at bounding box center [235, 597] width 126 height 31
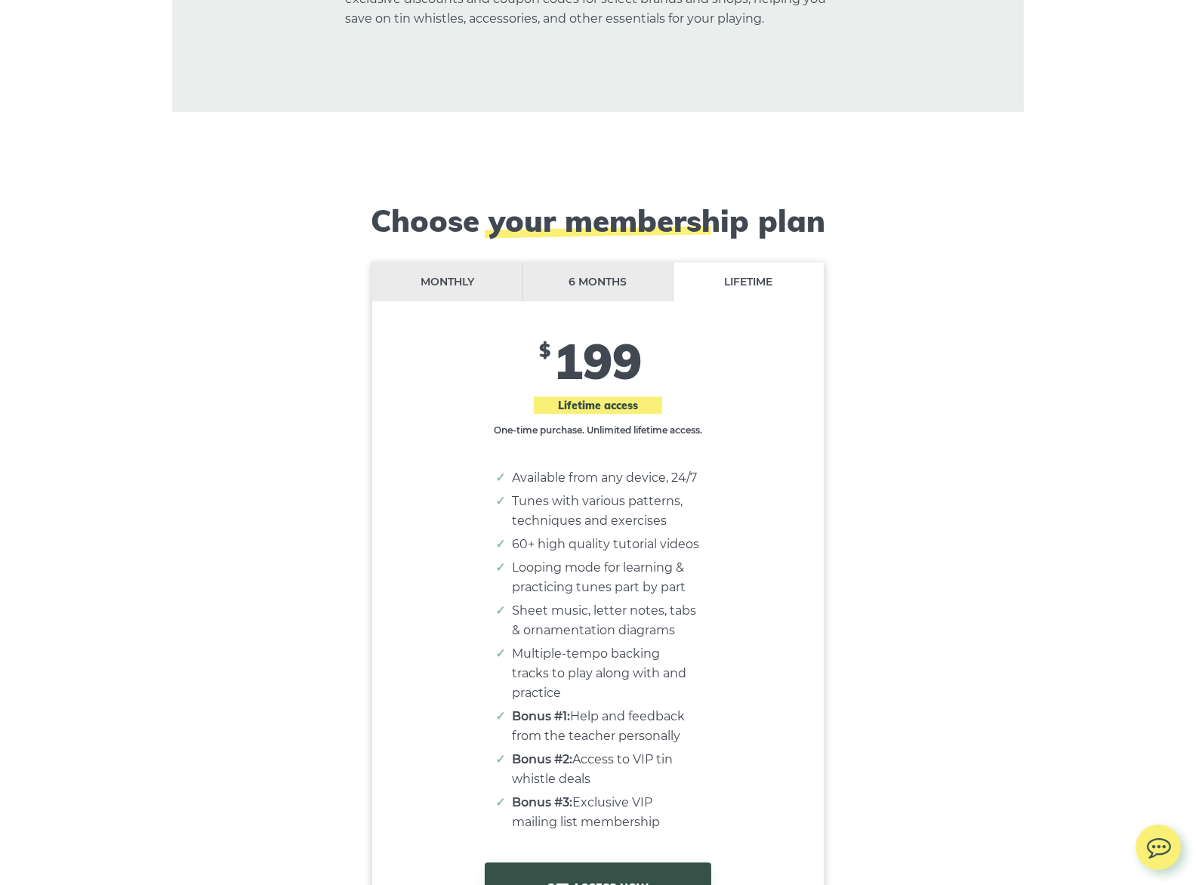
scroll to position [12200, 0]
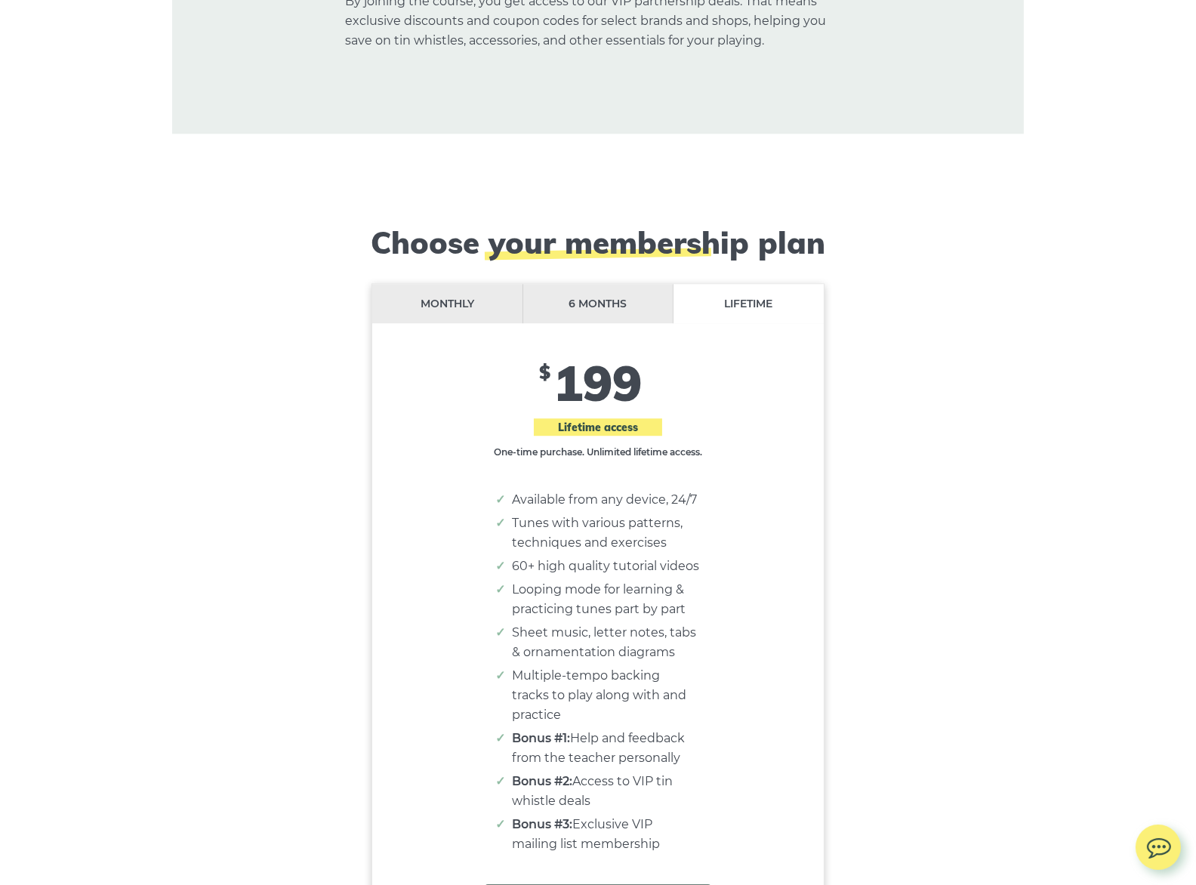
drag, startPoint x: 592, startPoint y: 196, endPoint x: 605, endPoint y: 201, distance: 12.9
click at [592, 284] on li "6 months" at bounding box center [598, 304] width 151 height 40
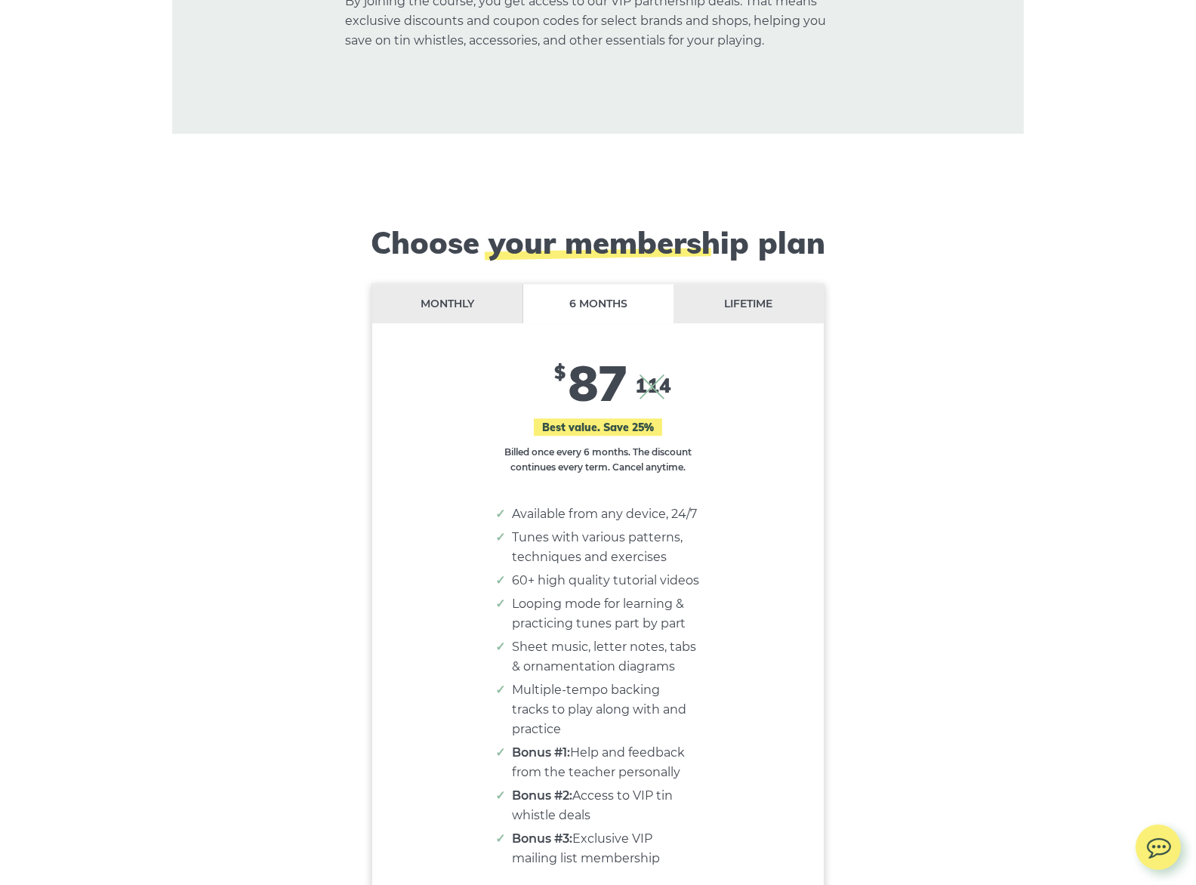
click at [732, 284] on li "Lifetime" at bounding box center [748, 304] width 150 height 40
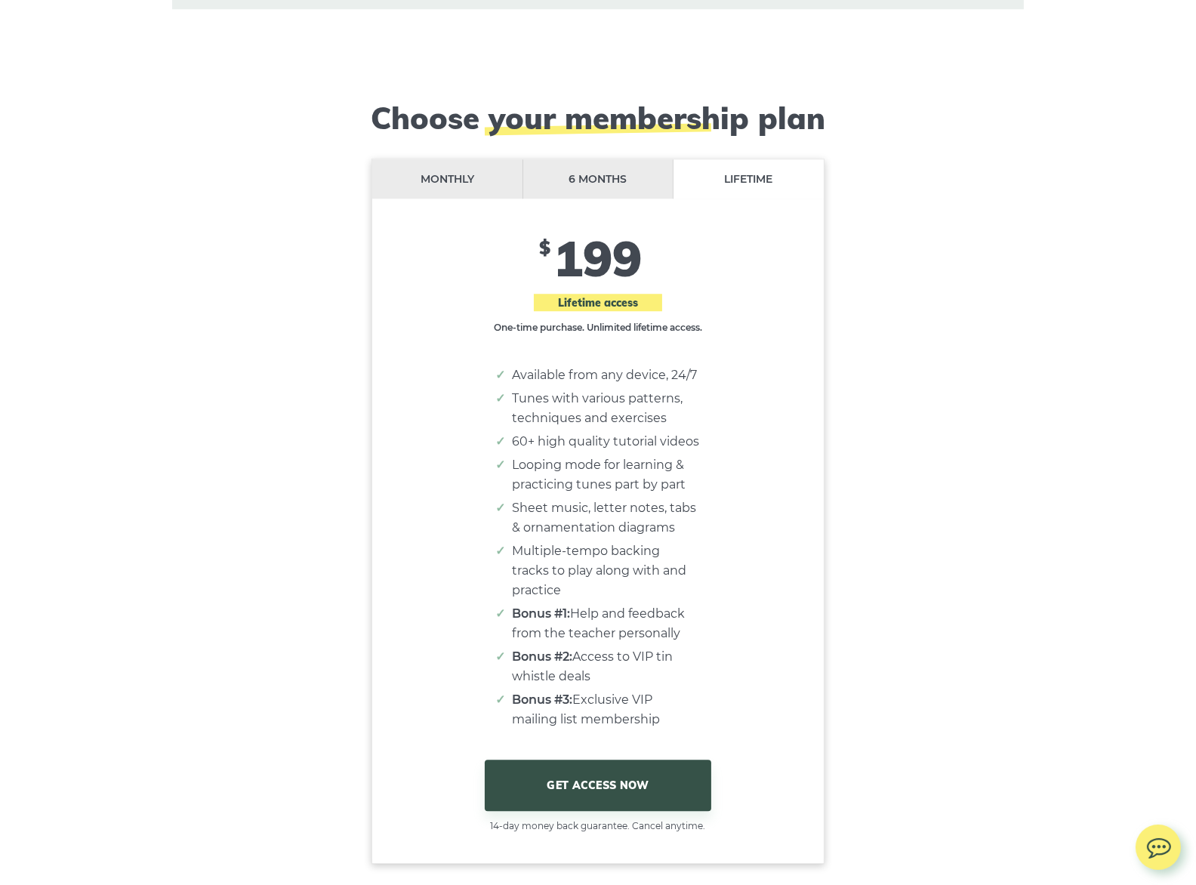
scroll to position [12325, 0]
click at [630, 158] on li "6 months" at bounding box center [598, 178] width 151 height 40
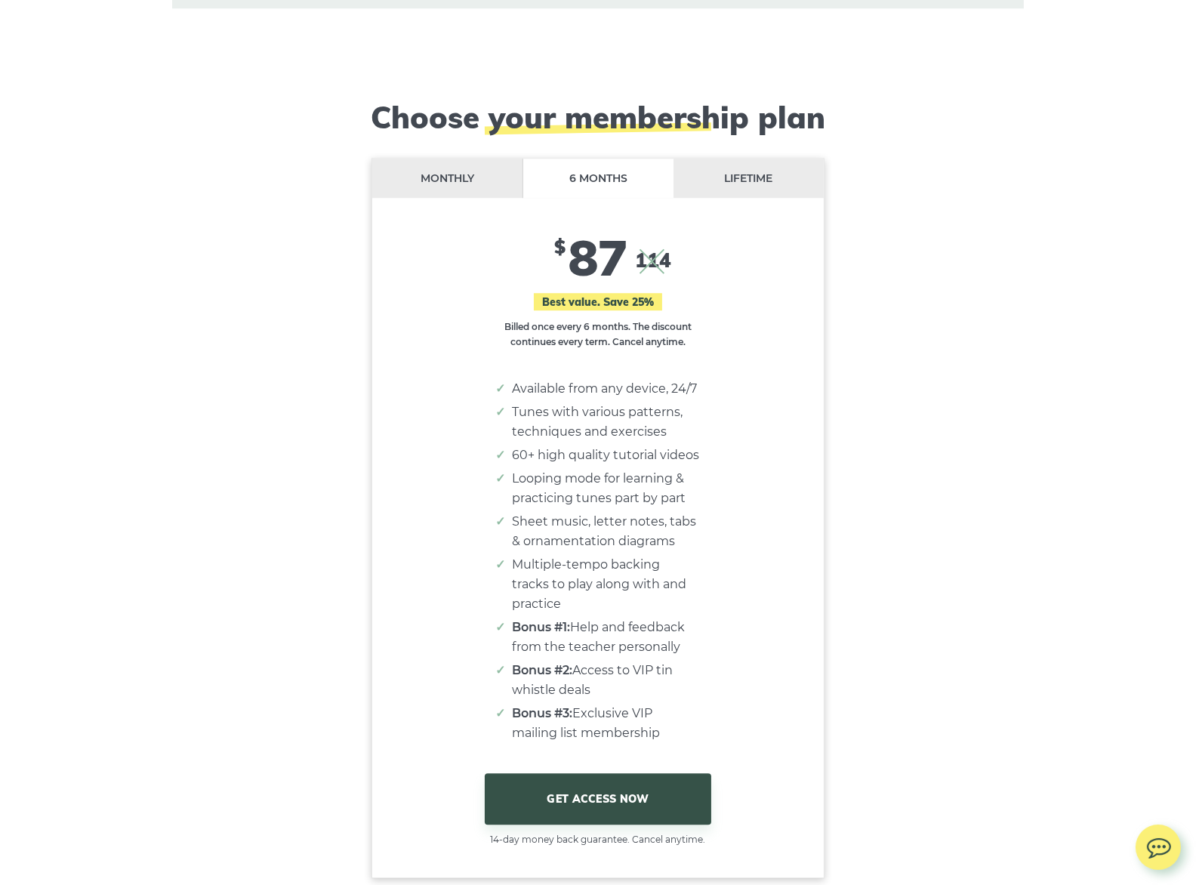
click at [451, 158] on li "Monthly" at bounding box center [447, 178] width 151 height 40
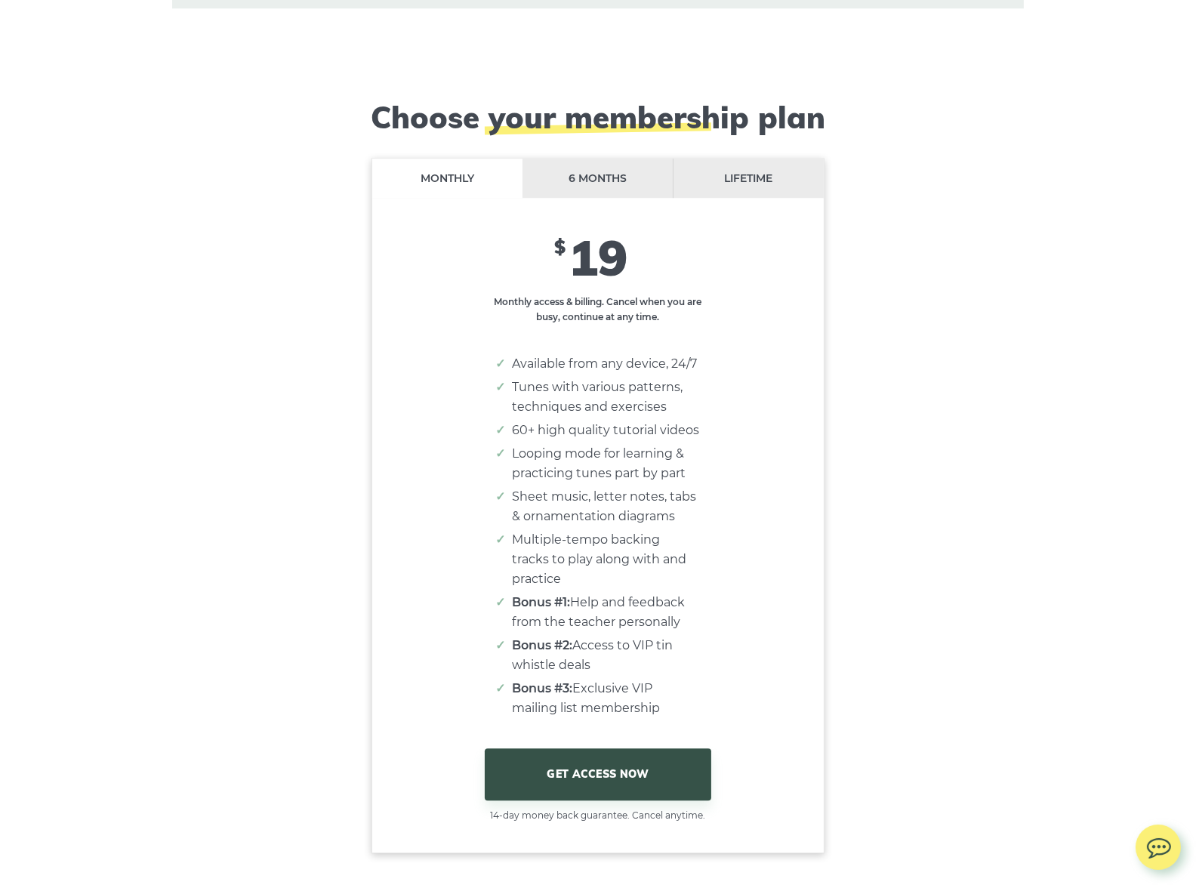
click at [731, 158] on li "Lifetime" at bounding box center [748, 178] width 150 height 40
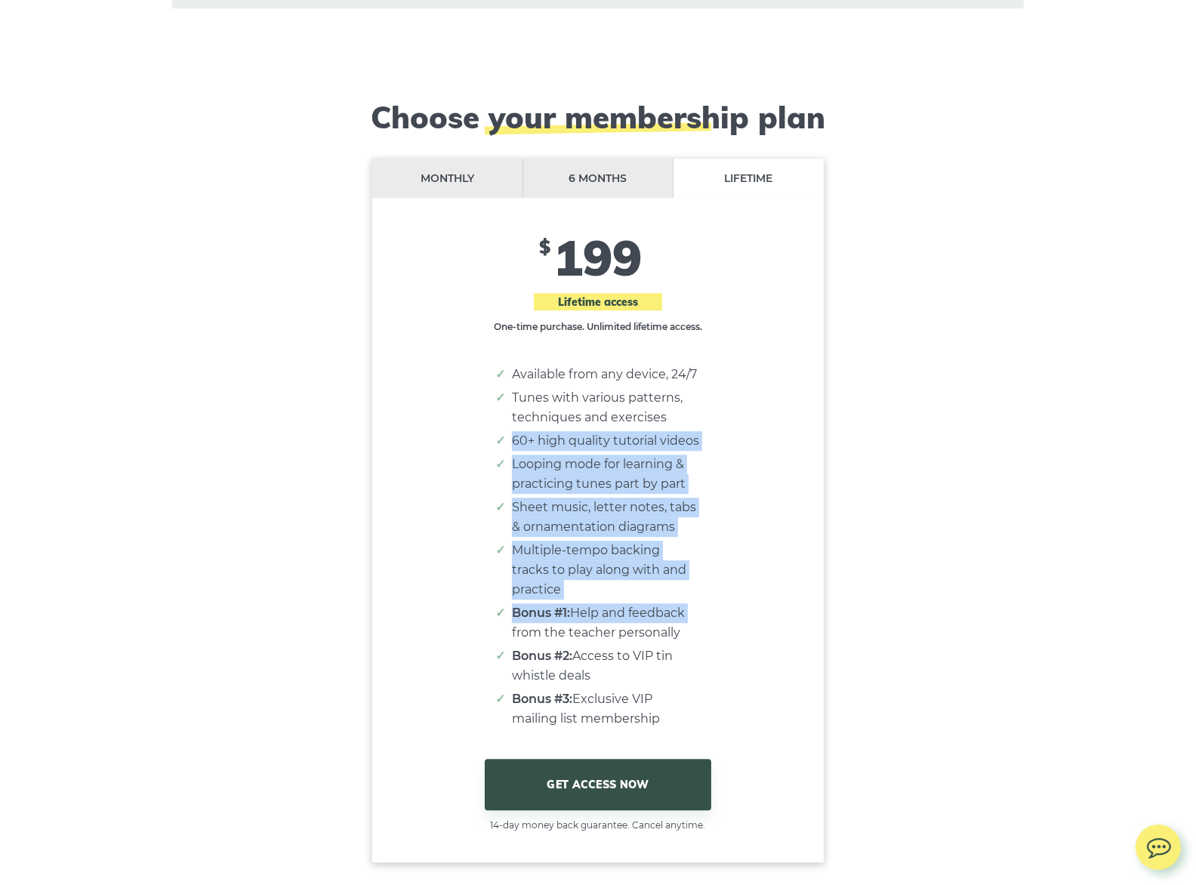
drag, startPoint x: 512, startPoint y: 363, endPoint x: 776, endPoint y: 495, distance: 294.7
click at [702, 512] on div "Monthly 6 months Lifetime $ 19 $ 87 114 Best value. Save 25% $ 199 Lifetime acc…" at bounding box center [597, 495] width 451 height 674
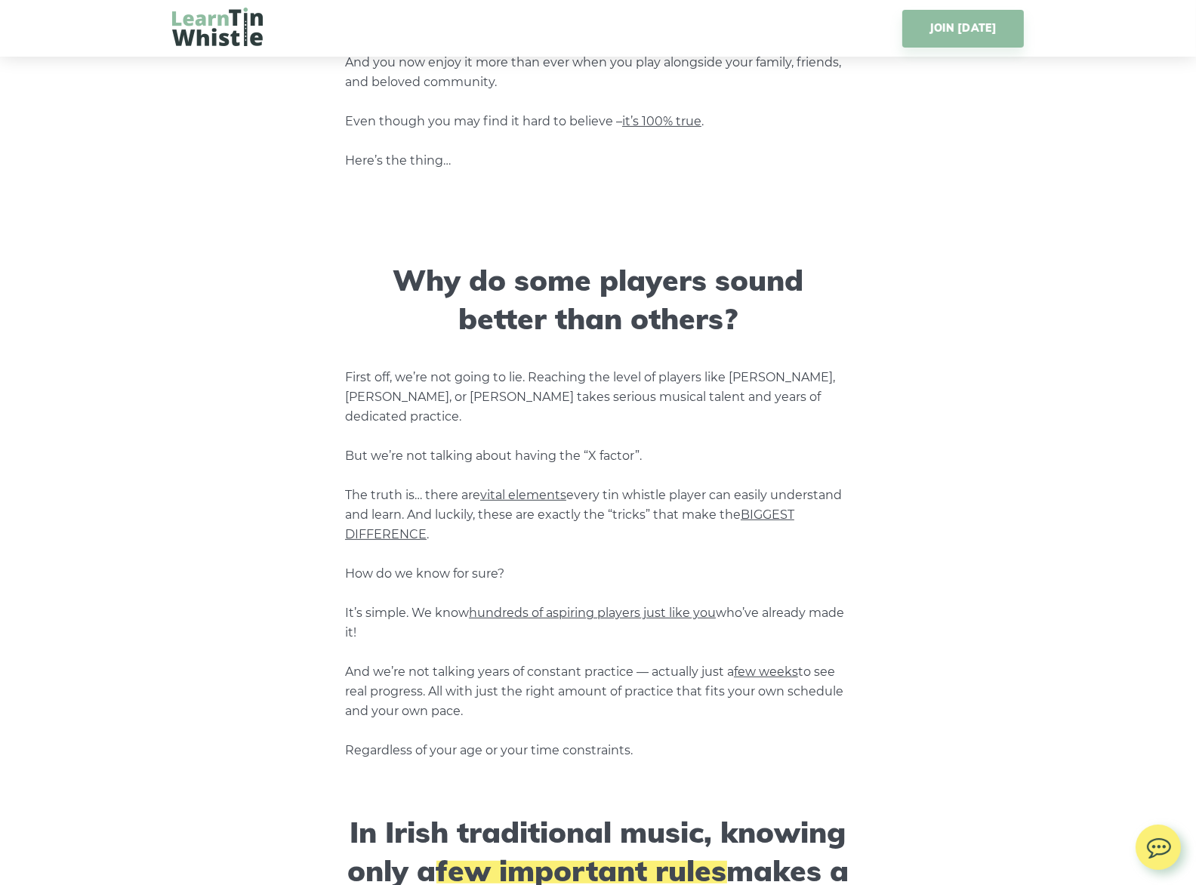
scroll to position [0, 0]
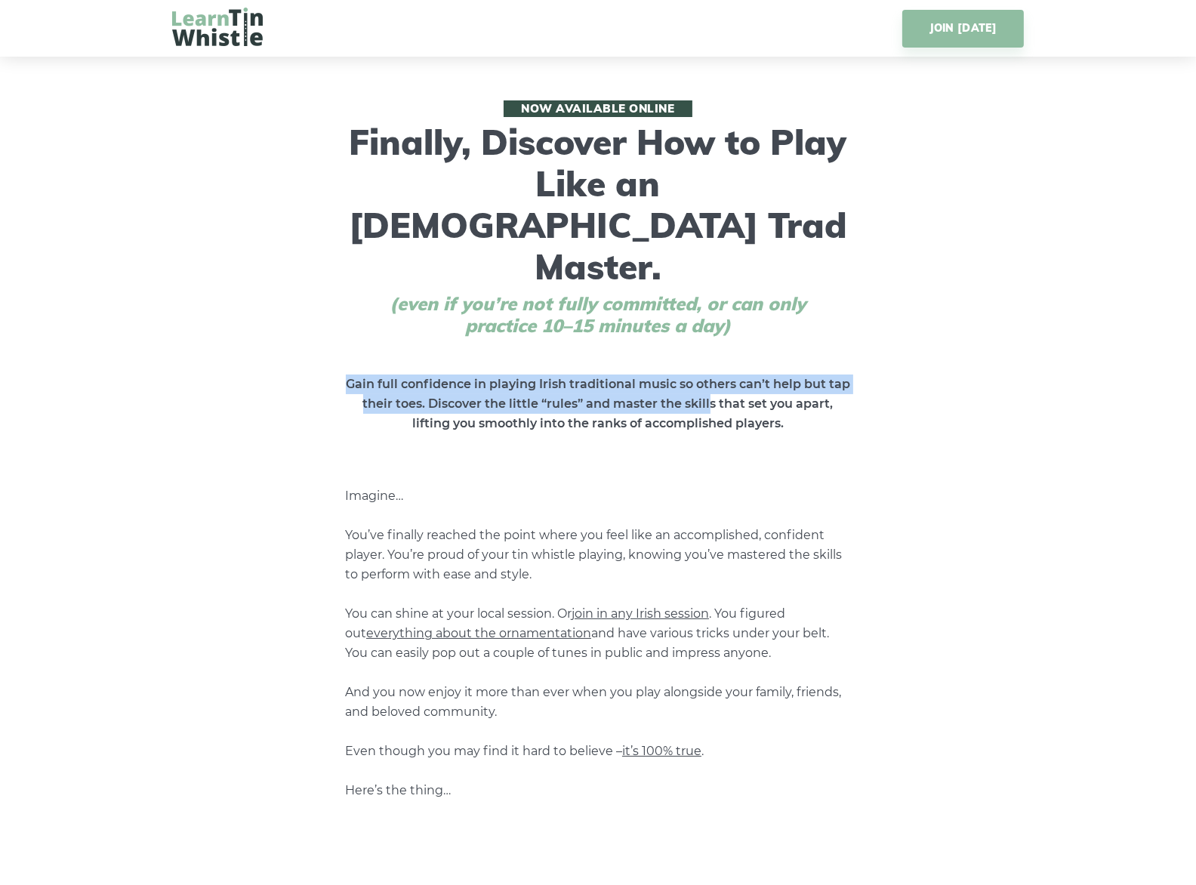
drag, startPoint x: 345, startPoint y: 297, endPoint x: 767, endPoint y: 322, distance: 422.6
click at [742, 374] on p "Gain full confidence in playing Irish traditional music so others can’t help bu…" at bounding box center [598, 403] width 506 height 59
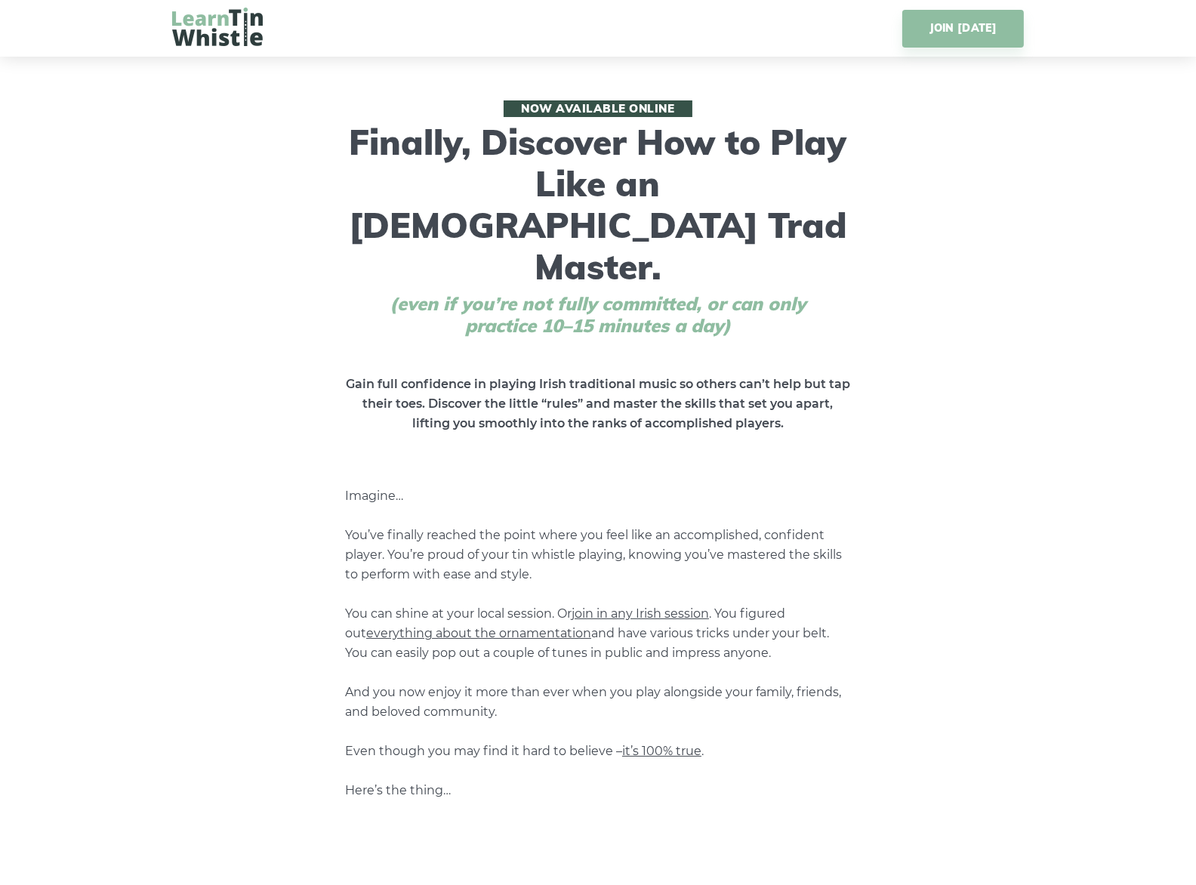
click at [792, 377] on strong "Gain full confidence in playing Irish traditional music so others can’t help bu…" at bounding box center [598, 404] width 504 height 54
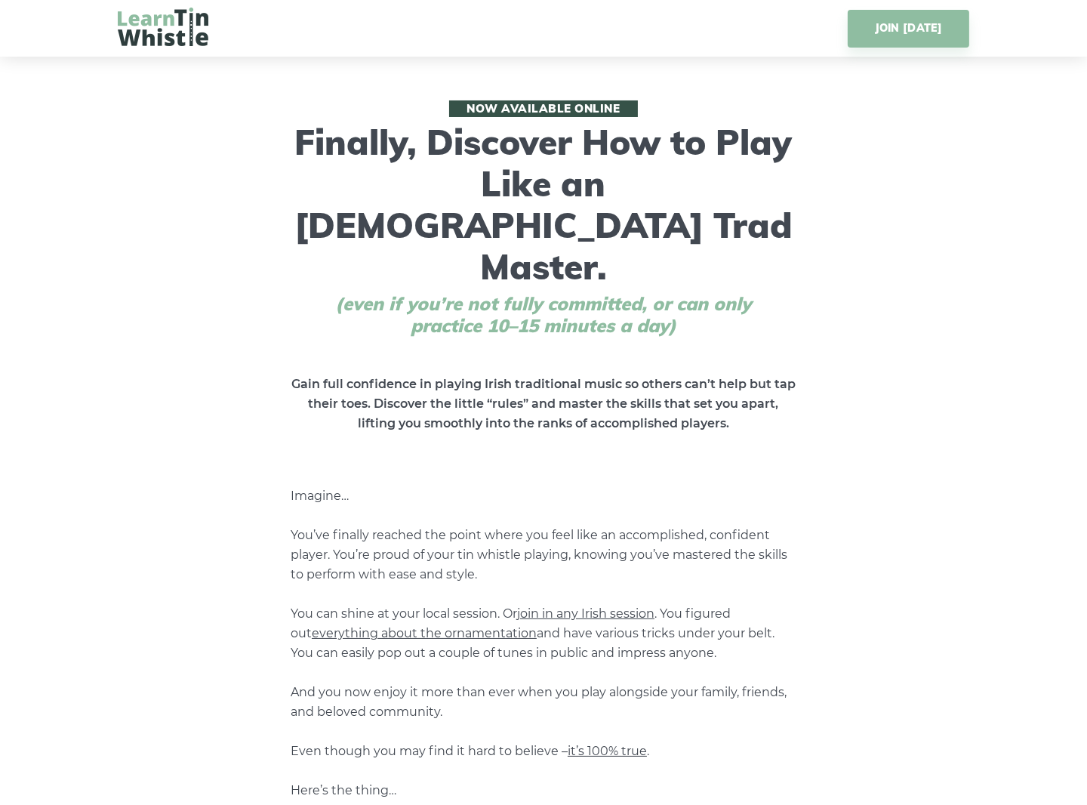
click at [168, 27] on img at bounding box center [163, 27] width 91 height 38
